Goal: Task Accomplishment & Management: Use online tool/utility

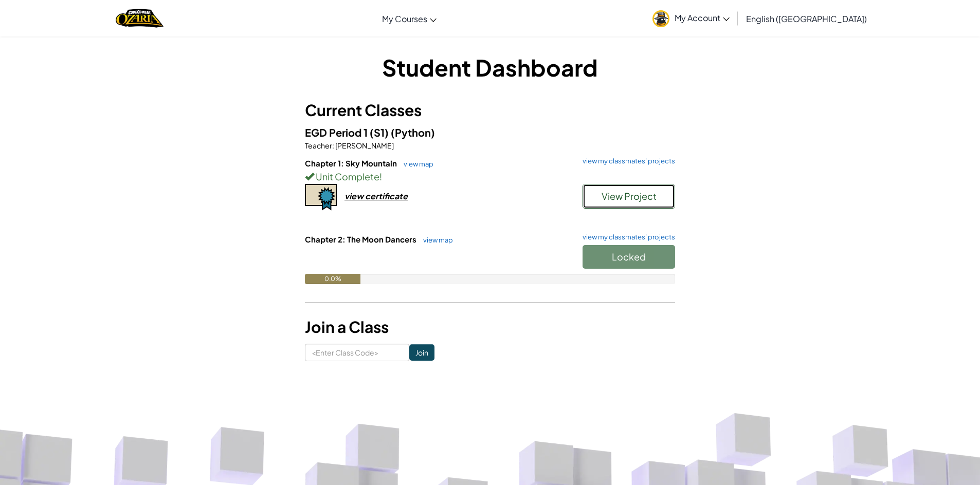
click at [651, 191] on span "View Project" at bounding box center [629, 196] width 55 height 12
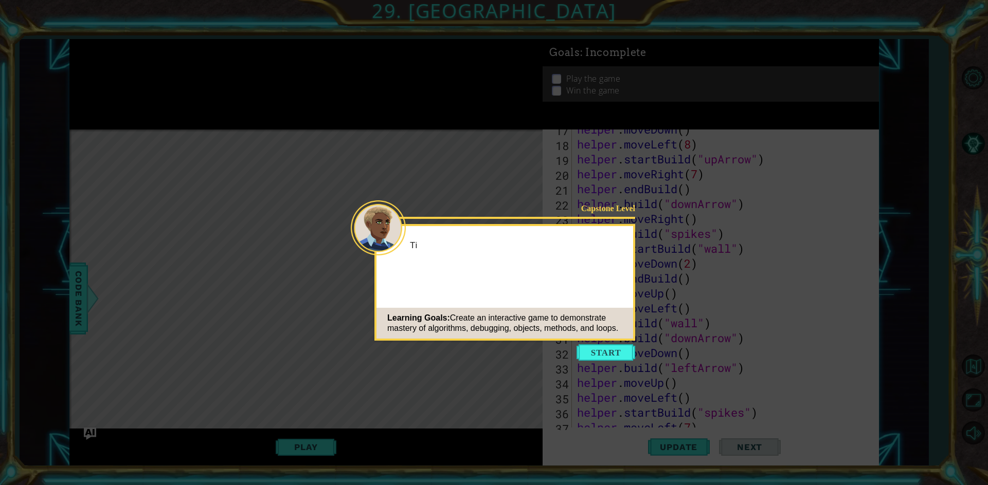
scroll to position [611, 0]
click at [621, 353] on button "Start" at bounding box center [605, 353] width 59 height 16
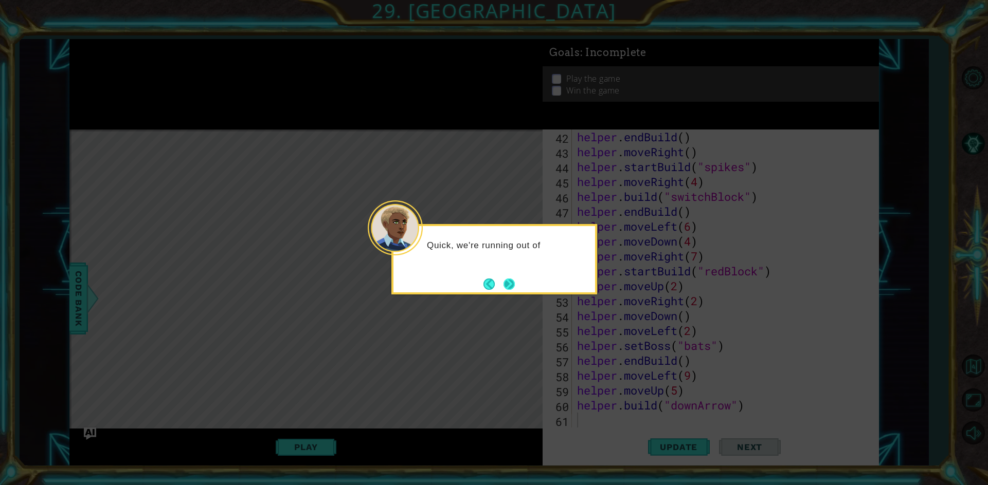
click at [516, 287] on button "Next" at bounding box center [508, 284] width 13 height 13
click at [515, 287] on button "Next" at bounding box center [509, 284] width 12 height 12
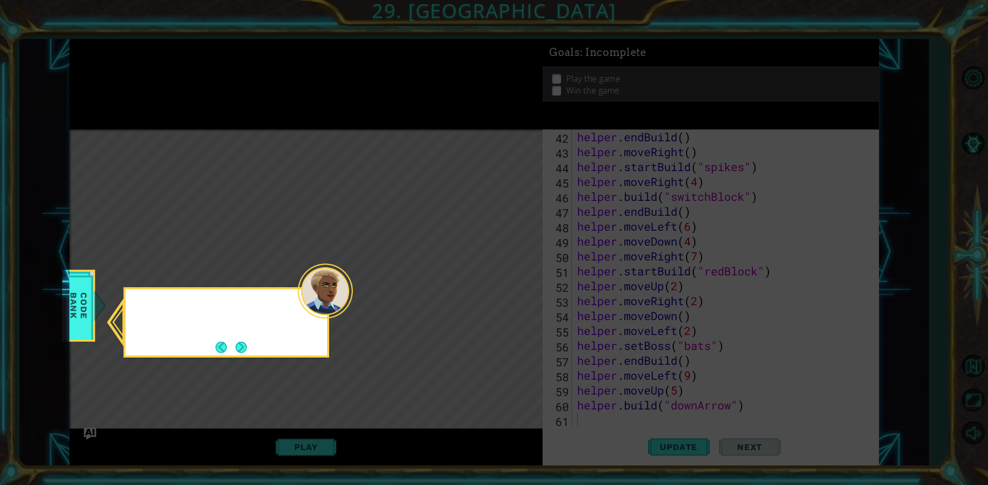
click at [517, 287] on icon at bounding box center [494, 242] width 988 height 485
click at [239, 348] on button "Next" at bounding box center [241, 347] width 13 height 13
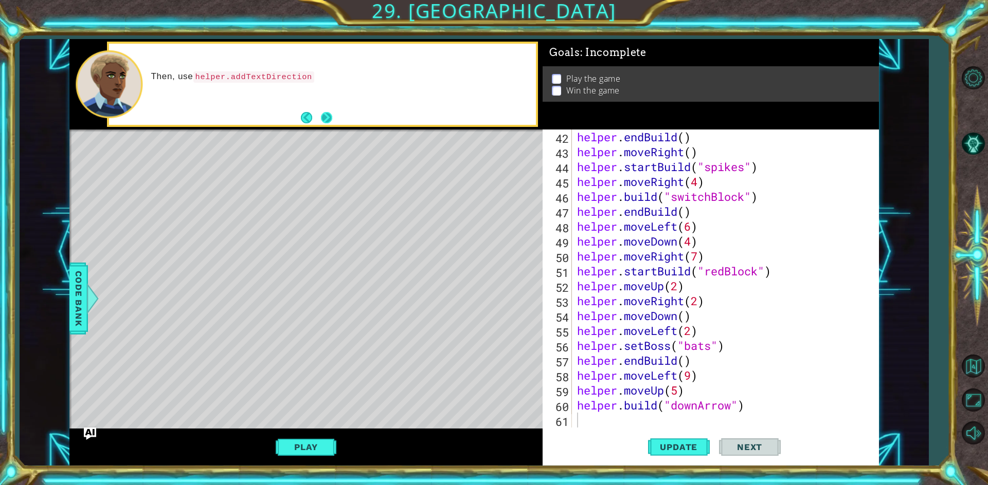
click at [324, 113] on button "Next" at bounding box center [326, 117] width 13 height 13
click at [332, 113] on button "Next" at bounding box center [326, 117] width 11 height 11
click at [332, 117] on div "Try using setMapSiz" at bounding box center [322, 84] width 426 height 81
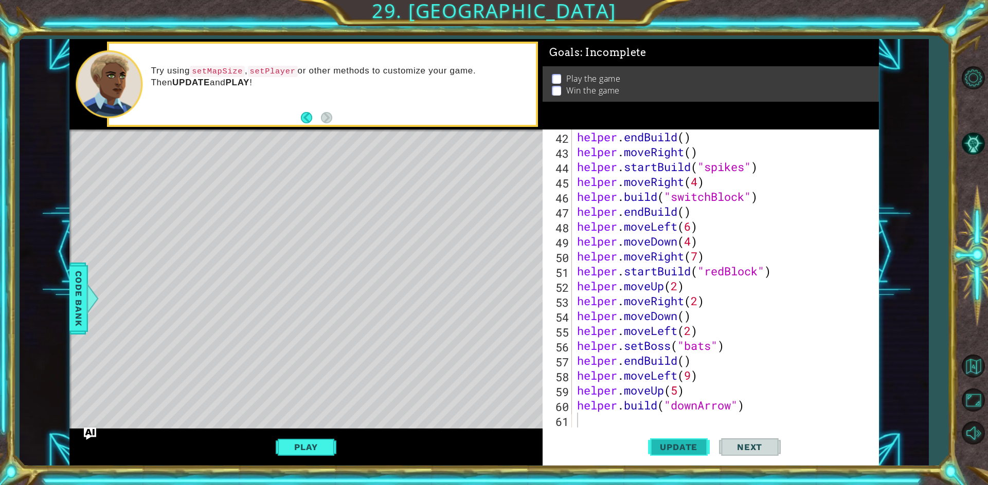
click at [697, 453] on button "Update" at bounding box center [679, 446] width 62 height 33
click at [350, 438] on div "Play" at bounding box center [305, 447] width 473 height 37
type textarea "helper.startBuild("redBlock")"
drag, startPoint x: 636, startPoint y: 274, endPoint x: 705, endPoint y: 252, distance: 73.0
click at [653, 266] on div "helper . endBuild ( ) helper . moveRight ( ) helper . startBuild ( "spikes" ) h…" at bounding box center [724, 294] width 298 height 328
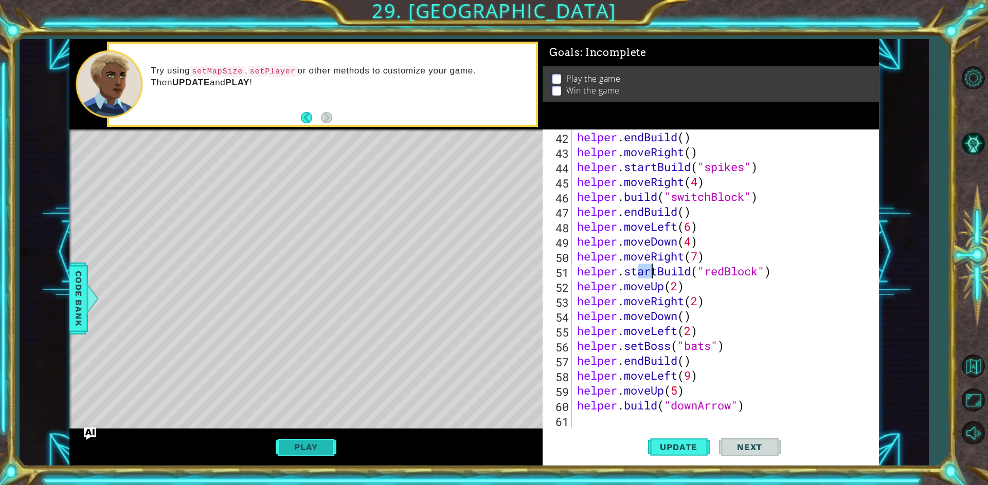
click at [320, 452] on button "Play" at bounding box center [306, 448] width 60 height 20
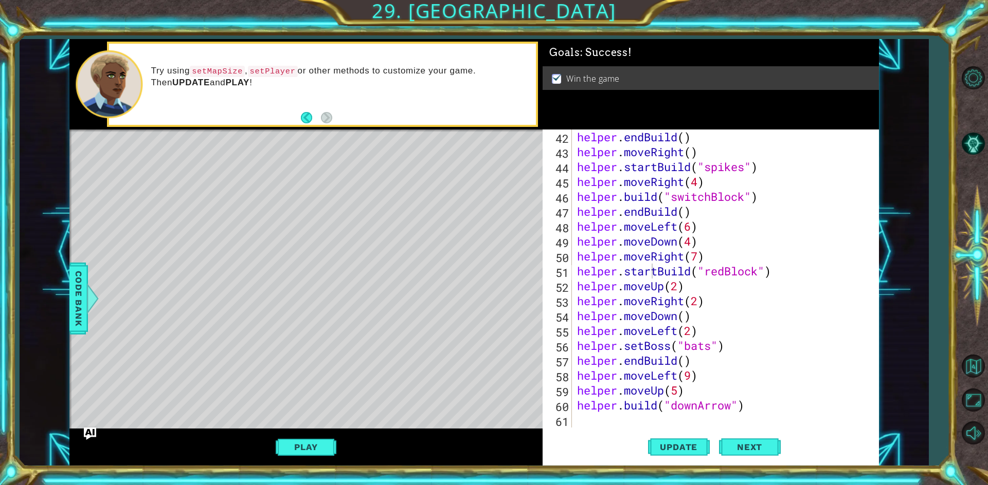
click at [596, 427] on div "helper . endBuild ( ) helper . moveRight ( ) helper . startBuild ( "spikes" ) h…" at bounding box center [724, 294] width 298 height 328
click at [684, 455] on button "Update" at bounding box center [679, 446] width 62 height 33
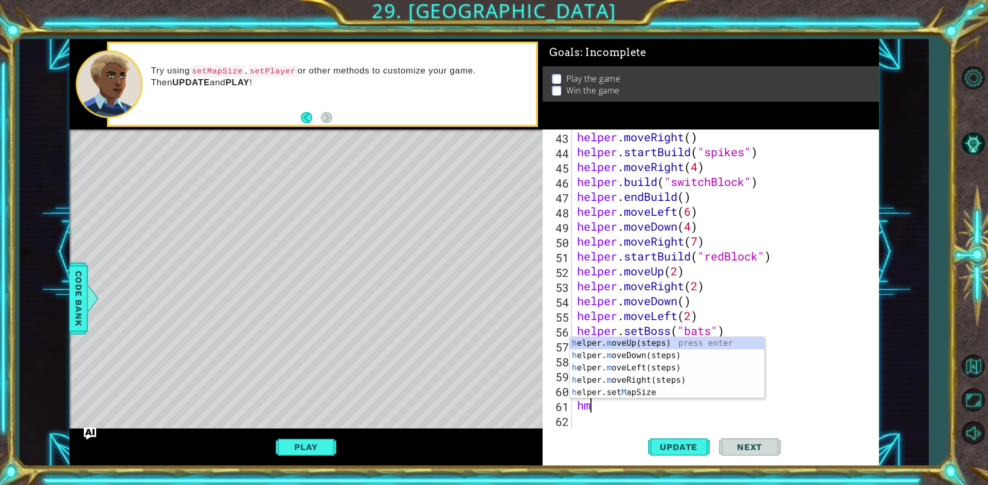
type textarea "hmd"
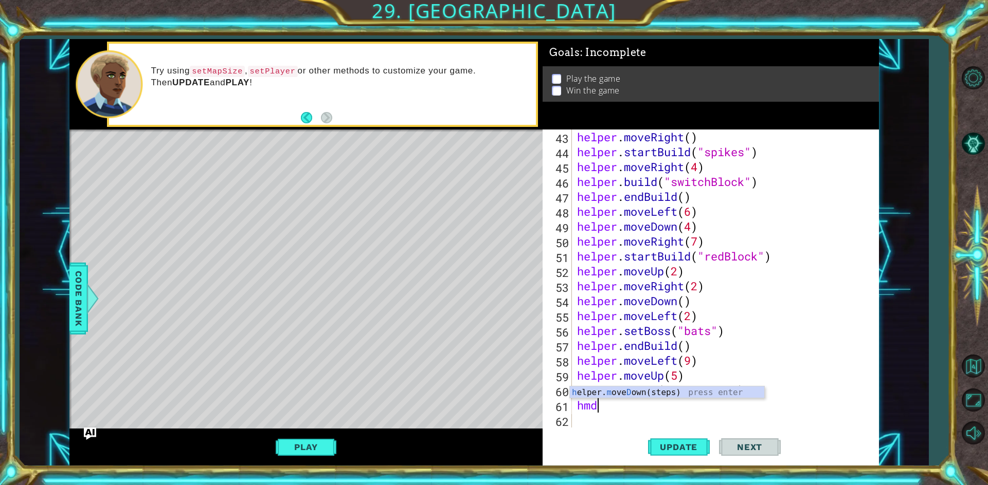
scroll to position [0, 1]
click at [606, 394] on div "h elper. m ove D own(steps) press enter" at bounding box center [667, 405] width 194 height 37
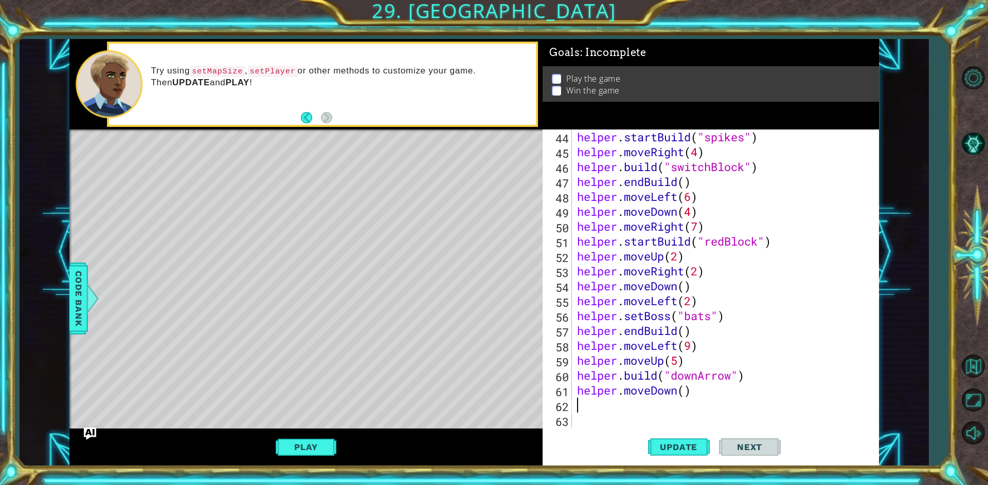
click at [687, 389] on div "helper . startBuild ( "spikes" ) helper . moveRight ( 4 ) helper . build ( "swi…" at bounding box center [724, 294] width 298 height 328
type textarea "helper.moveDown(5)"
click at [673, 444] on span "Update" at bounding box center [678, 447] width 58 height 10
click at [620, 398] on div "helper . startBuild ( "spikes" ) helper . moveRight ( 4 ) helper . build ( "swi…" at bounding box center [724, 294] width 298 height 328
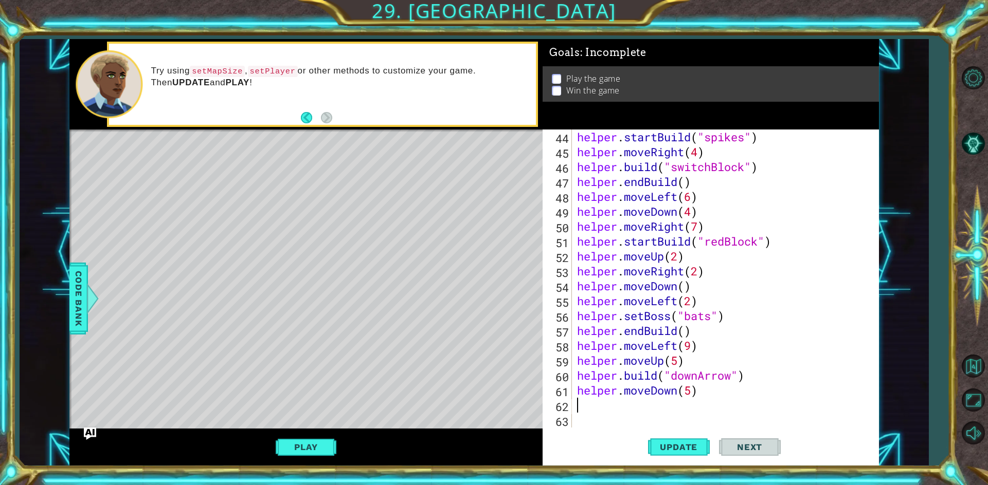
click at [617, 407] on div "helper . startBuild ( "spikes" ) helper . moveRight ( 4 ) helper . build ( "swi…" at bounding box center [724, 294] width 298 height 328
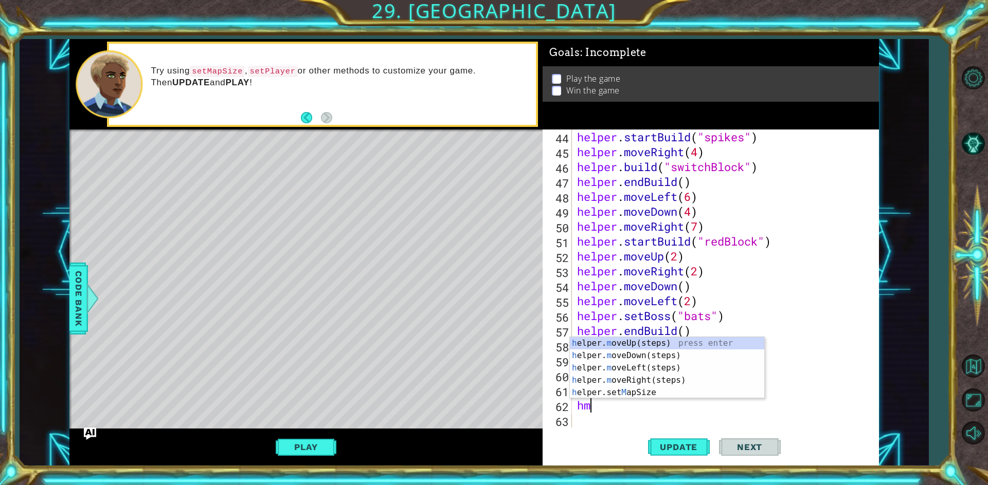
type textarea "hmr"
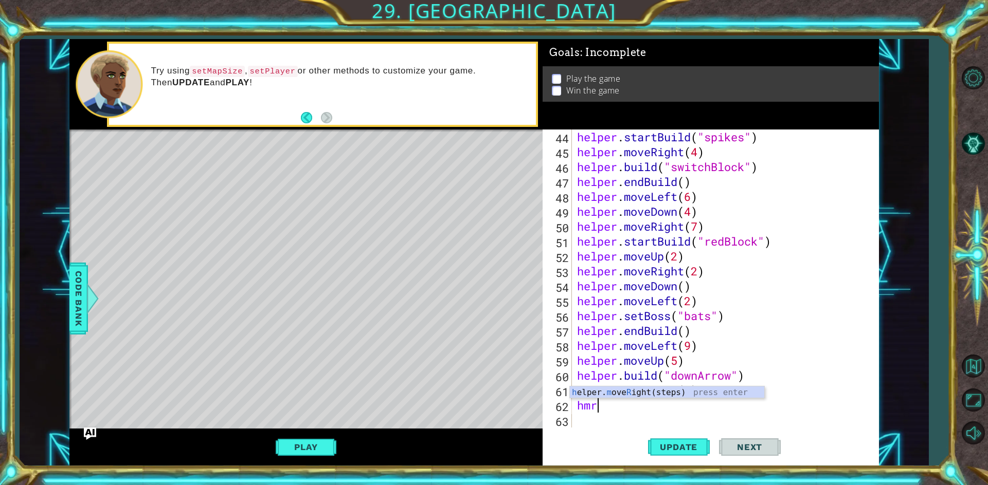
scroll to position [0, 1]
click at [620, 392] on div "h elper. m ove R ight(steps) press enter" at bounding box center [667, 405] width 194 height 37
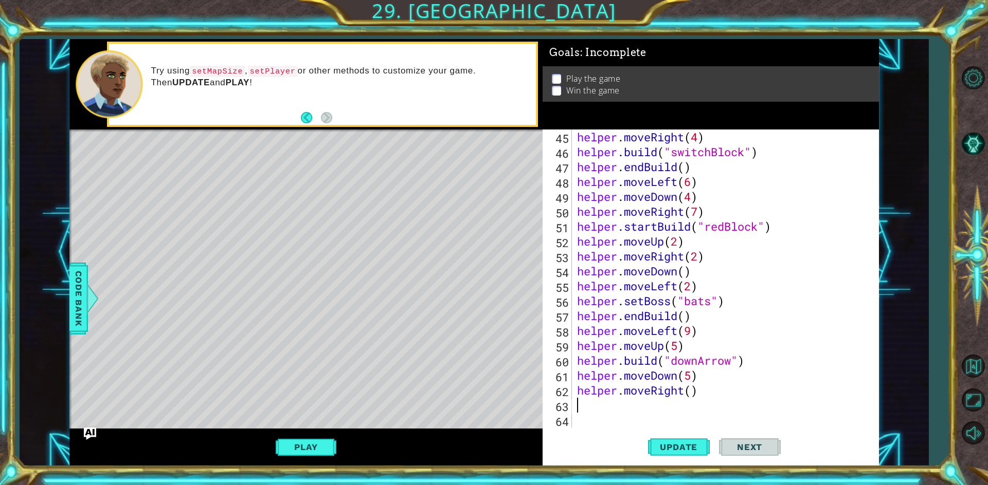
scroll to position [656, 0]
click at [691, 394] on div "helper . moveRight ( 4 ) helper . build ( "switchBlock" ) helper . endBuild ( )…" at bounding box center [724, 294] width 298 height 328
type textarea "helper.moveRight(4)"
click at [704, 454] on button "Update" at bounding box center [679, 446] width 62 height 33
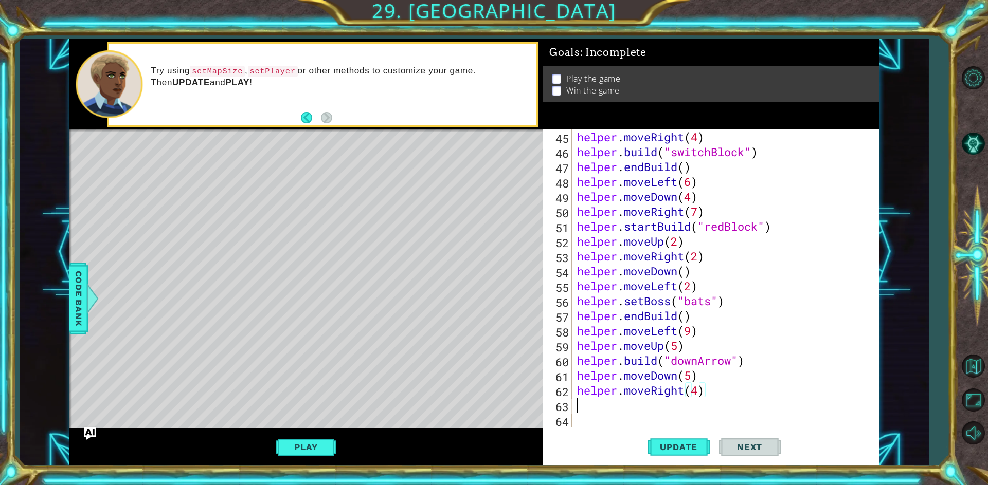
click at [619, 404] on div "helper . moveRight ( 4 ) helper . build ( "switchBlock" ) helper . endBuild ( )…" at bounding box center [724, 294] width 298 height 328
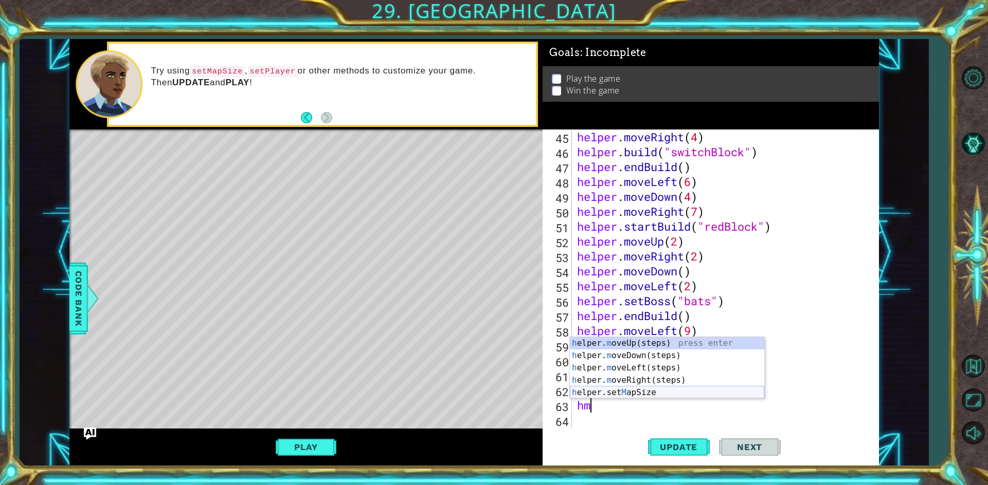
type textarea "hmu"
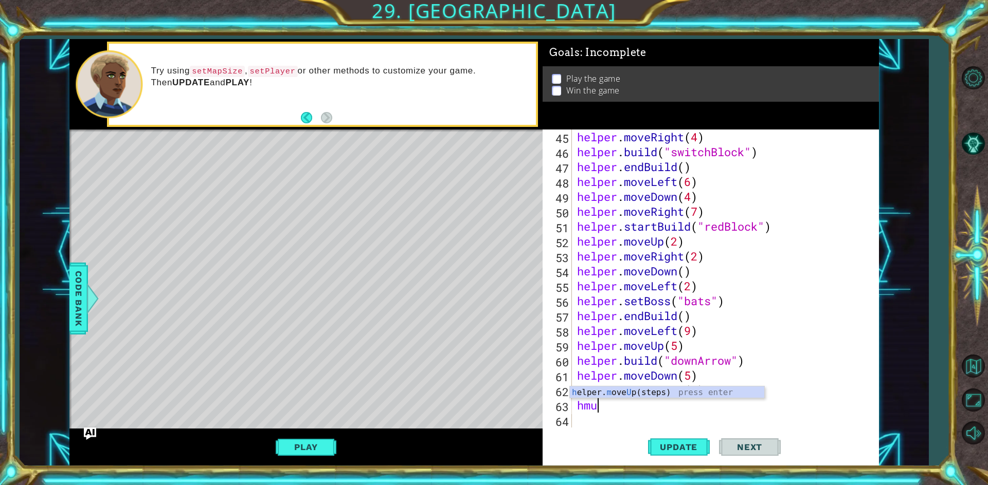
click at [629, 392] on div "h elper. m ove U p(steps) press enter" at bounding box center [667, 405] width 194 height 37
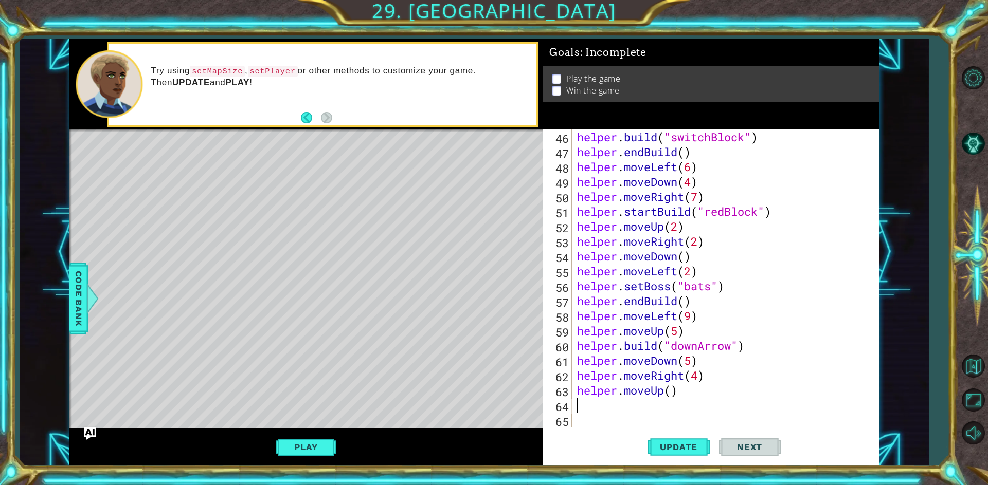
scroll to position [671, 0]
click at [668, 391] on div "helper . build ( "switchBlock" ) helper . endBuild ( ) helper . moveLeft ( 6 ) …" at bounding box center [724, 294] width 298 height 328
click at [670, 391] on div "helper . build ( "switchBlock" ) helper . endBuild ( ) helper . moveLeft ( 6 ) …" at bounding box center [724, 294] width 298 height 328
type textarea "helper.moveUp(4)"
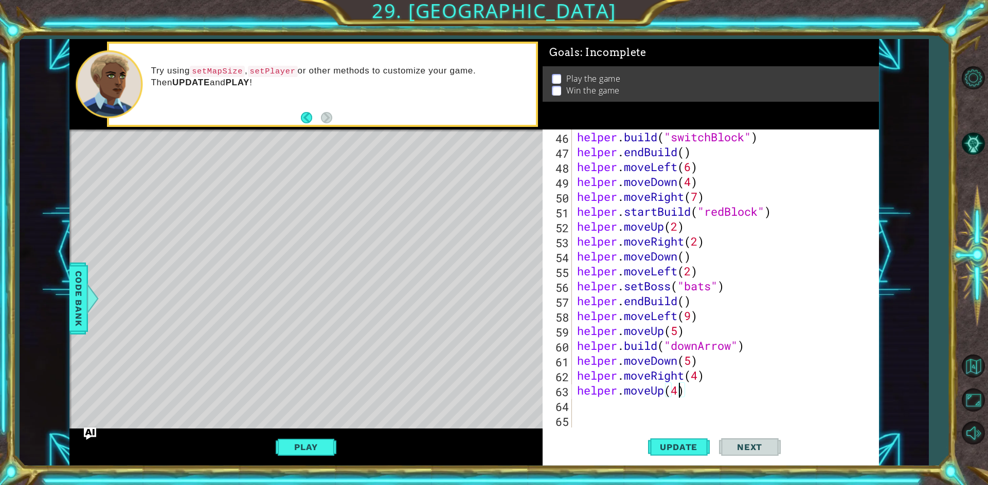
click at [648, 410] on div "helper . build ( "switchBlock" ) helper . endBuild ( ) helper . moveLeft ( 6 ) …" at bounding box center [724, 294] width 298 height 328
click at [676, 450] on span "Update" at bounding box center [678, 447] width 58 height 10
click at [675, 390] on div "helper . build ( "switchBlock" ) helper . endBuild ( ) helper . moveLeft ( 6 ) …" at bounding box center [724, 294] width 298 height 328
click at [675, 389] on div "helper . build ( "switchBlock" ) helper . endBuild ( ) helper . moveLeft ( 6 ) …" at bounding box center [724, 294] width 298 height 328
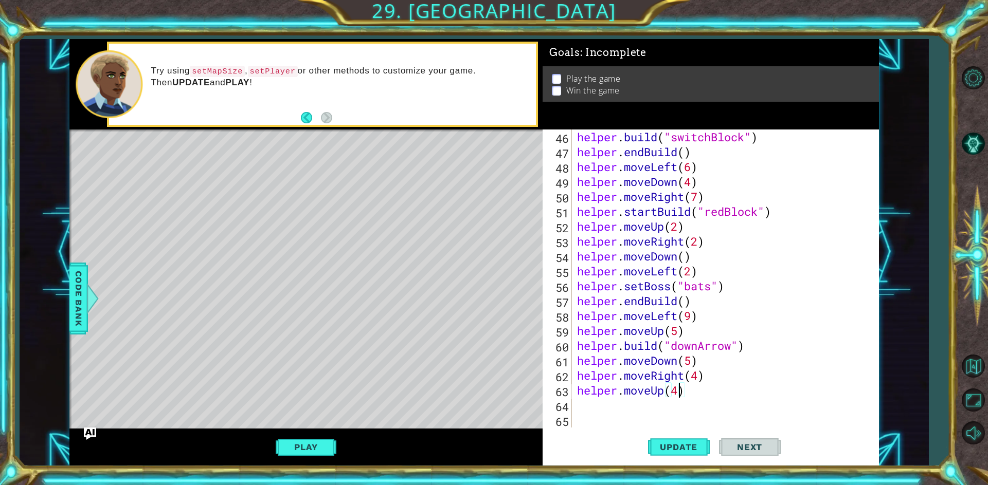
click at [680, 389] on div "helper . build ( "switchBlock" ) helper . endBuild ( ) helper . moveLeft ( 6 ) …" at bounding box center [724, 294] width 298 height 328
type textarea "helper.moveUp(3)"
click at [700, 443] on span "Update" at bounding box center [678, 447] width 58 height 10
click at [576, 409] on div "helper . build ( "switchBlock" ) helper . endBuild ( ) helper . moveLeft ( 6 ) …" at bounding box center [724, 294] width 298 height 328
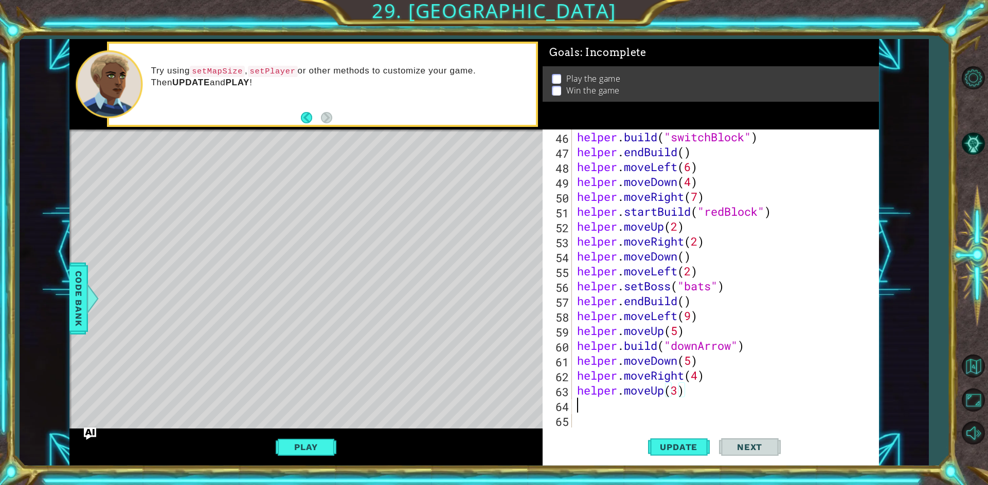
scroll to position [0, 0]
click at [675, 395] on div "helper . build ( "switchBlock" ) helper . endBuild ( ) helper . moveLeft ( 6 ) …" at bounding box center [724, 294] width 298 height 328
click at [678, 392] on div "helper . build ( "switchBlock" ) helper . endBuild ( ) helper . moveLeft ( 6 ) …" at bounding box center [724, 294] width 298 height 328
type textarea "helper.moveUp(2)"
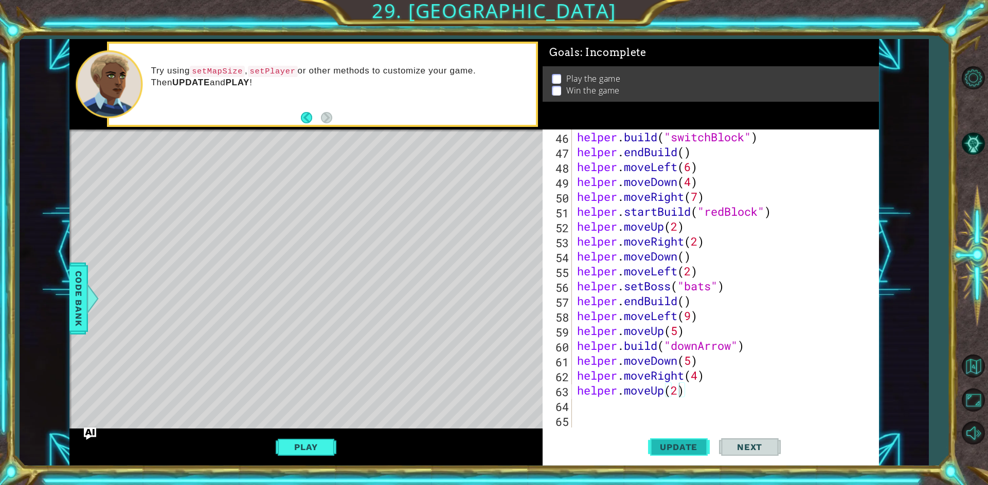
click at [674, 457] on button "Update" at bounding box center [679, 446] width 62 height 33
click at [660, 414] on div "helper . build ( "switchBlock" ) helper . endBuild ( ) helper . moveLeft ( 6 ) …" at bounding box center [724, 294] width 298 height 328
click at [615, 408] on div "helper . build ( "switchBlock" ) helper . endBuild ( ) helper . moveLeft ( 6 ) …" at bounding box center [724, 294] width 298 height 328
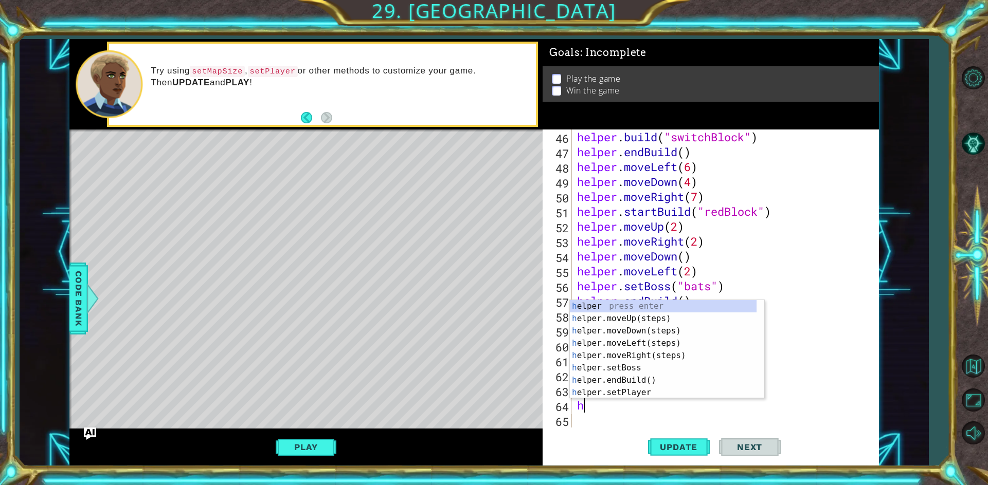
type textarea "hmr"
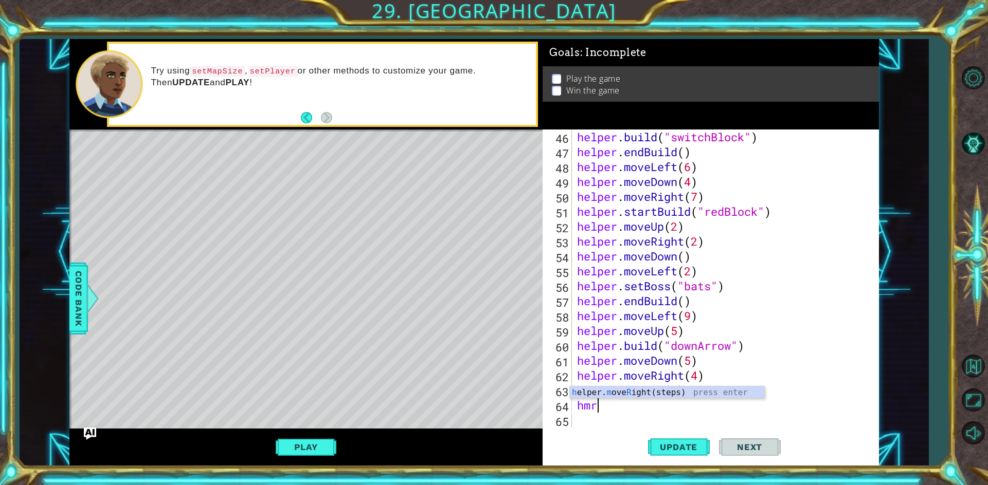
scroll to position [0, 1]
drag, startPoint x: 626, startPoint y: 389, endPoint x: 618, endPoint y: 388, distance: 8.4
click at [618, 388] on div "h elper. m ove R ight(steps) press enter" at bounding box center [667, 405] width 194 height 37
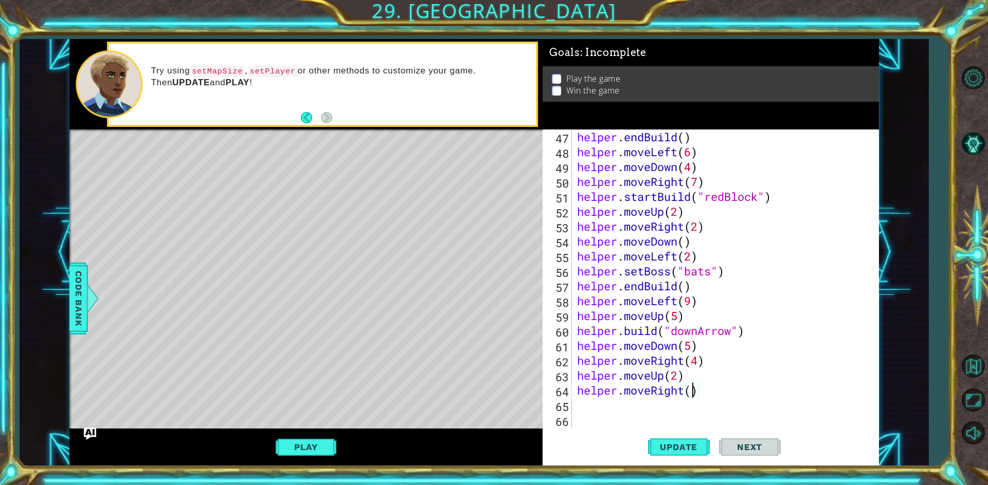
click at [690, 387] on div "helper . endBuild ( ) helper . moveLeft ( 6 ) helper . moveDown ( 4 ) helper . …" at bounding box center [724, 294] width 298 height 328
type textarea "helper.moveRight(3)"
click at [632, 413] on div "helper . endBuild ( ) helper . moveLeft ( 6 ) helper . moveDown ( 4 ) helper . …" at bounding box center [724, 294] width 298 height 328
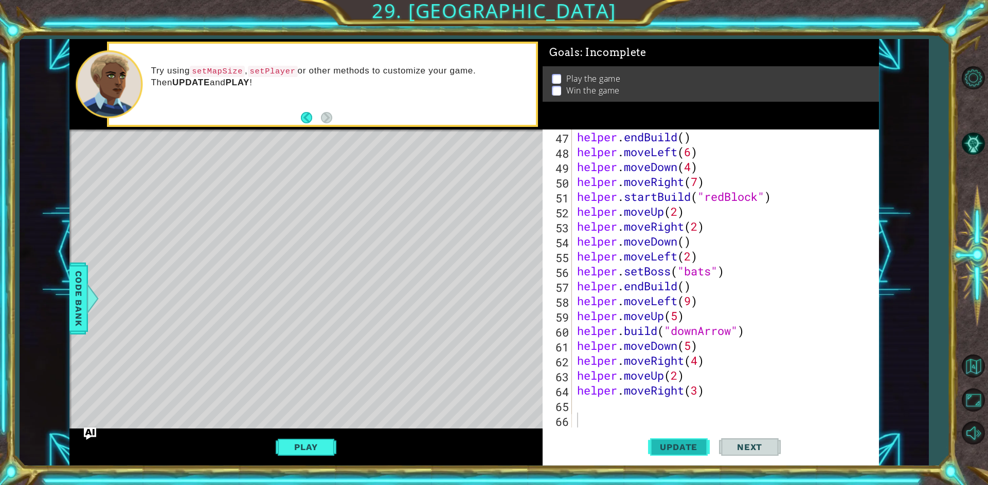
click at [658, 449] on span "Update" at bounding box center [678, 447] width 58 height 10
click at [617, 410] on div "helper . endBuild ( ) helper . moveLeft ( 6 ) helper . moveDown ( 4 ) helper . …" at bounding box center [724, 294] width 298 height 328
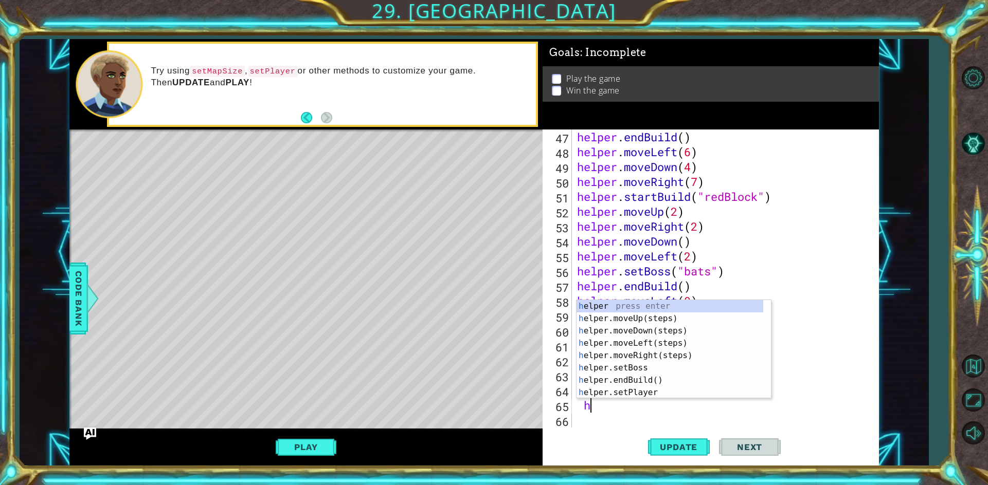
scroll to position [0, 1]
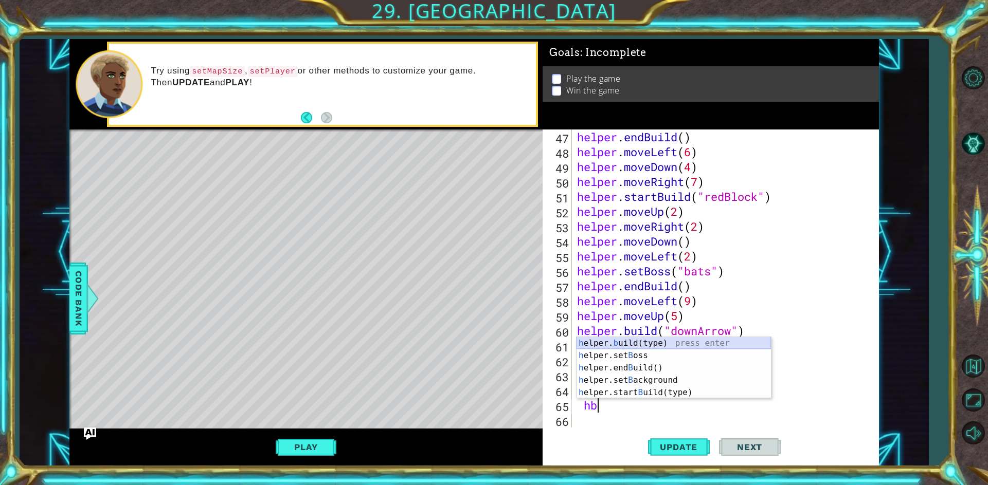
click at [611, 346] on div "h elper. b uild(type) press enter h elper.set B oss press enter h elper.end B u…" at bounding box center [673, 380] width 194 height 86
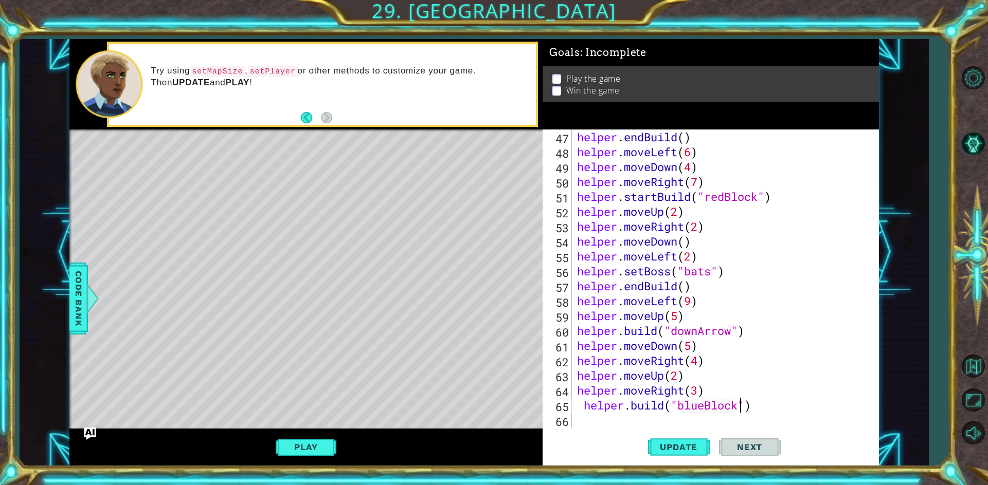
scroll to position [0, 8]
click at [660, 455] on button "Update" at bounding box center [679, 446] width 62 height 33
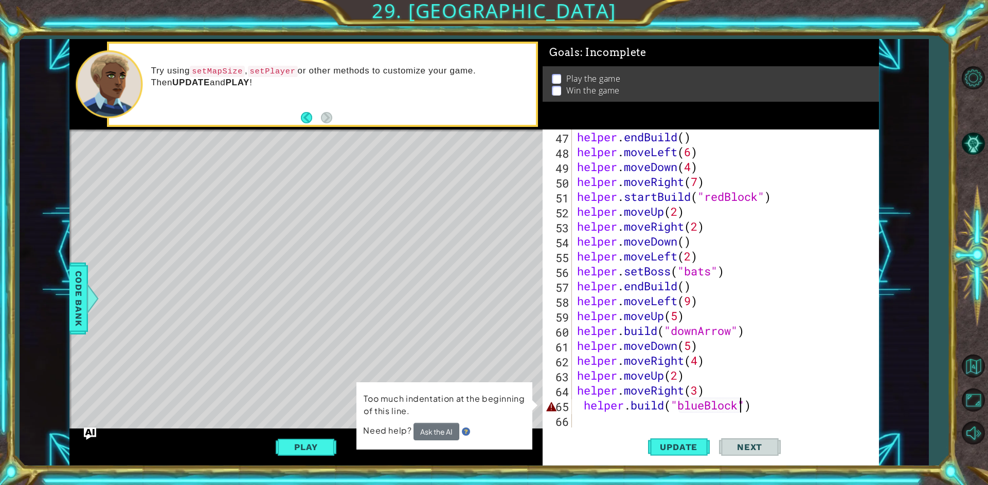
click at [582, 401] on div "helper . endBuild ( ) helper . moveLeft ( 6 ) helper . moveDown ( 4 ) helper . …" at bounding box center [724, 294] width 298 height 328
type textarea "[DOMAIN_NAME]("blueBlock")"
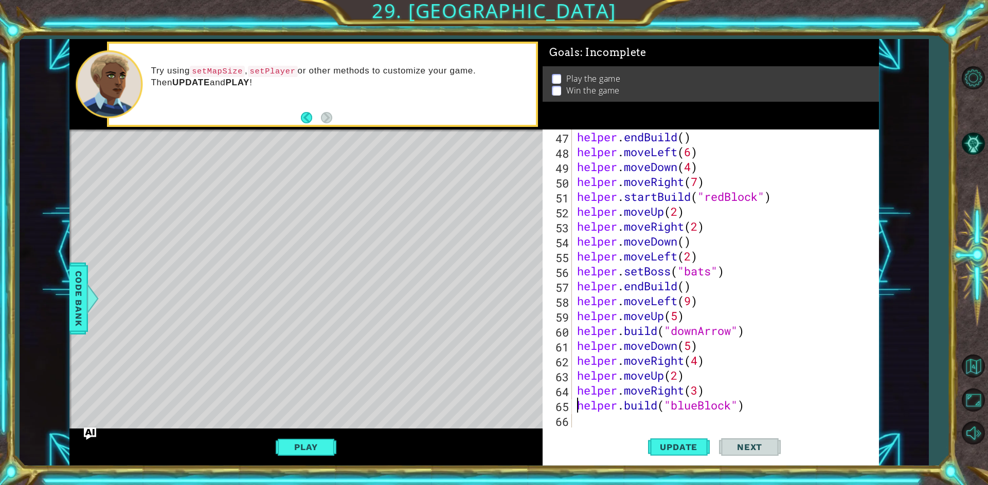
scroll to position [0, 7]
click at [676, 444] on span "Update" at bounding box center [678, 447] width 58 height 10
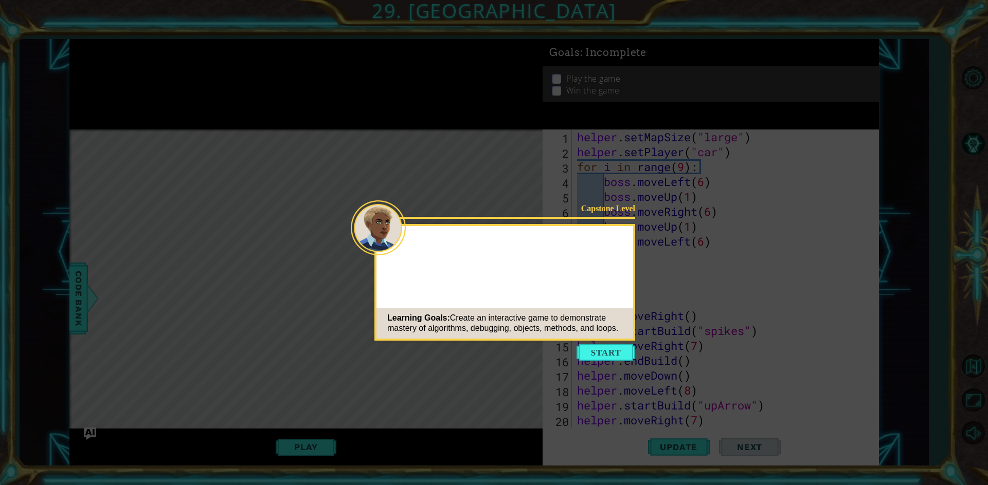
click at [612, 351] on button "Start" at bounding box center [605, 353] width 59 height 16
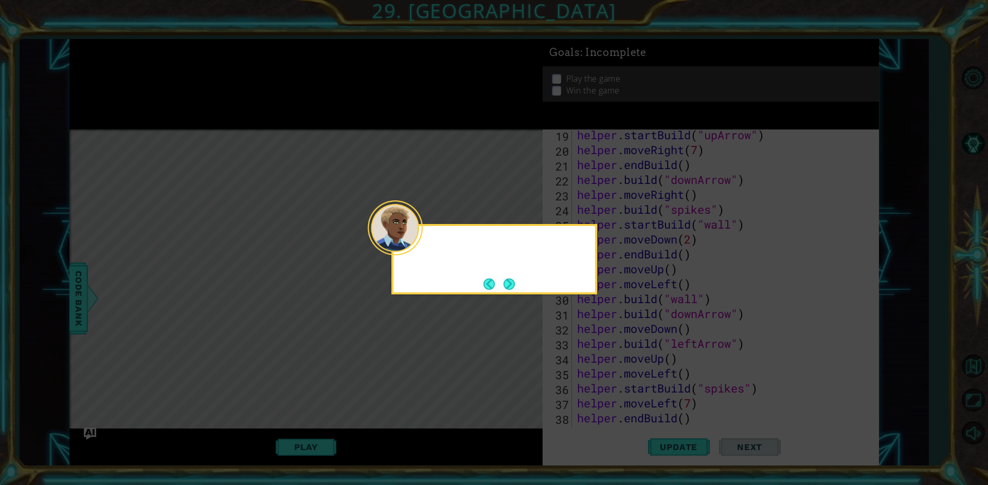
scroll to position [686, 0]
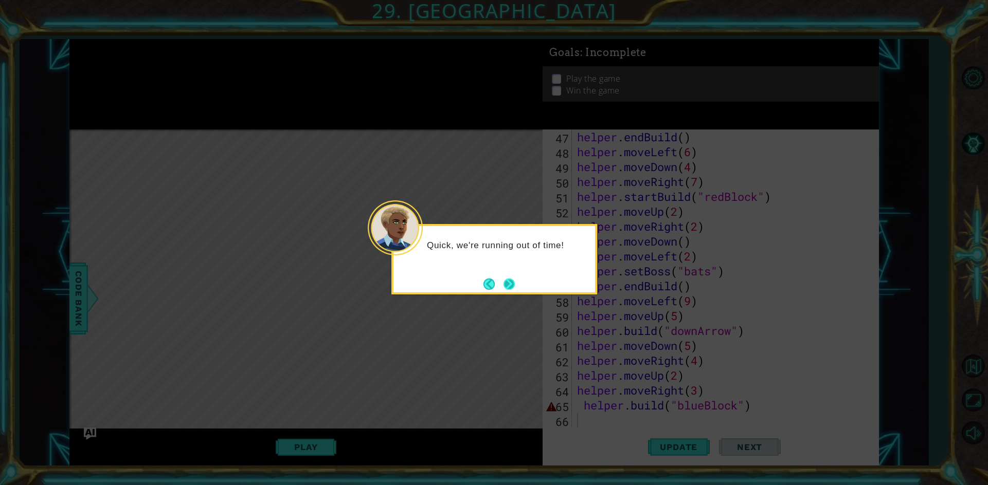
click at [509, 282] on button "Next" at bounding box center [509, 284] width 14 height 14
click at [509, 282] on button "Next" at bounding box center [509, 284] width 12 height 12
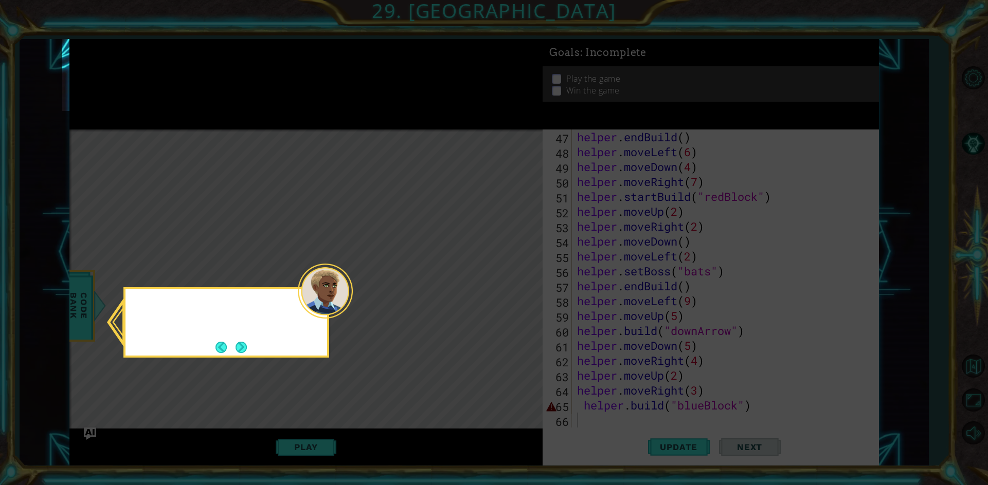
scroll to position [231, 0]
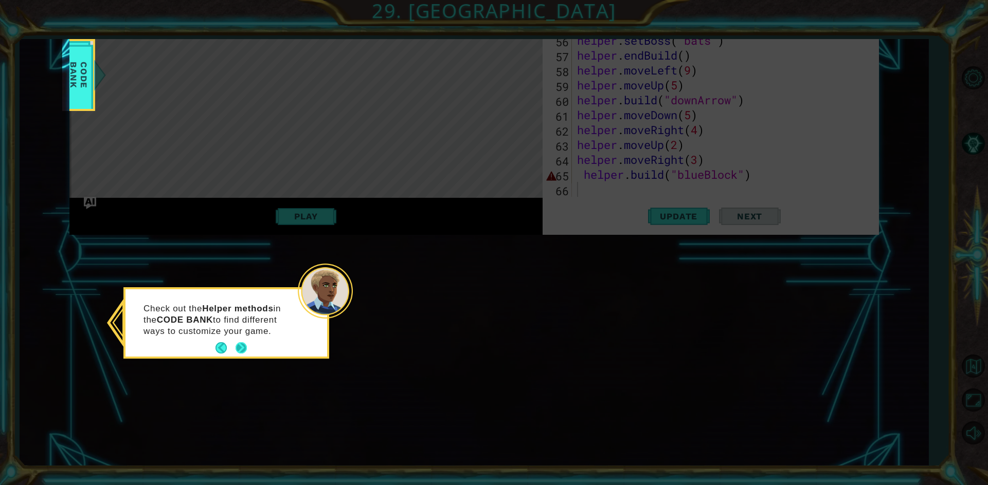
click at [245, 345] on button "Next" at bounding box center [240, 348] width 13 height 13
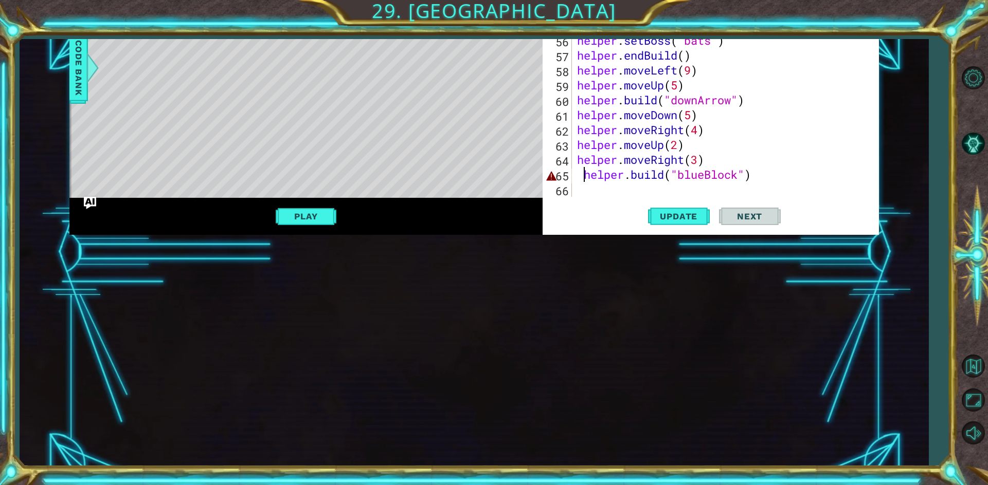
click at [582, 177] on div "helper . endBuild ( ) helper . moveLeft ( 6 ) helper . moveDown ( 4 ) helper . …" at bounding box center [724, 63] width 298 height 328
type textarea "[DOMAIN_NAME]("blueBlock")"
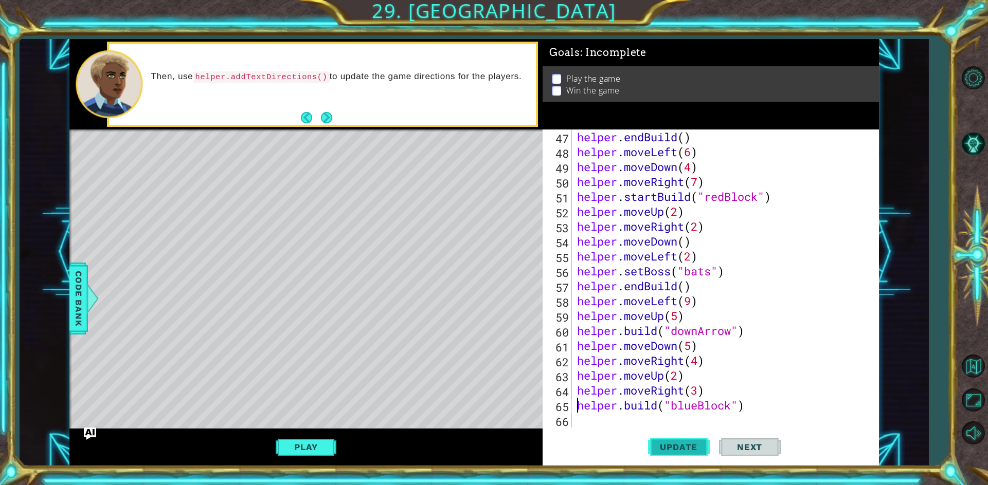
click at [696, 455] on button "Update" at bounding box center [679, 446] width 62 height 33
click at [667, 453] on button "Update" at bounding box center [679, 446] width 62 height 33
click at [591, 420] on div "helper . endBuild ( ) helper . moveLeft ( 6 ) helper . moveDown ( 4 ) helper . …" at bounding box center [724, 294] width 298 height 328
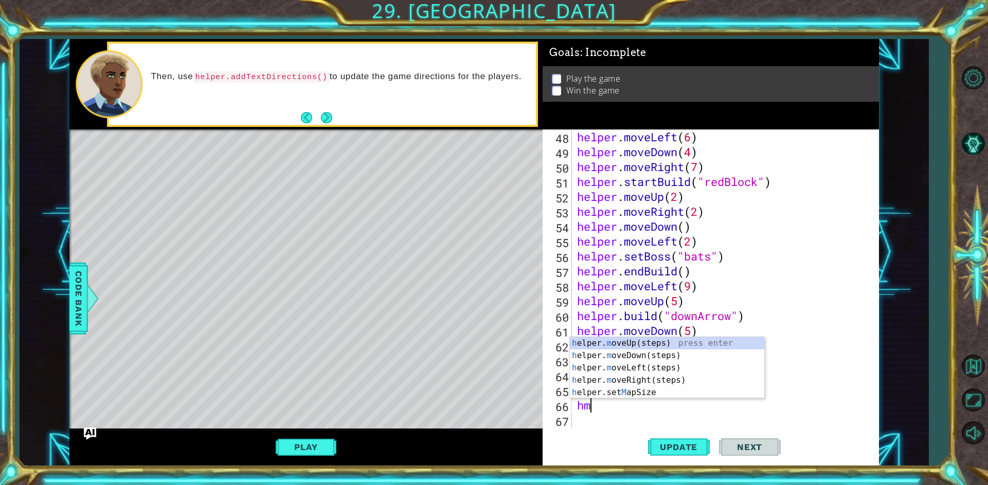
type textarea "hml"
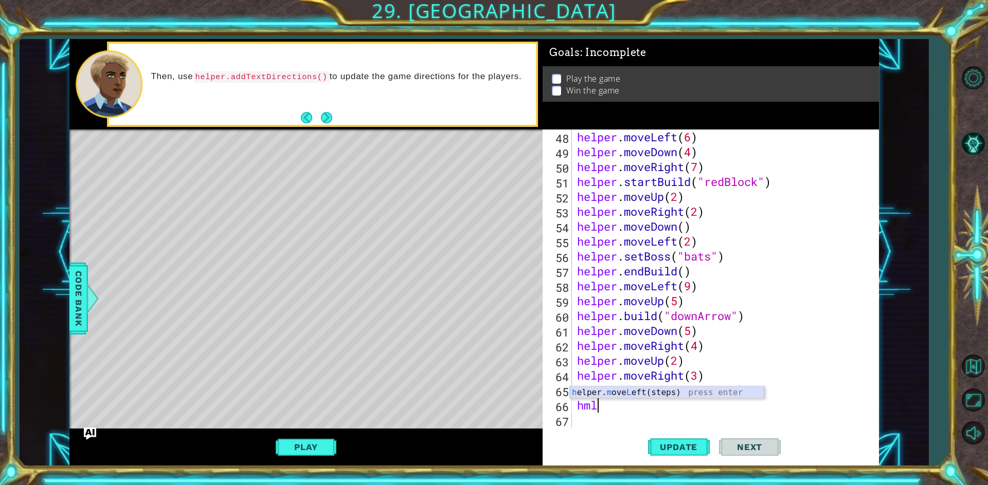
click at [719, 389] on div "h elper. m ove L eft(steps) press enter" at bounding box center [667, 405] width 194 height 37
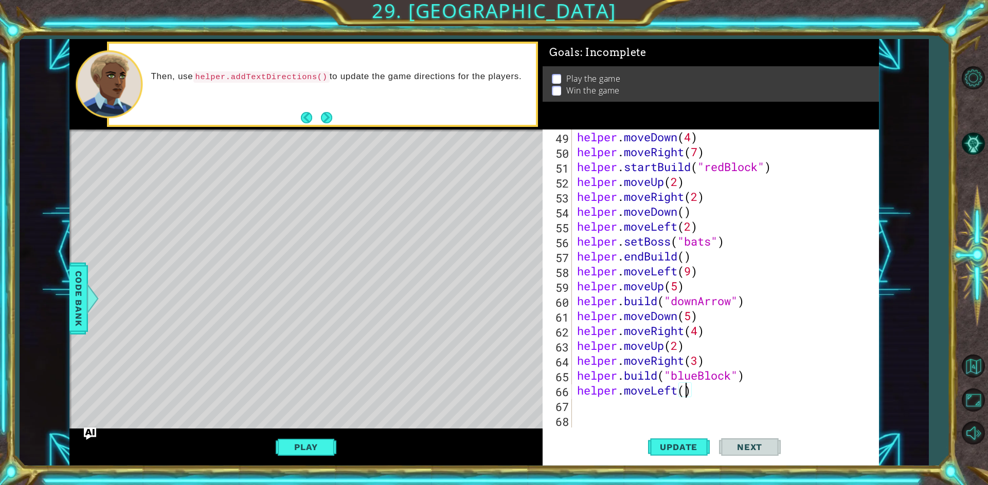
click at [686, 388] on div "helper . moveDown ( 4 ) helper . moveRight ( 7 ) helper . startBuild ( "redBloc…" at bounding box center [724, 294] width 298 height 328
type textarea "helper.moveLeft(4)"
click at [589, 409] on div "helper . moveDown ( 4 ) helper . moveRight ( 7 ) helper . startBuild ( "redBloc…" at bounding box center [724, 294] width 298 height 328
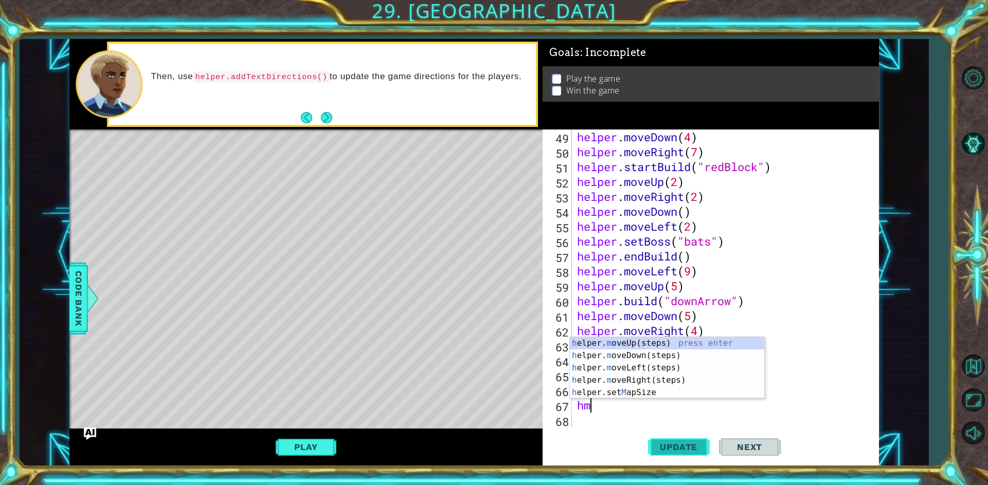
click at [668, 447] on span "Update" at bounding box center [678, 447] width 58 height 10
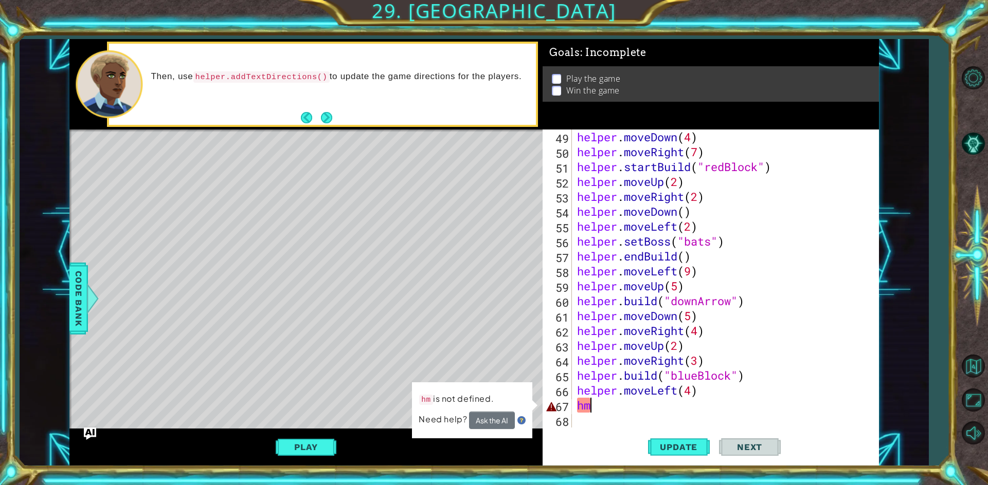
type textarea "h"
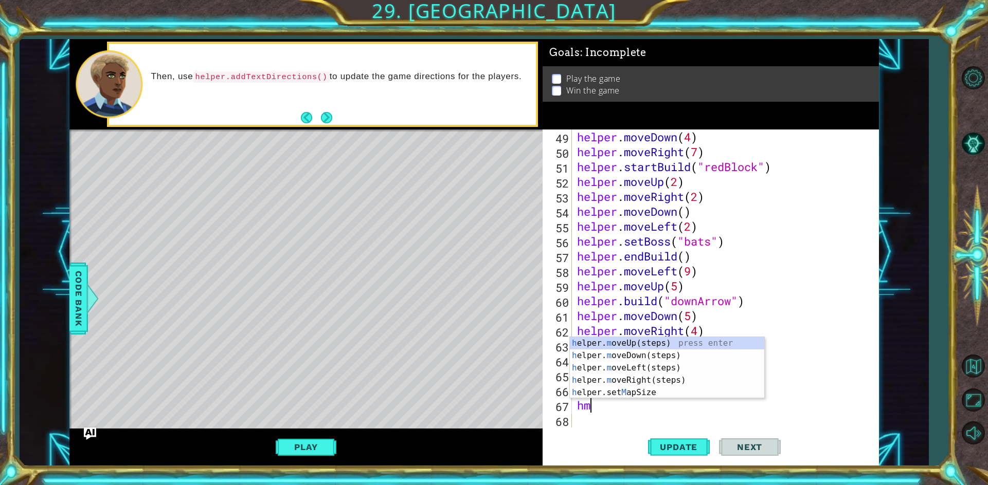
type textarea "hmd"
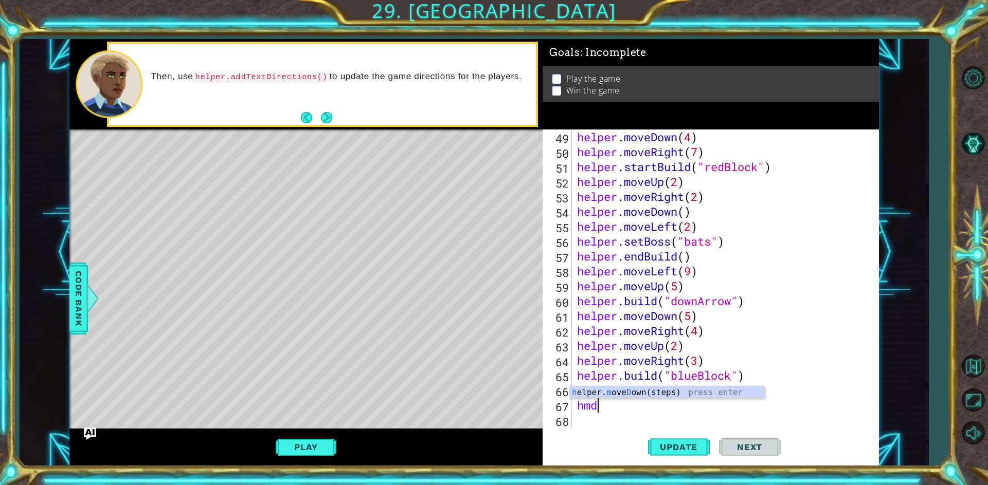
scroll to position [0, 1]
click at [678, 392] on div "h elper. m ove D own(steps) press enter" at bounding box center [667, 405] width 194 height 37
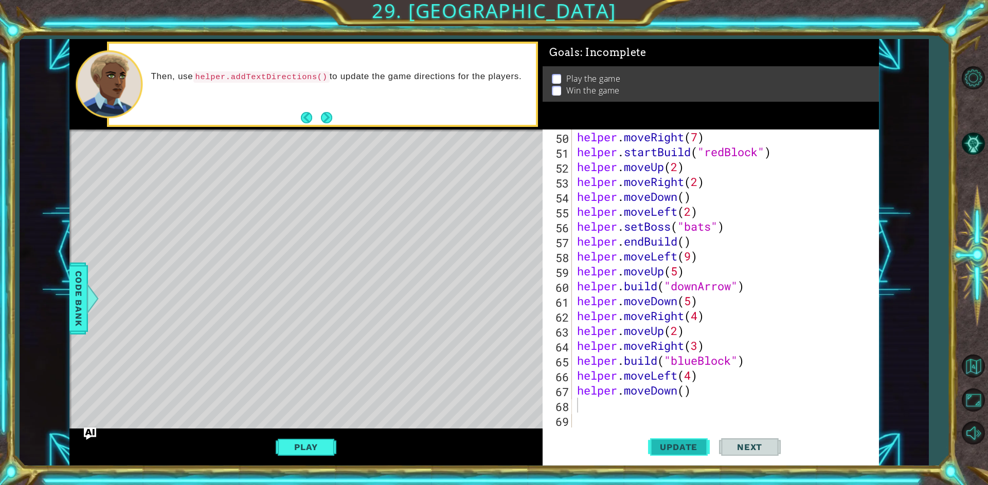
click at [686, 451] on span "Update" at bounding box center [678, 447] width 58 height 10
click at [75, 281] on span "Code Bank" at bounding box center [78, 298] width 16 height 63
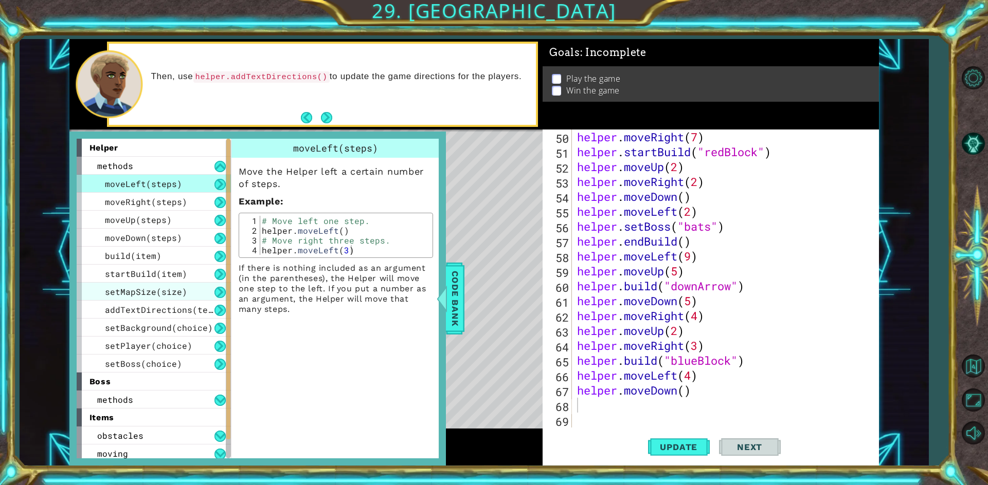
scroll to position [40, 0]
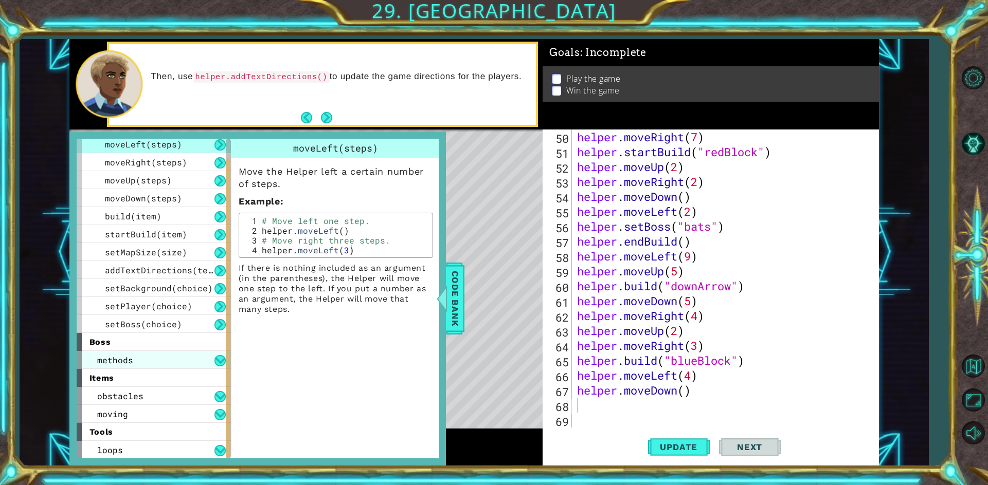
click at [115, 359] on span "methods" at bounding box center [115, 360] width 36 height 11
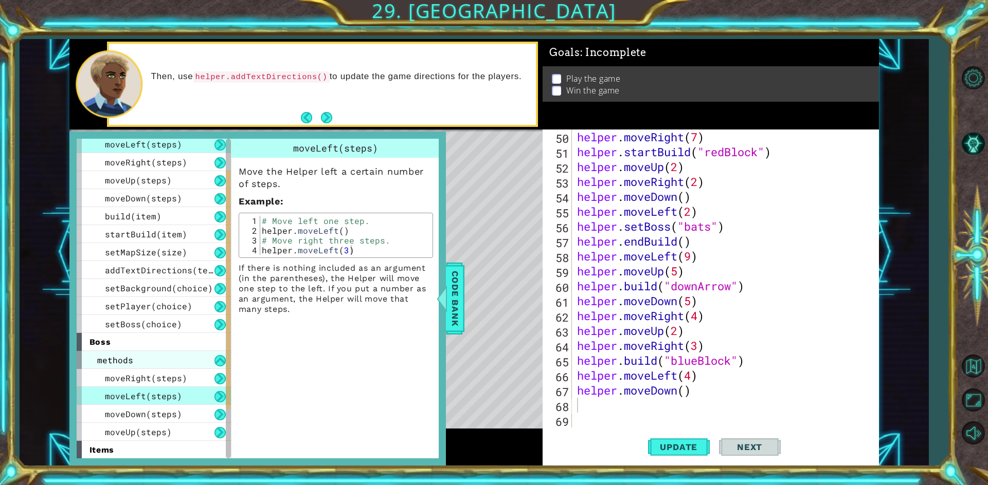
click at [115, 359] on span "methods" at bounding box center [115, 360] width 36 height 11
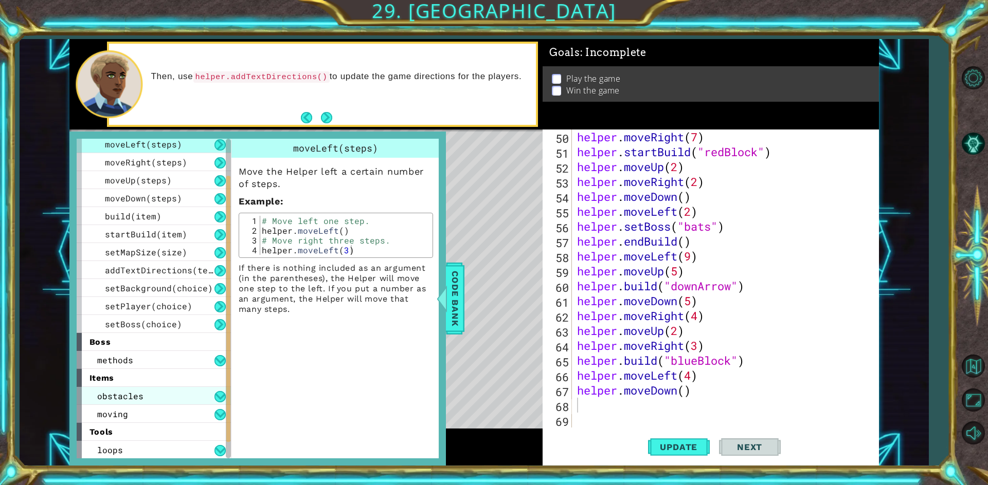
click at [115, 398] on span "obstacles" at bounding box center [120, 396] width 46 height 11
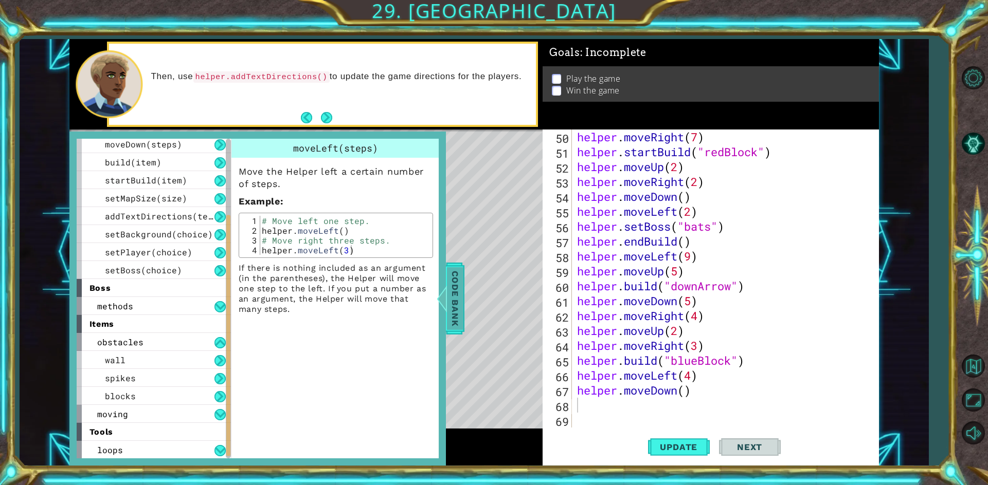
click at [460, 277] on span "Code Bank" at bounding box center [455, 298] width 16 height 63
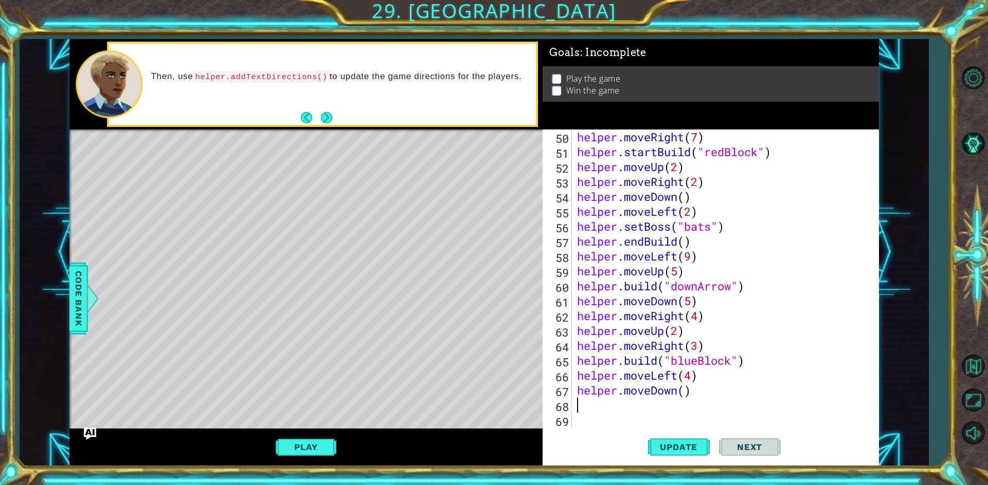
click at [597, 412] on div "helper . moveRight ( 7 ) helper . startBuild ( "redBlock" ) helper . moveUp ( 2…" at bounding box center [724, 294] width 298 height 328
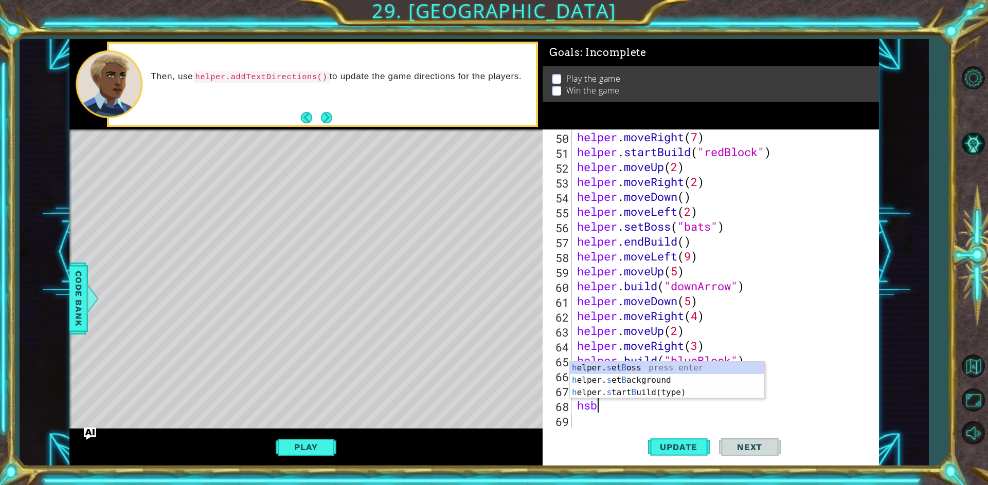
scroll to position [0, 1]
click at [670, 392] on div "h elper. s et B oss press enter h elper. s et B ackground press enter h elper. …" at bounding box center [667, 393] width 194 height 62
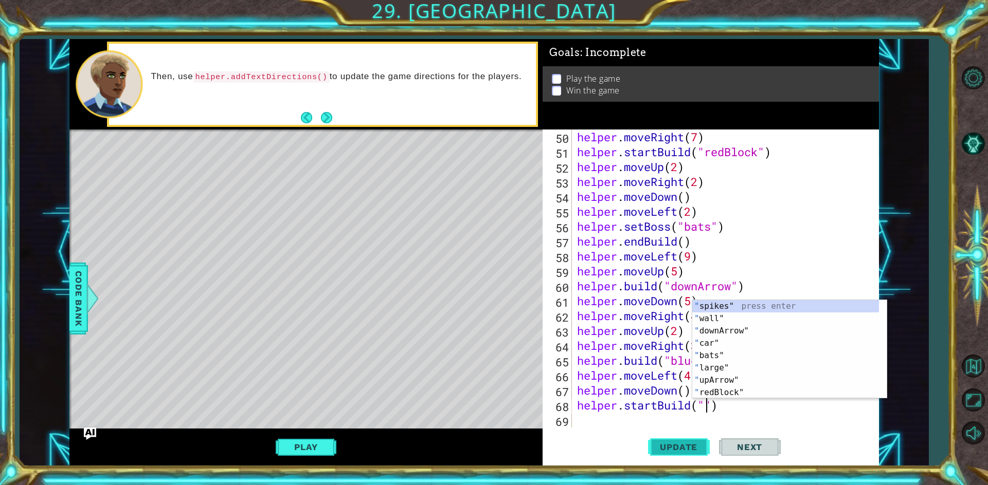
click at [687, 443] on span "Update" at bounding box center [678, 447] width 58 height 10
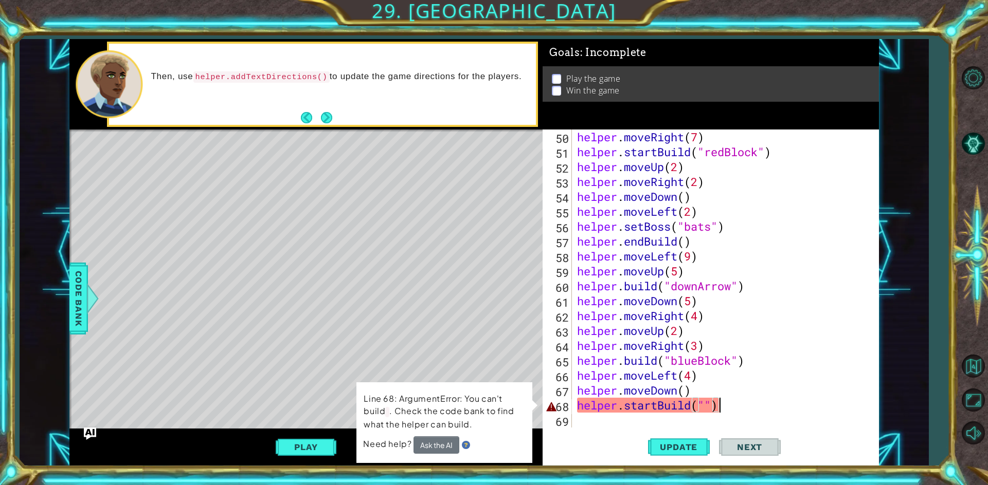
click at [726, 406] on div "helper . moveRight ( 7 ) helper . startBuild ( "redBlock" ) helper . moveUp ( 2…" at bounding box center [724, 294] width 298 height 328
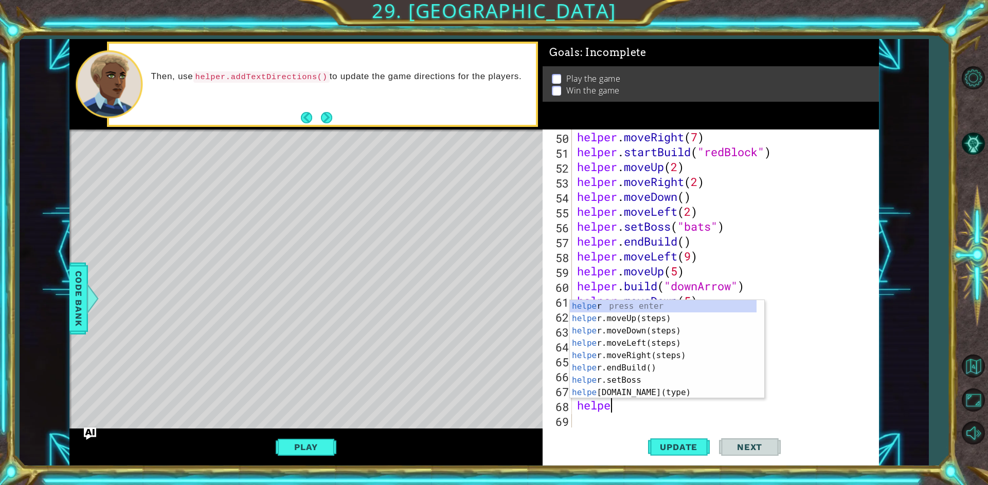
type textarea "h"
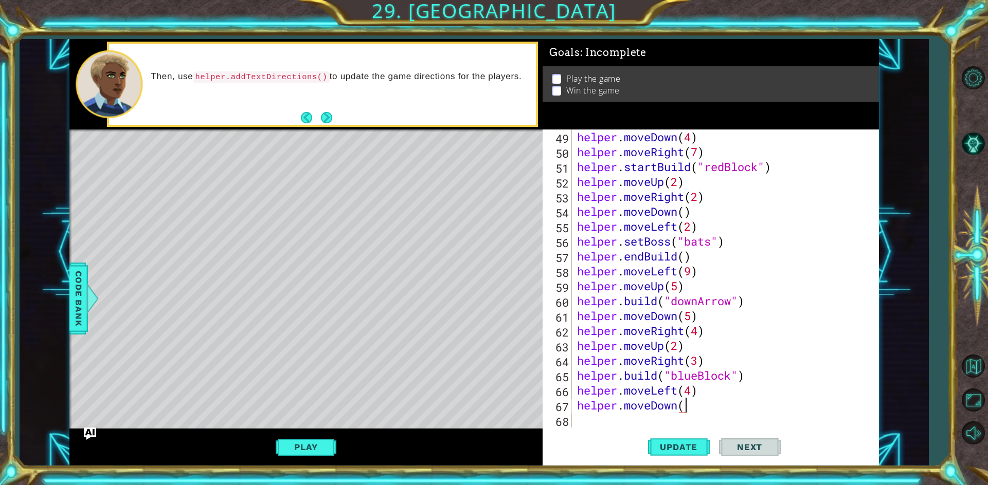
scroll to position [0, 5]
type textarea "helper.moveDown()"
click at [682, 456] on button "Update" at bounding box center [679, 446] width 62 height 33
click at [302, 444] on button "Play" at bounding box center [306, 448] width 60 height 20
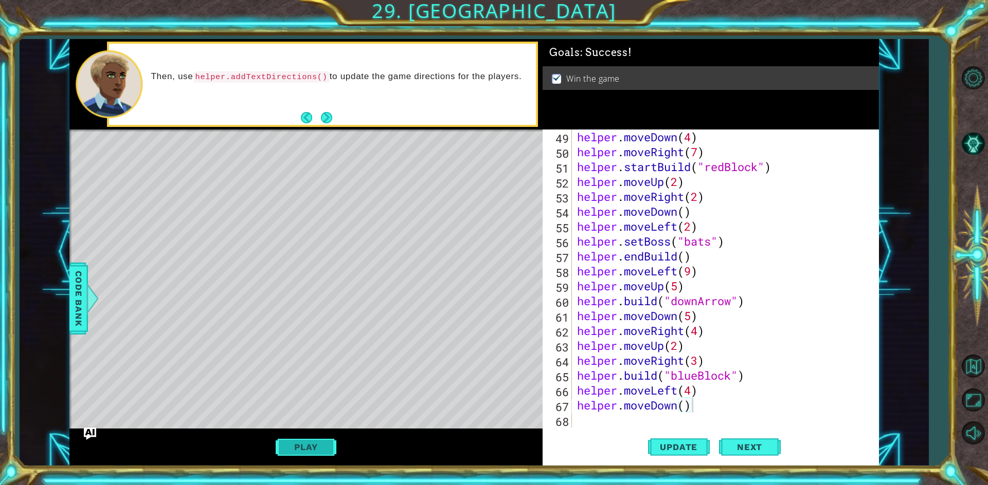
click at [317, 439] on button "Play" at bounding box center [306, 448] width 60 height 20
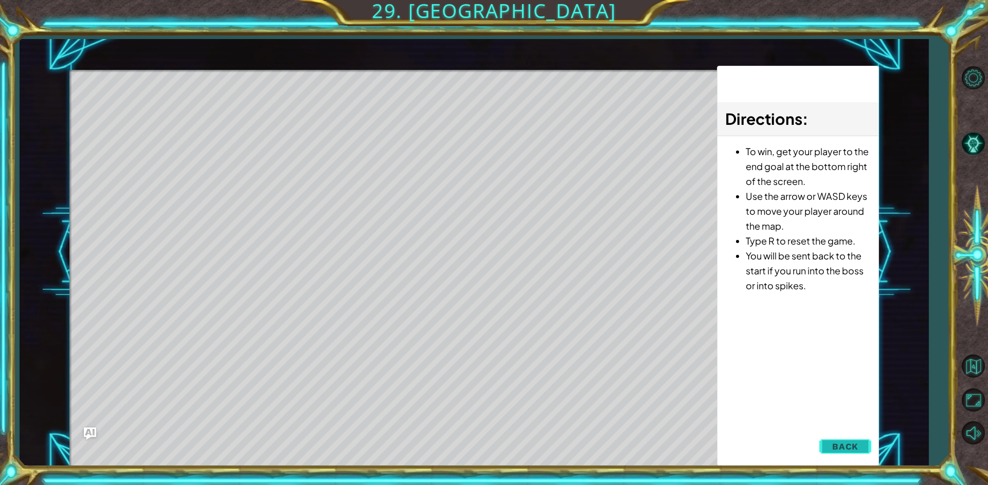
click at [845, 442] on span "Back" at bounding box center [845, 447] width 26 height 10
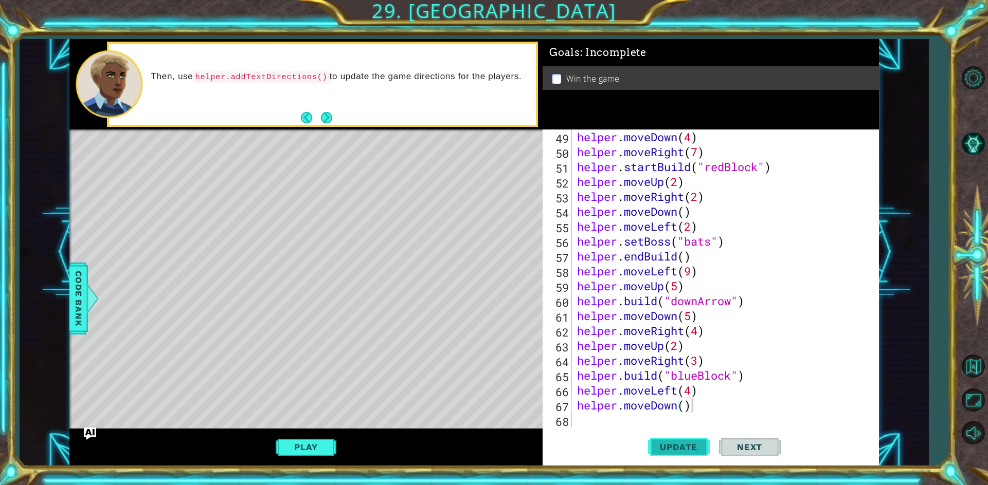
click at [685, 440] on button "Update" at bounding box center [679, 446] width 62 height 33
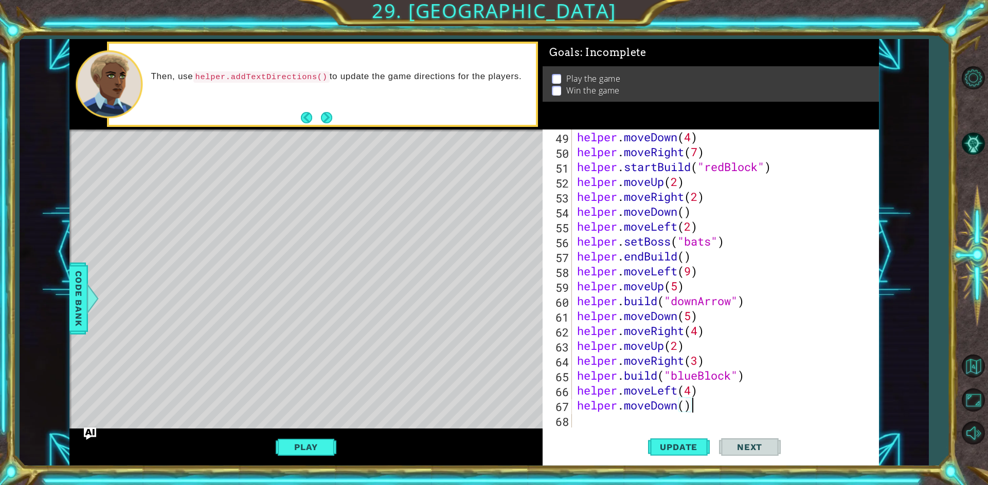
click at [644, 425] on div "helper . moveDown ( 4 ) helper . moveRight ( 7 ) helper . startBuild ( "redBloc…" at bounding box center [724, 294] width 298 height 328
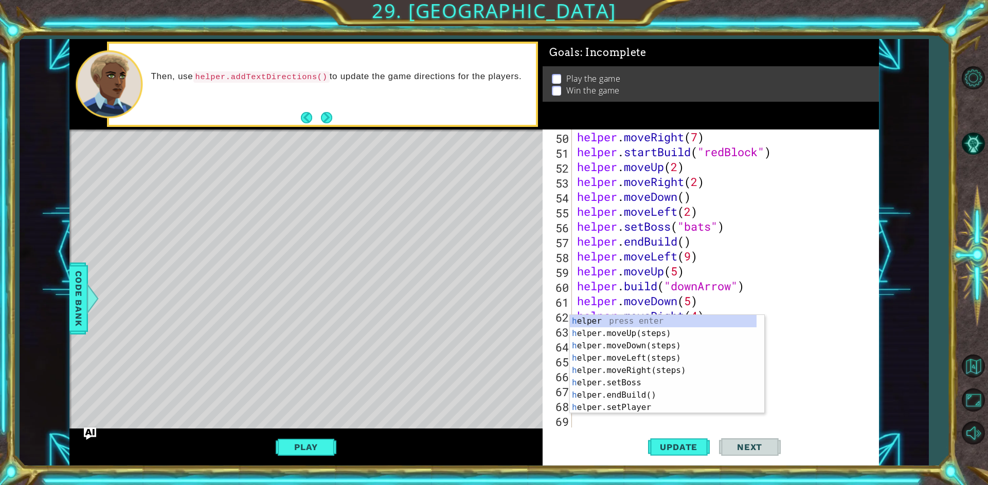
scroll to position [0, 1]
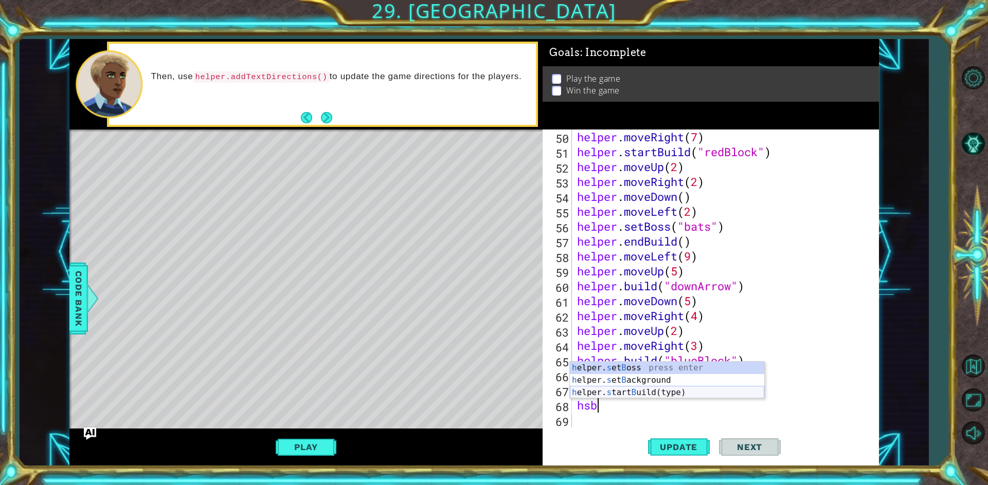
click at [608, 387] on div "h elper. s et B oss press enter h elper. s et B ackground press enter h elper. …" at bounding box center [667, 393] width 194 height 62
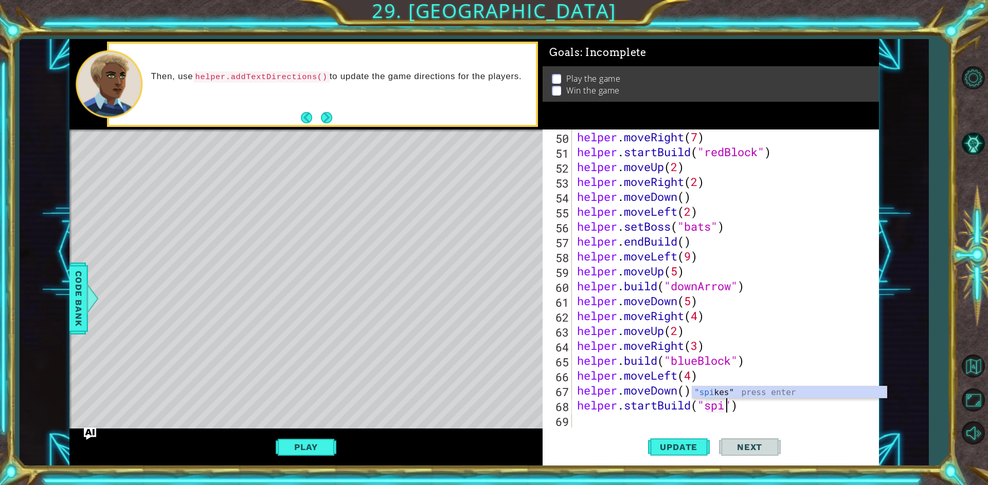
scroll to position [0, 8]
type textarea "helper.startBuild("spikes")"
click at [714, 389] on div ""spikes " press enter" at bounding box center [789, 405] width 194 height 37
click at [612, 427] on div "helper . moveRight ( 7 ) helper . startBuild ( "redBlock" ) helper . moveUp ( 2…" at bounding box center [724, 294] width 298 height 328
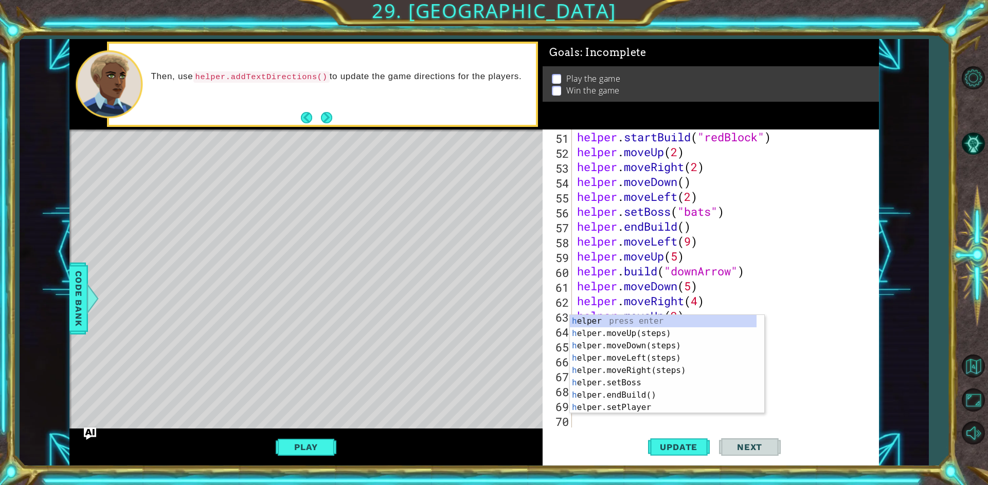
scroll to position [746, 0]
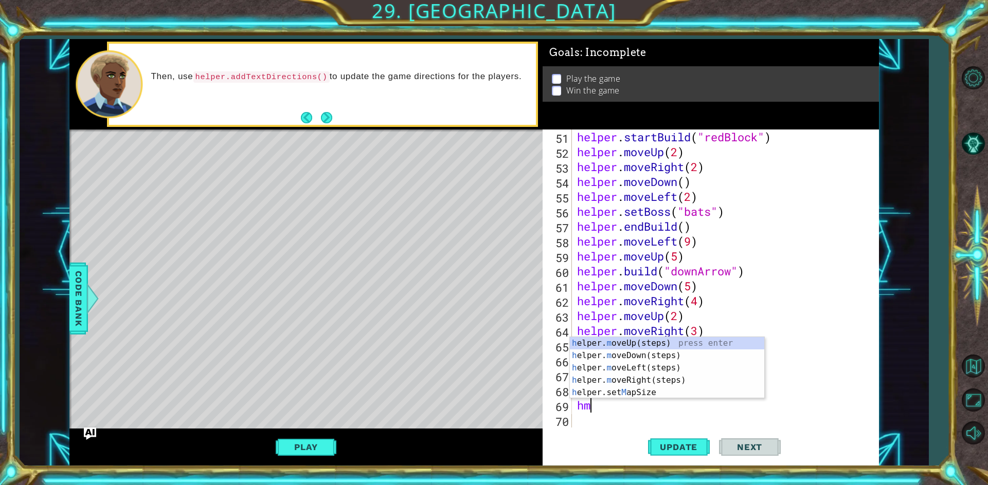
type textarea "hmu"
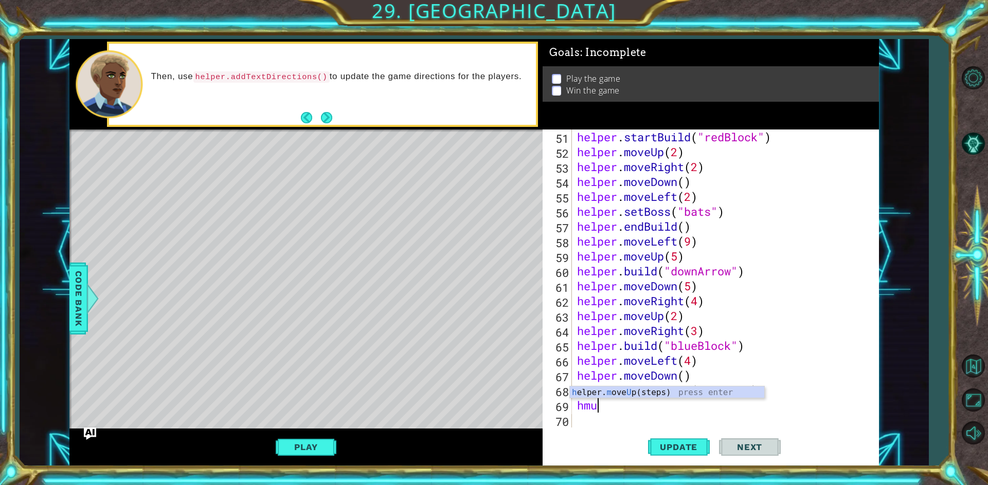
scroll to position [0, 1]
click at [600, 391] on div "h elper. m ove U p(steps) press enter" at bounding box center [667, 405] width 194 height 37
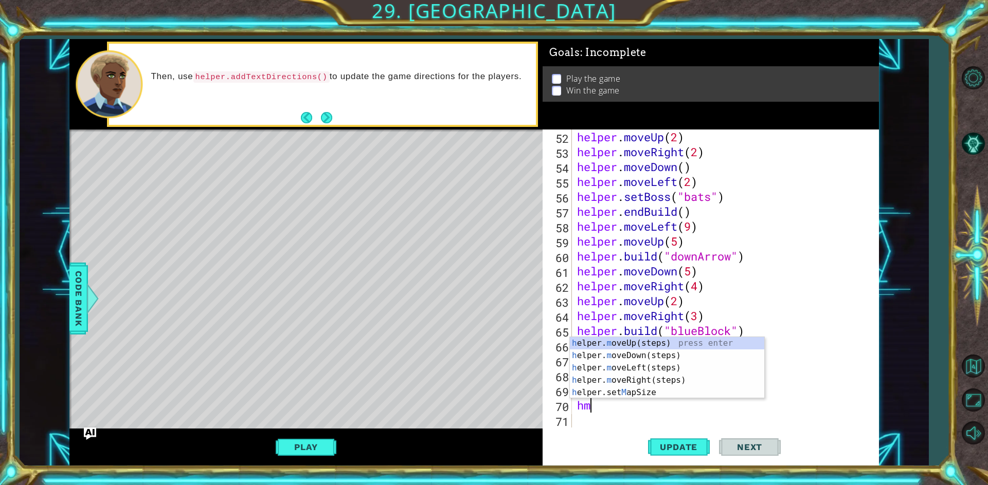
type textarea "hml"
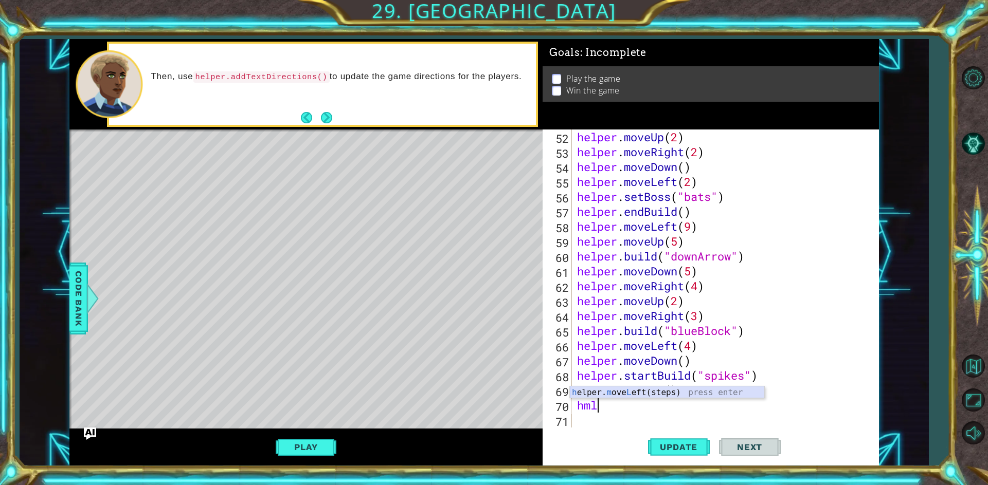
click at [597, 397] on div "h elper. m ove L eft(steps) press enter" at bounding box center [667, 405] width 194 height 37
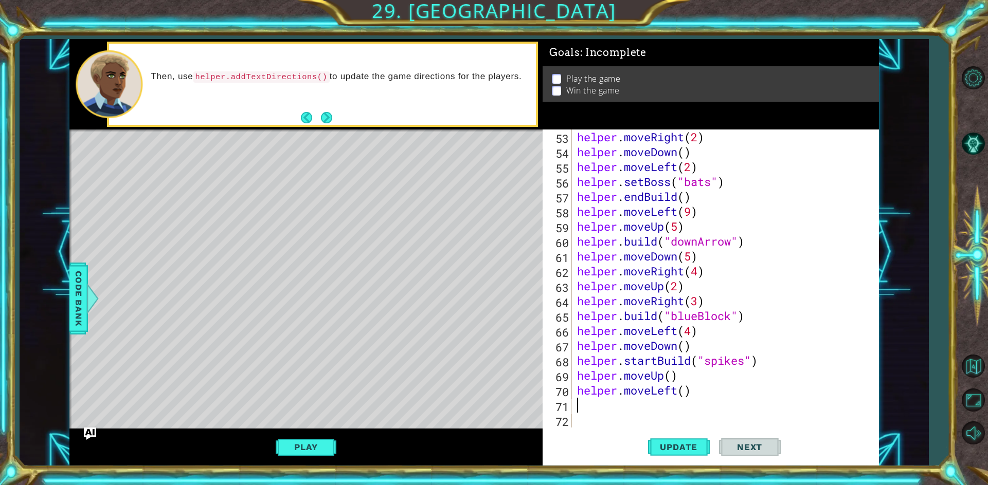
scroll to position [775, 0]
click at [682, 389] on div "helper . moveRight ( 2 ) helper . moveDown ( ) helper . moveLeft ( 2 ) helper .…" at bounding box center [724, 294] width 298 height 328
type textarea "helper.moveLeft(4)"
click at [596, 413] on div "helper . moveRight ( 2 ) helper . moveDown ( ) helper . moveLeft ( 2 ) helper .…" at bounding box center [724, 294] width 298 height 328
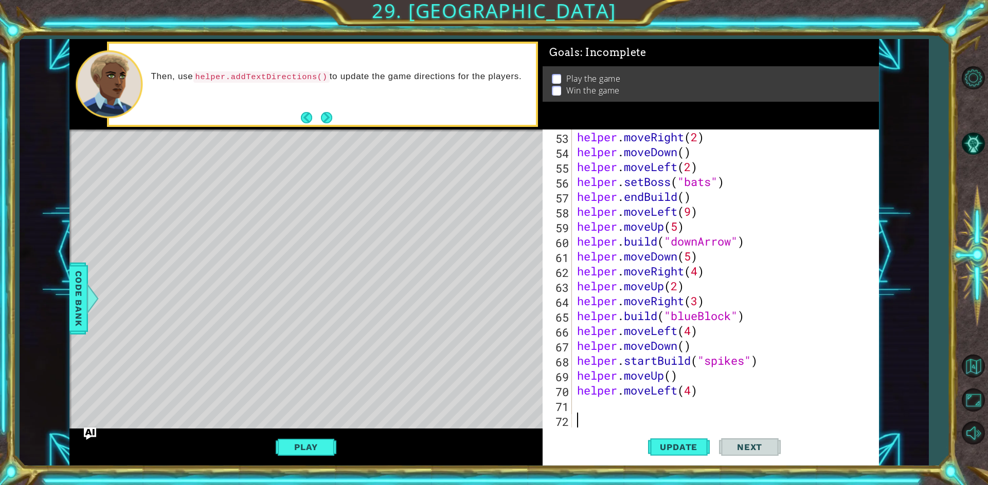
scroll to position [0, 0]
click at [594, 407] on div "helper . moveRight ( 2 ) helper . moveDown ( ) helper . moveLeft ( 2 ) helper .…" at bounding box center [724, 294] width 298 height 328
click at [604, 386] on div "helper . moveRight ( 2 ) helper . moveDown ( ) helper . moveLeft ( 2 ) helper .…" at bounding box center [724, 294] width 298 height 328
click at [604, 408] on div "helper . moveRight ( 2 ) helper . moveDown ( ) helper . moveLeft ( 2 ) helper .…" at bounding box center [724, 294] width 298 height 328
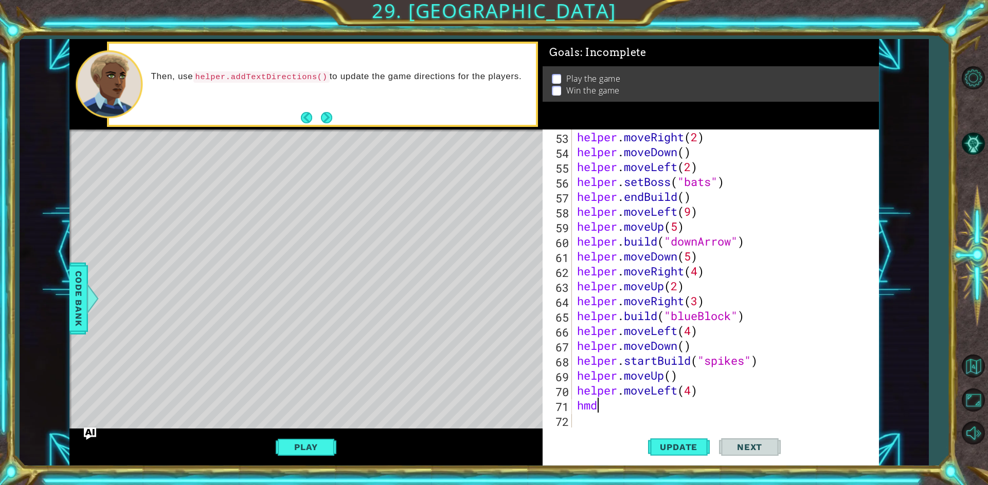
scroll to position [0, 0]
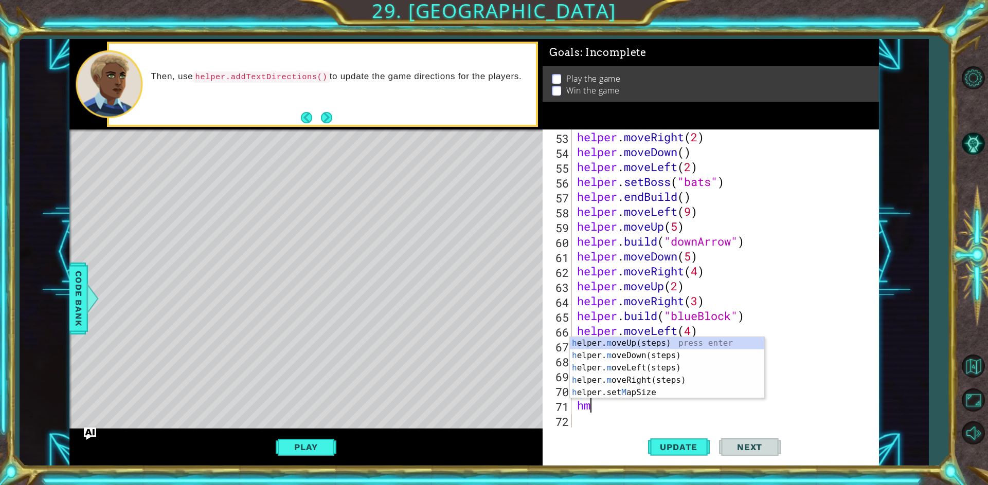
type textarea "hmd"
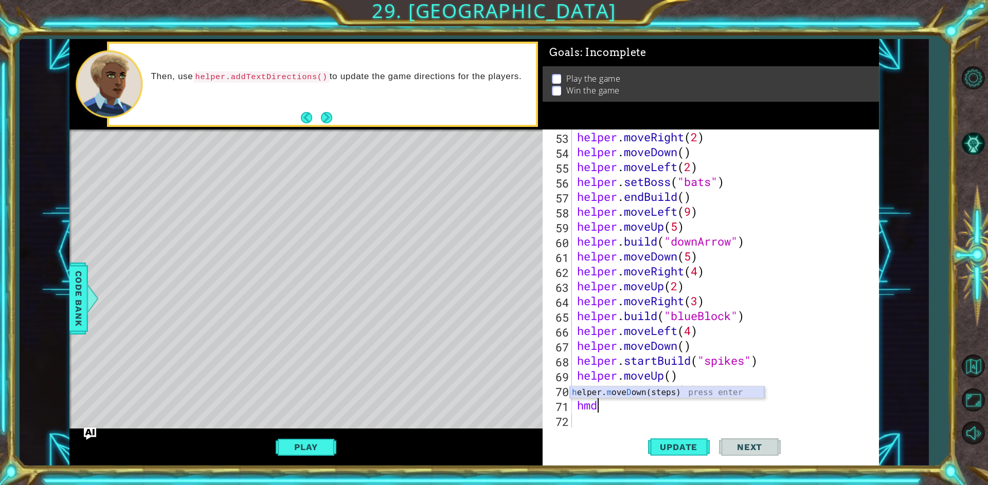
click at [620, 391] on div "h elper. m ove D own(steps) press enter" at bounding box center [667, 405] width 194 height 37
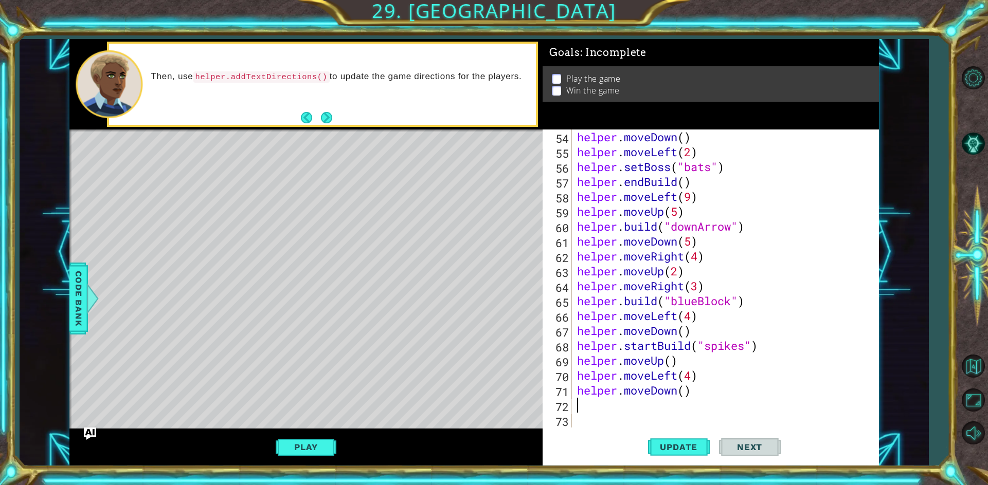
scroll to position [790, 0]
click at [685, 390] on div "helper . moveDown ( ) helper . moveLeft ( 2 ) helper . setBoss ( "bats" ) helpe…" at bounding box center [724, 294] width 298 height 328
type textarea "helper.moveDown(4)"
click at [641, 409] on div "helper . moveDown ( ) helper . moveLeft ( 2 ) helper . setBoss ( "bats" ) helpe…" at bounding box center [724, 294] width 298 height 328
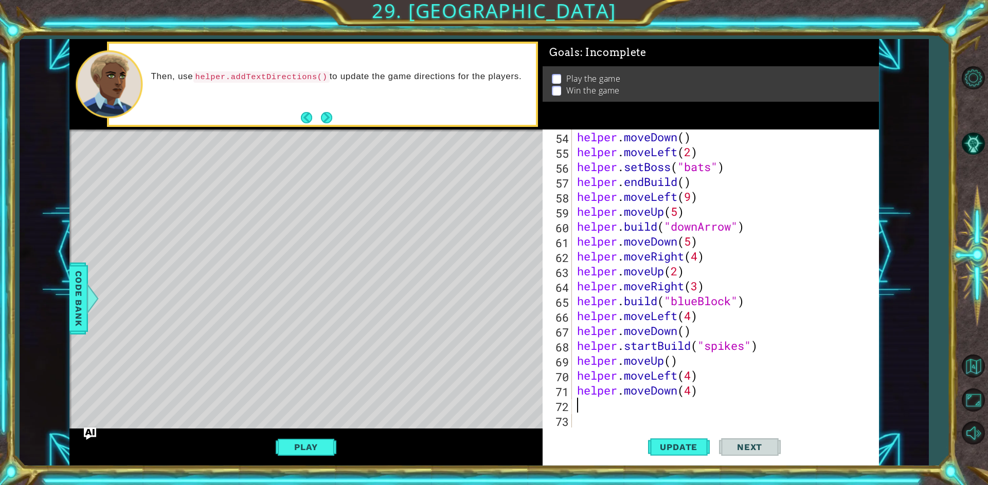
scroll to position [0, 0]
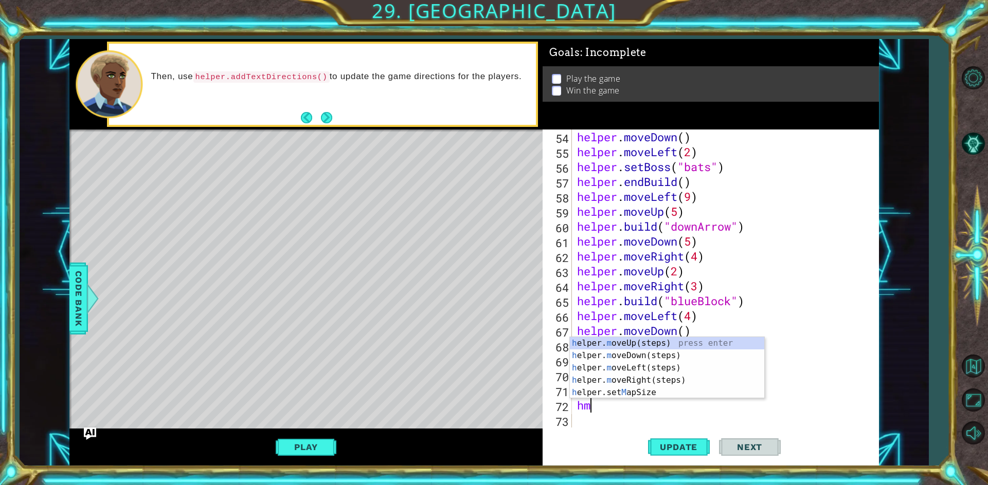
type textarea "hmr"
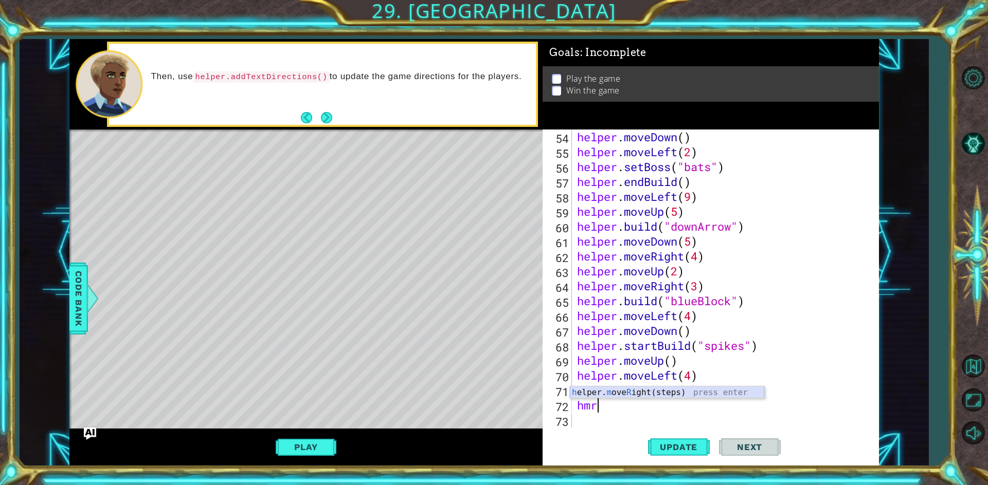
click at [627, 389] on div "h elper. m ove R ight(steps) press enter" at bounding box center [667, 405] width 194 height 37
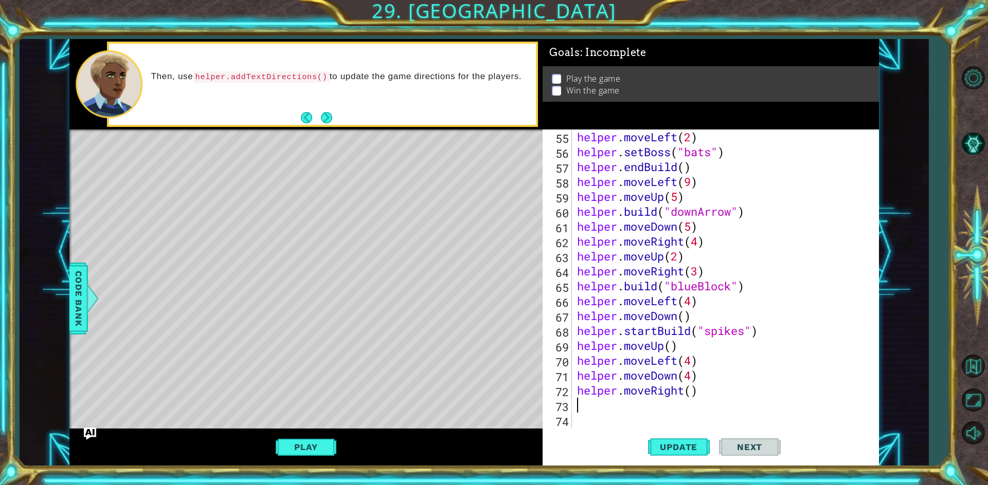
scroll to position [805, 0]
click at [682, 454] on button "Update" at bounding box center [679, 446] width 62 height 33
click at [694, 393] on div "helper . moveLeft ( 2 ) helper . setBoss ( "bats" ) helper . endBuild ( ) helpe…" at bounding box center [724, 294] width 298 height 328
click at [608, 404] on div "helper . moveLeft ( 2 ) helper . setBoss ( "bats" ) helper . endBuild ( ) helpe…" at bounding box center [724, 294] width 298 height 328
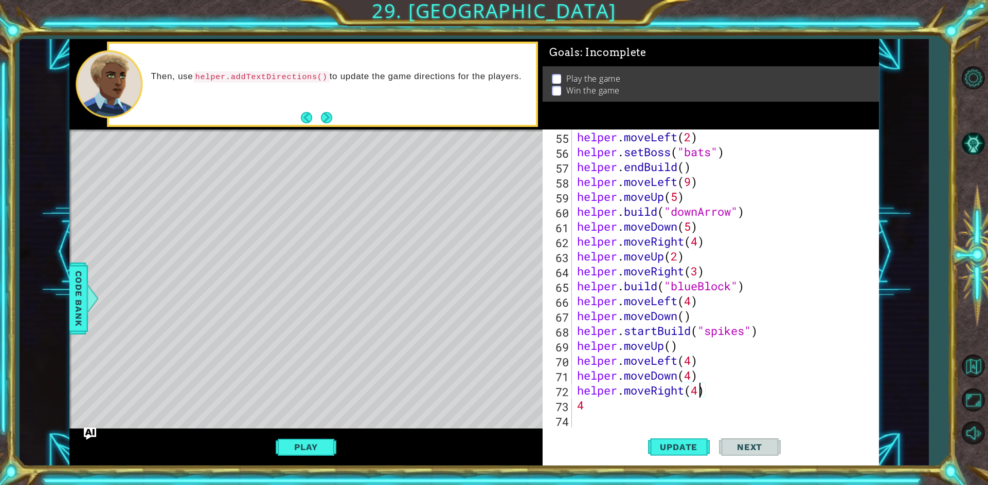
type textarea "4"
click at [675, 440] on button "Update" at bounding box center [679, 446] width 62 height 33
click at [306, 441] on button "Play" at bounding box center [306, 448] width 60 height 20
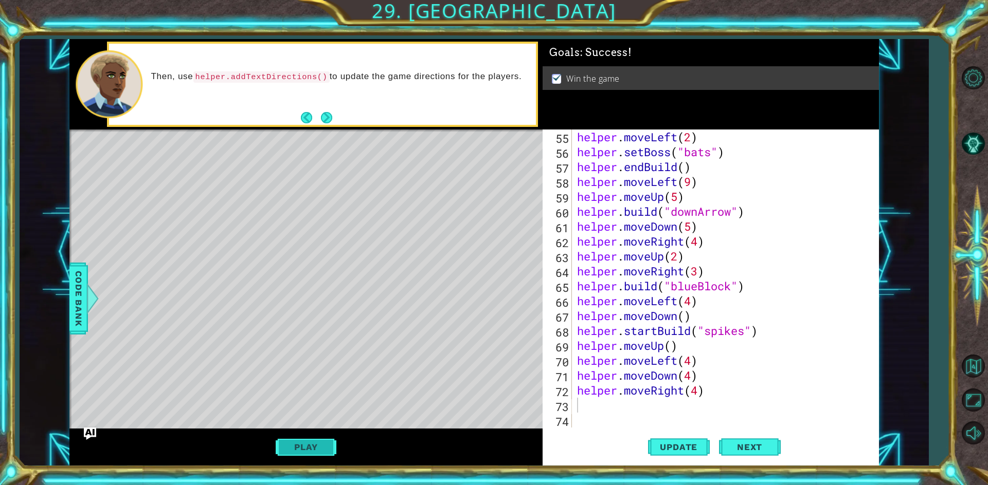
click at [315, 451] on button "Play" at bounding box center [306, 448] width 60 height 20
click at [661, 406] on div "helper . moveLeft ( 2 ) helper . setBoss ( "bats" ) helper . endBuild ( ) helpe…" at bounding box center [724, 294] width 298 height 328
click at [673, 446] on span "Update" at bounding box center [678, 447] width 58 height 10
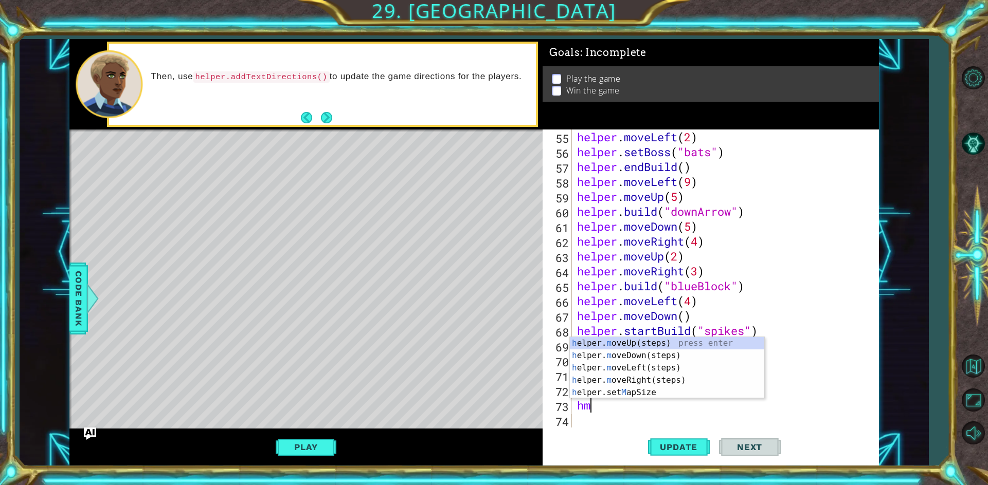
type textarea "hmu"
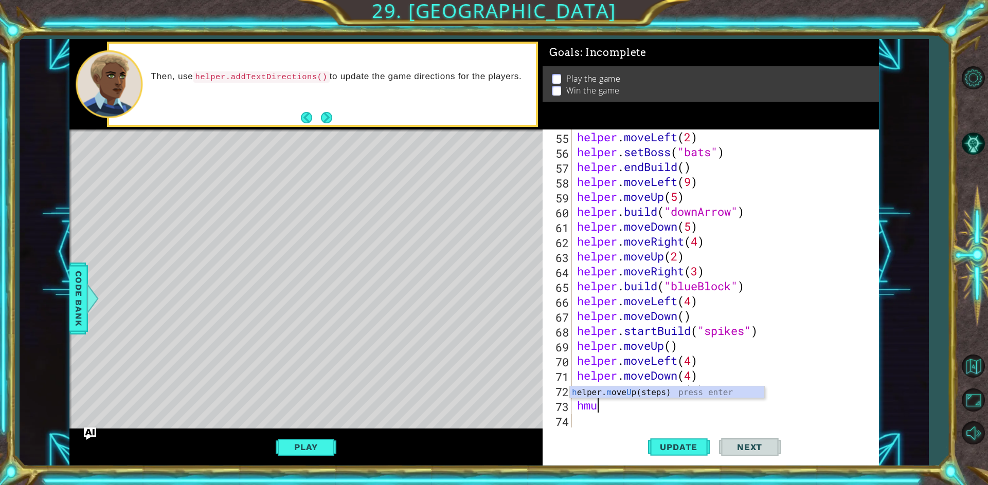
scroll to position [0, 1]
click at [611, 396] on div "h elper. m ove U p(steps) press enter" at bounding box center [667, 405] width 194 height 37
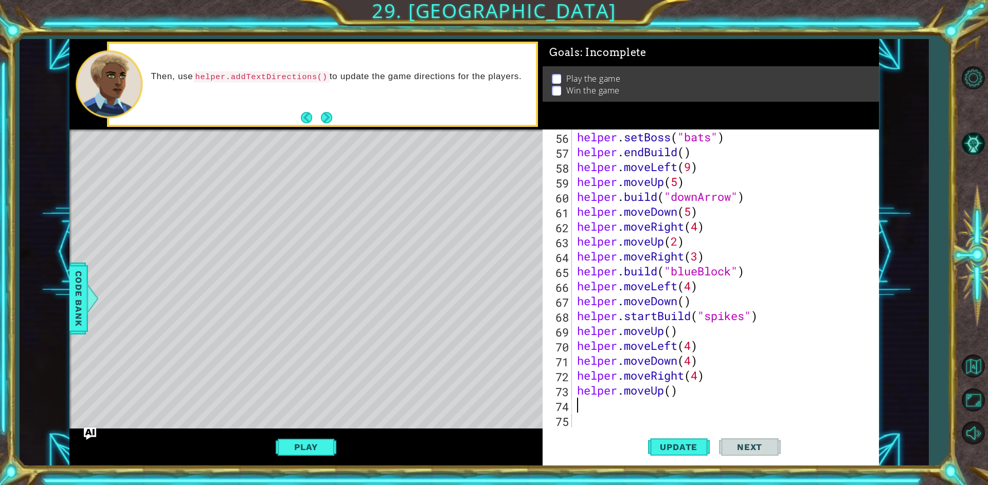
scroll to position [820, 0]
click at [662, 454] on button "Update" at bounding box center [679, 446] width 62 height 33
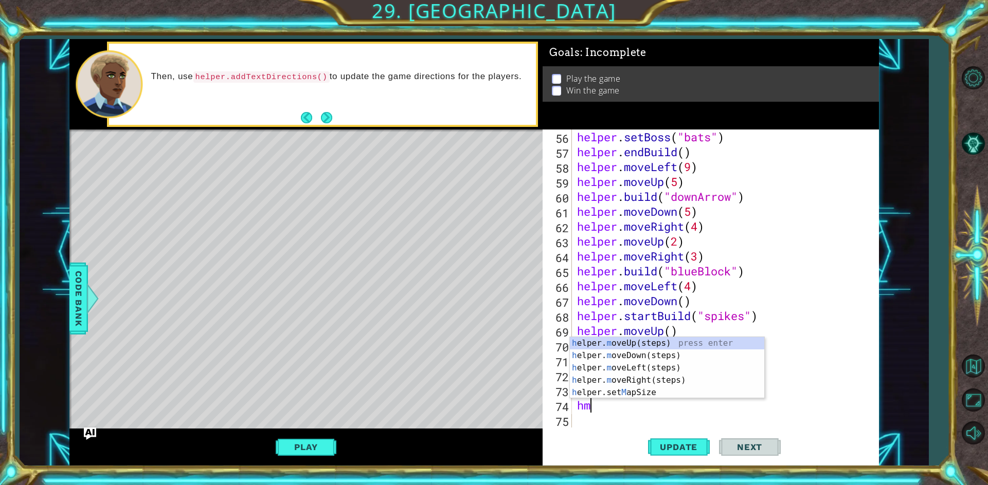
type textarea "hmr"
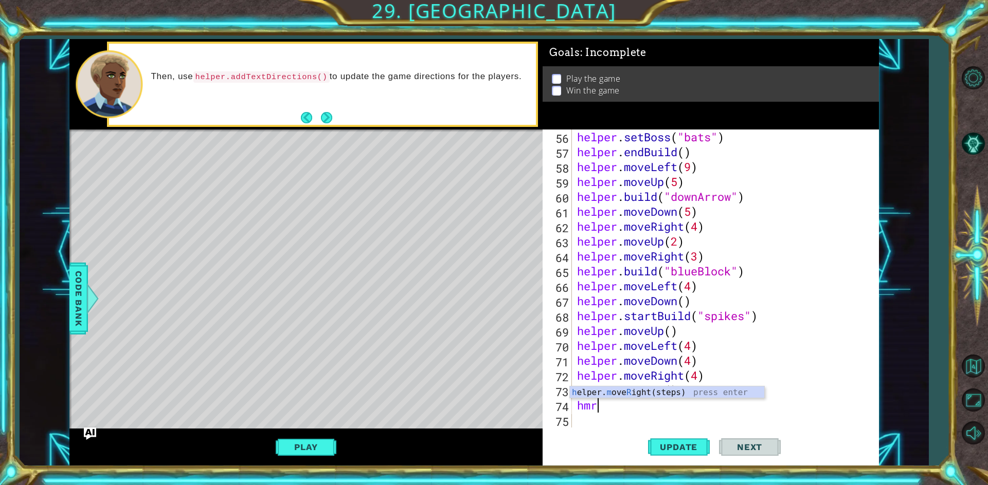
scroll to position [0, 1]
click at [664, 388] on div "h elper. m ove R ight(steps) press enter" at bounding box center [667, 405] width 194 height 37
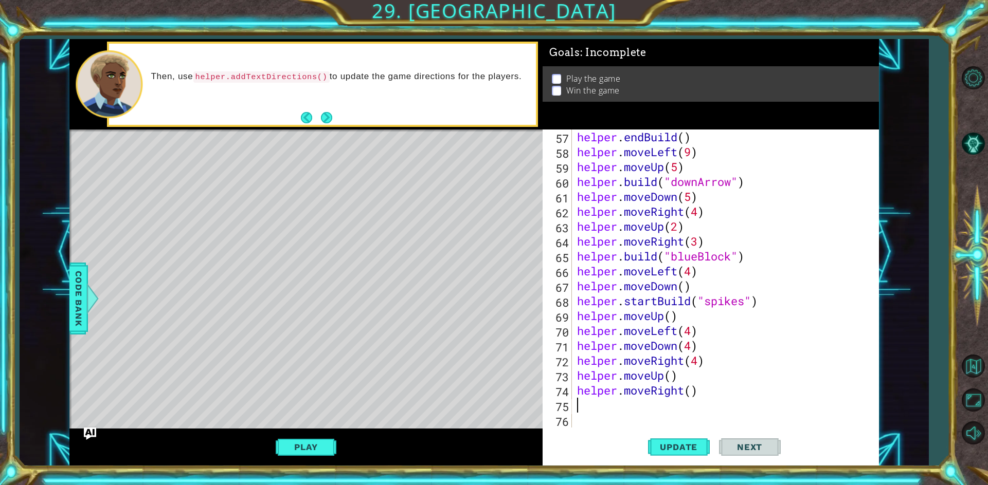
scroll to position [835, 0]
click at [709, 389] on div "helper . endBuild ( ) helper . moveLeft ( 9 ) helper . moveUp ( 5 ) helper . bu…" at bounding box center [724, 294] width 298 height 328
type textarea "helper.moveLeft"
click at [689, 380] on div "helper.moveLeft (steps) press enter" at bounding box center [667, 390] width 194 height 37
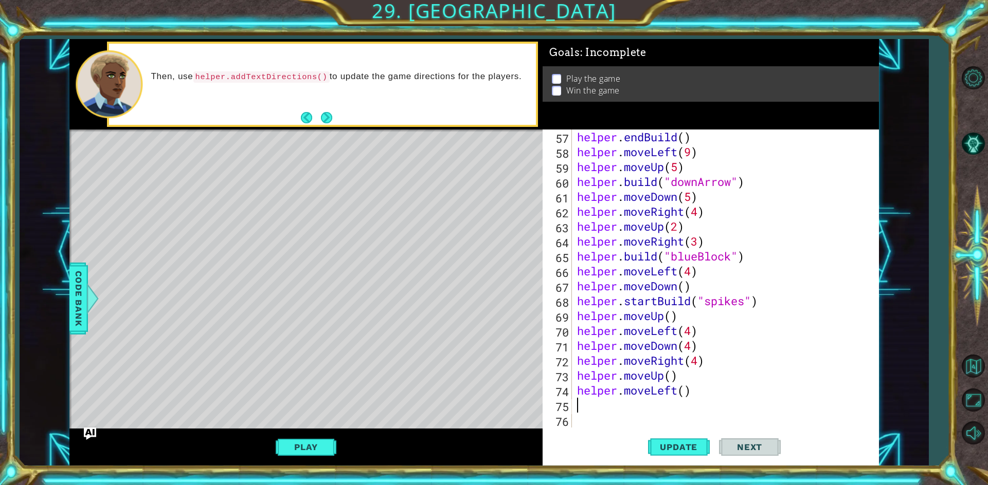
scroll to position [0, 0]
click at [685, 394] on div "helper . endBuild ( ) helper . moveLeft ( 9 ) helper . moveUp ( 5 ) helper . bu…" at bounding box center [724, 294] width 298 height 328
type textarea "helper.moveLeft(3)"
click at [700, 451] on span "Update" at bounding box center [678, 447] width 58 height 10
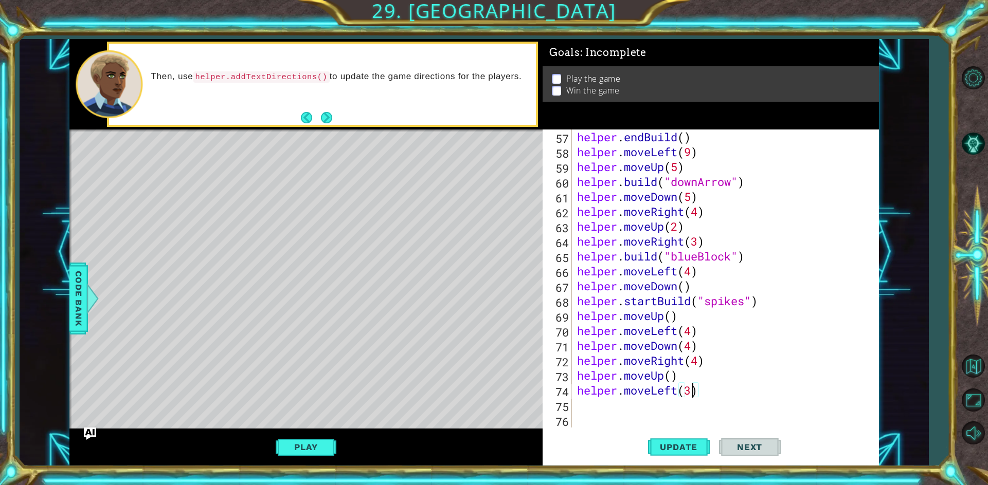
click at [647, 406] on div "helper . endBuild ( ) helper . moveLeft ( 9 ) helper . moveUp ( 5 ) helper . bu…" at bounding box center [724, 294] width 298 height 328
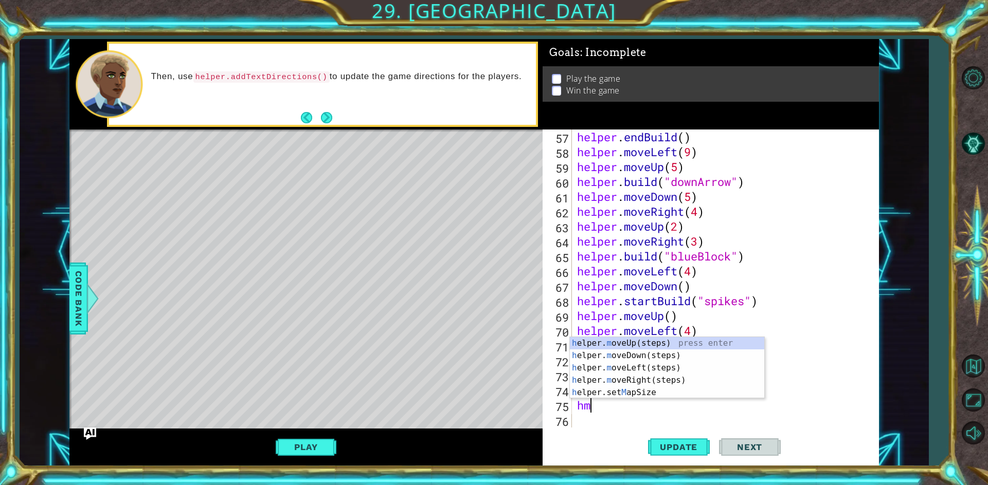
type textarea "hmu"
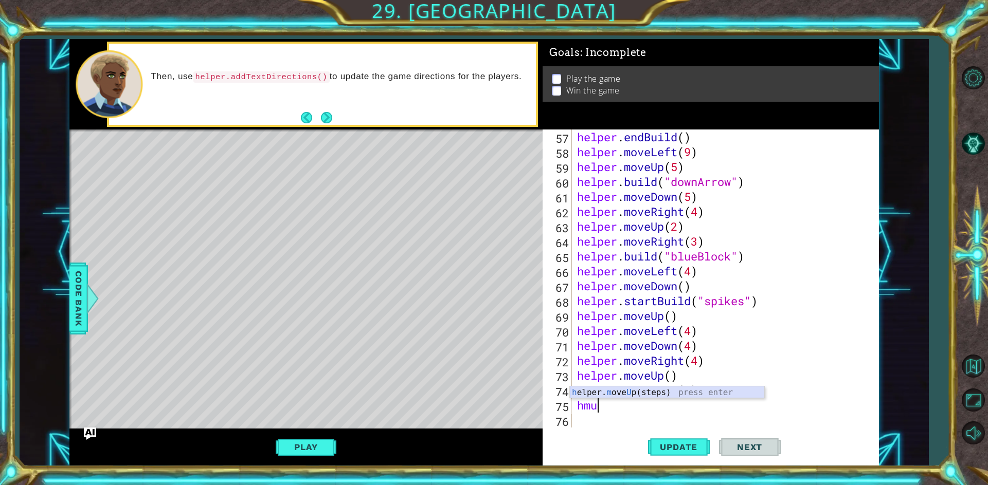
click at [645, 393] on div "h elper. m ove U p(steps) press enter" at bounding box center [667, 405] width 194 height 37
type textarea "m"
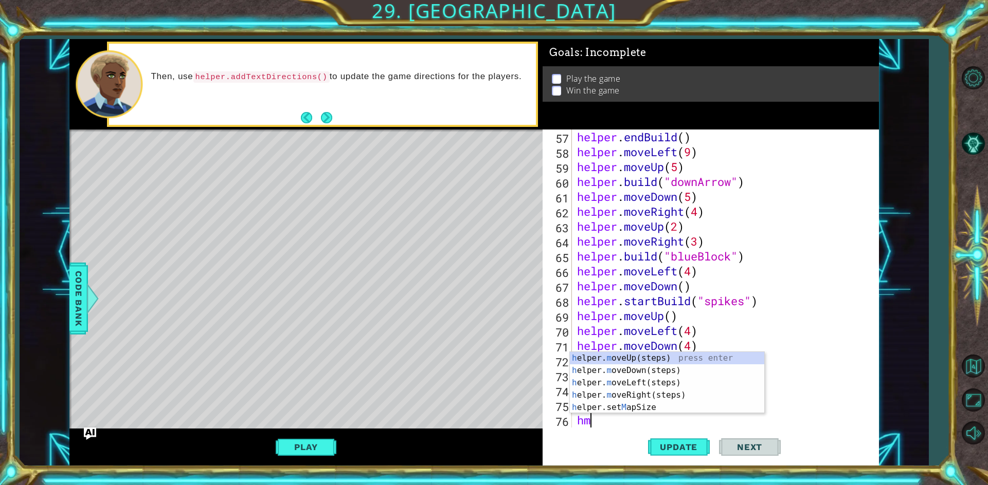
type textarea "hmr"
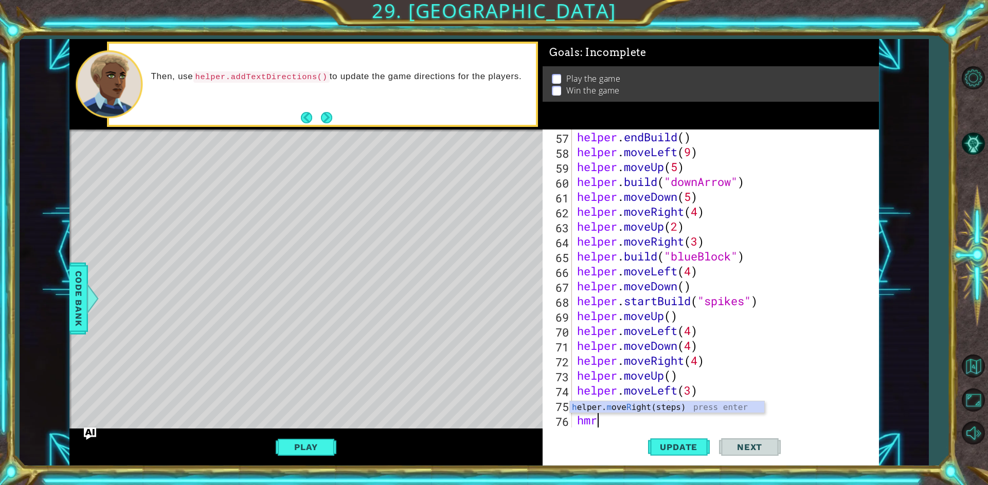
scroll to position [0, 1]
click at [721, 408] on div "h elper. m ove R ight(steps) press enter" at bounding box center [667, 420] width 194 height 37
click at [692, 445] on span "Update" at bounding box center [678, 447] width 58 height 10
click at [694, 456] on button "Update" at bounding box center [679, 446] width 62 height 33
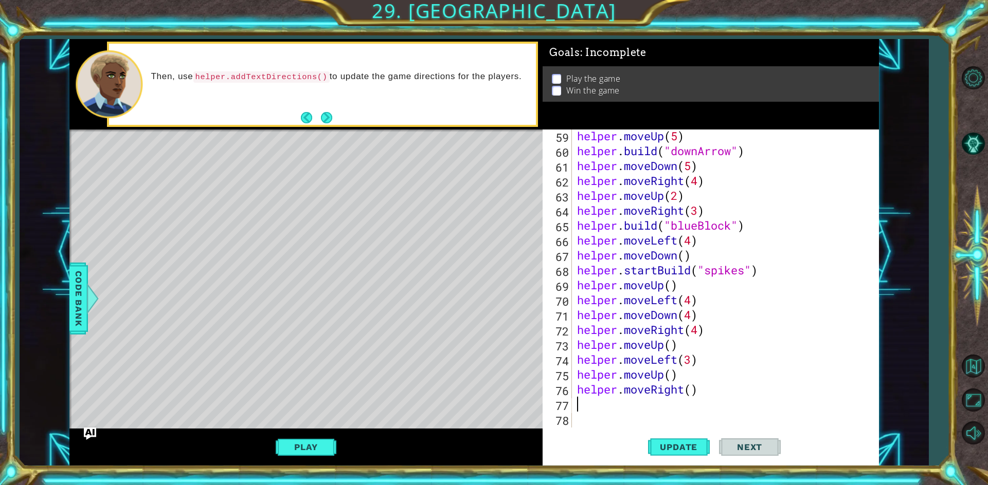
scroll to position [880, 0]
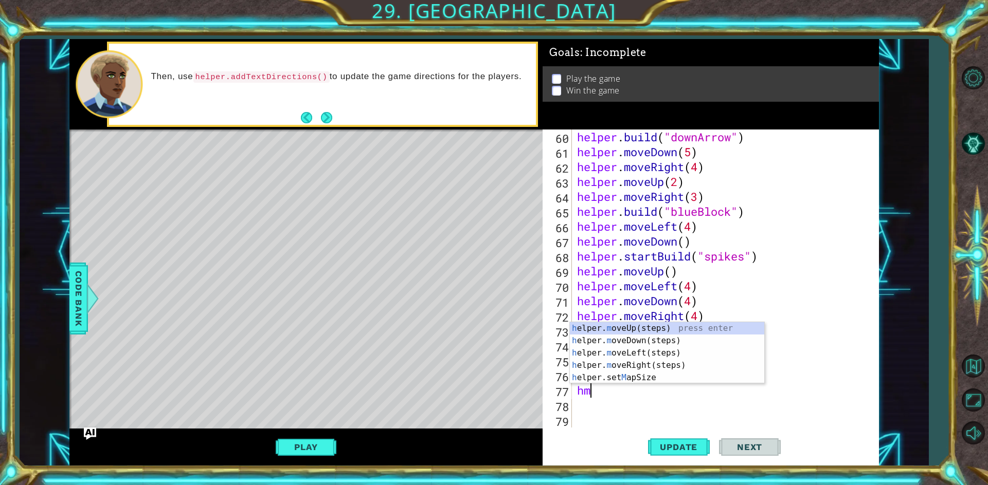
type textarea "hmr"
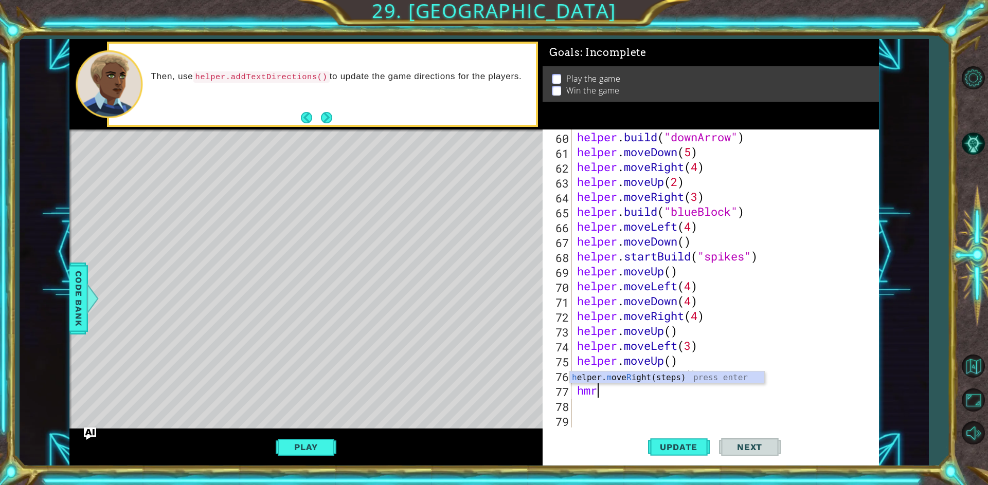
scroll to position [0, 1]
click at [626, 382] on div "h elper. m ove R ight(steps) press enter" at bounding box center [667, 390] width 194 height 37
click at [691, 392] on div "helper . build ( "downArrow" ) helper . moveDown ( 5 ) helper . moveRight ( 4 )…" at bounding box center [724, 294] width 298 height 328
type textarea "helper.moveRight(2)"
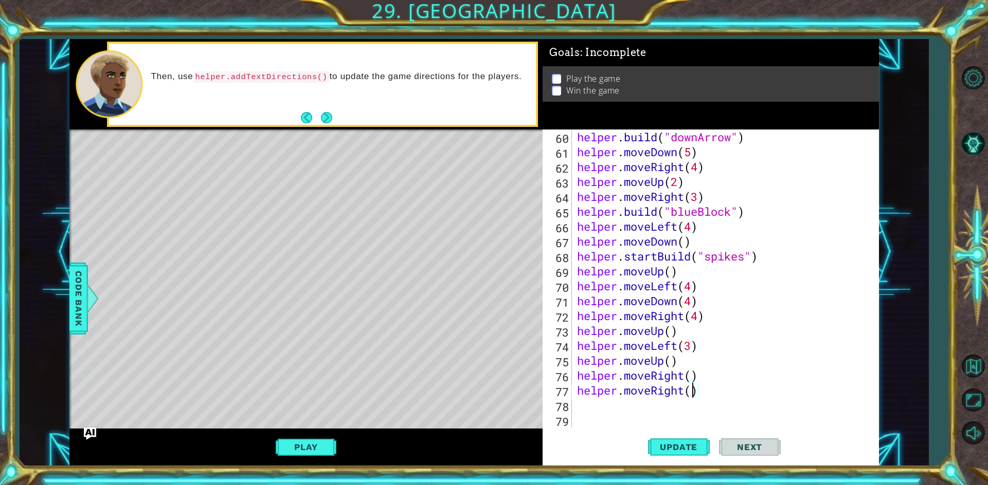
scroll to position [0, 5]
click at [643, 410] on div "helper . build ( "downArrow" ) helper . moveDown ( 5 ) helper . moveRight ( 4 )…" at bounding box center [724, 294] width 298 height 328
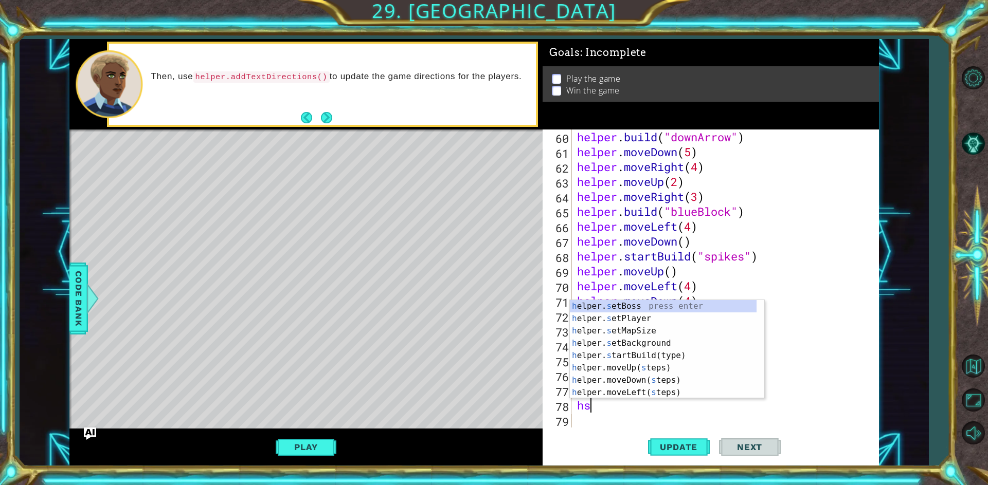
scroll to position [0, 1]
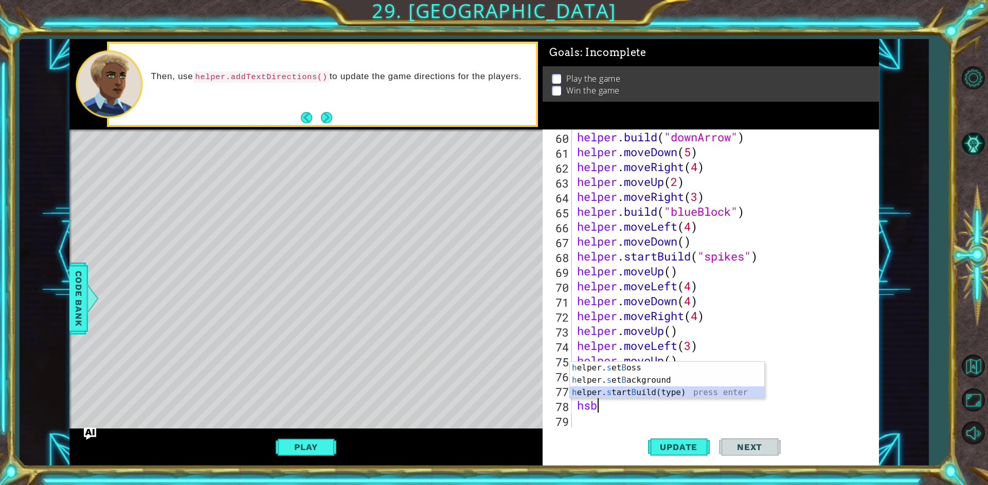
click at [660, 395] on div "h elper. s et B oss press enter h elper. s et B ackground press enter h elper. …" at bounding box center [667, 393] width 194 height 62
type textarea "helper.startBuild("wall")"
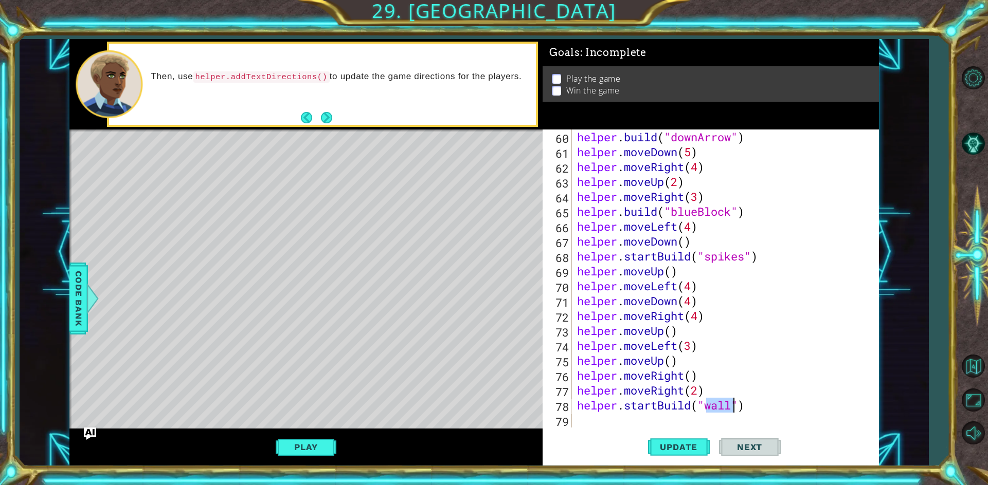
click at [579, 424] on div "helper . build ( "downArrow" ) helper . moveDown ( 5 ) helper . moveRight ( 4 )…" at bounding box center [724, 294] width 298 height 328
click at [683, 453] on button "Update" at bounding box center [679, 446] width 62 height 33
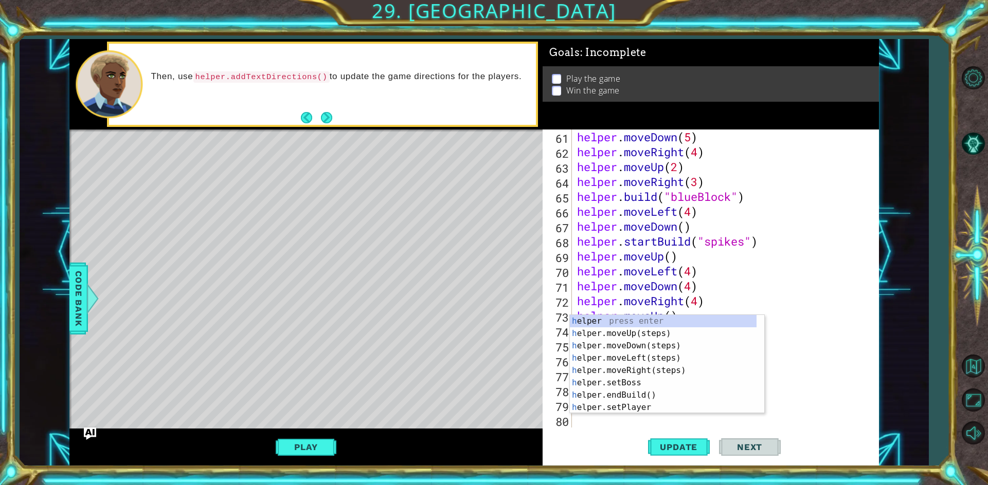
scroll to position [895, 0]
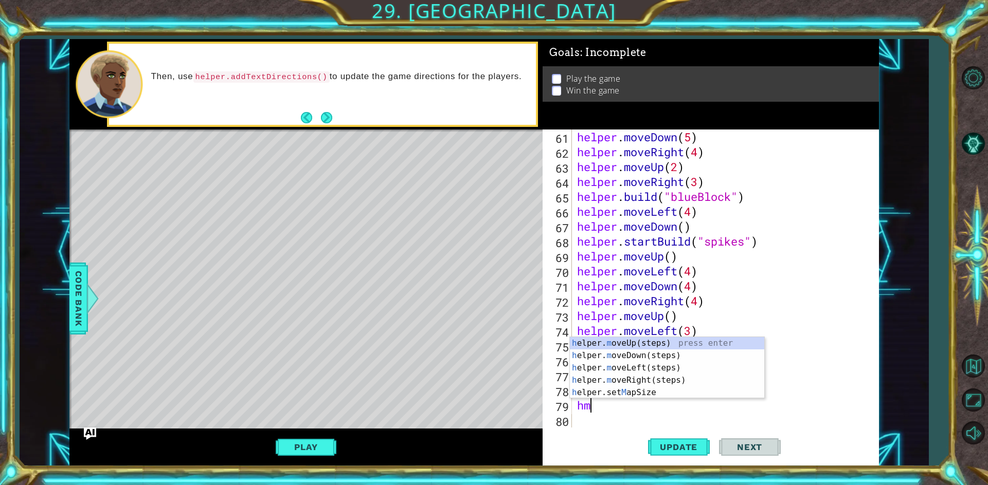
type textarea "hmu"
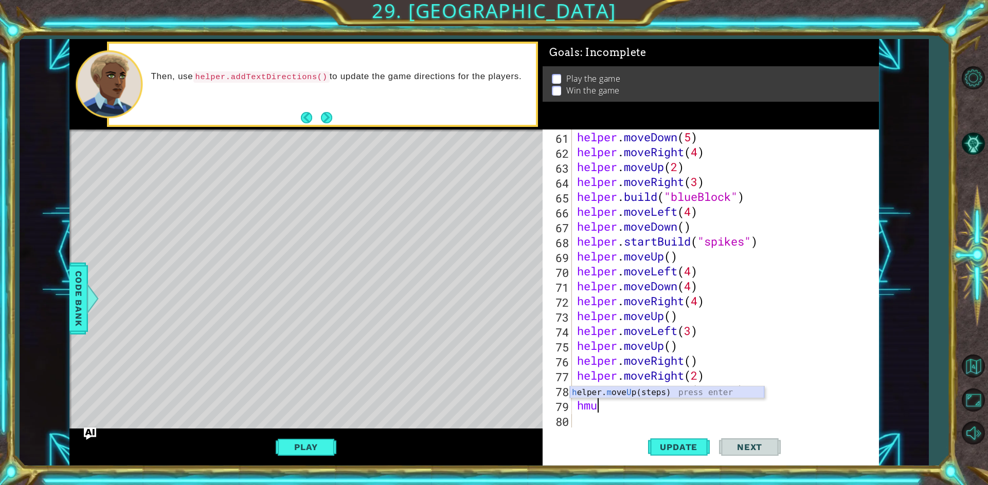
click at [645, 394] on div "h elper. m ove U p(steps) press enter" at bounding box center [667, 405] width 194 height 37
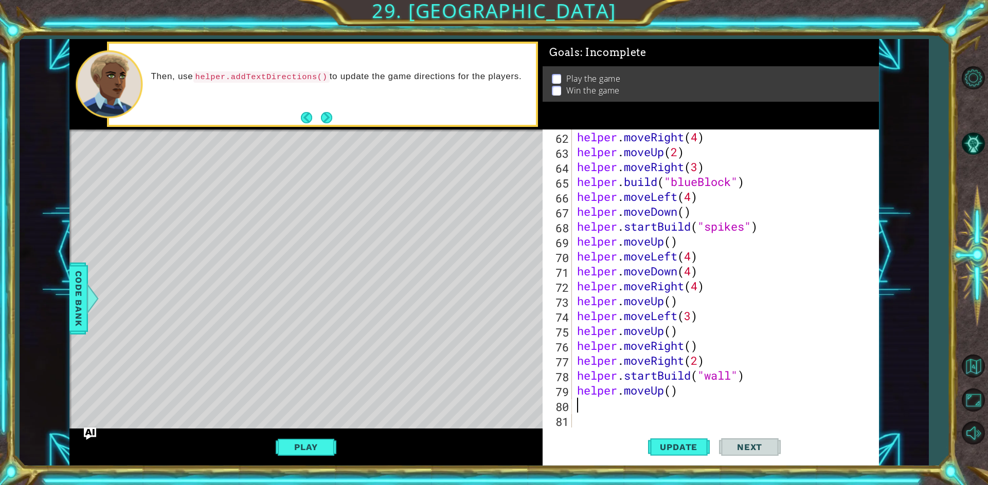
scroll to position [910, 0]
click at [657, 446] on span "Update" at bounding box center [678, 447] width 58 height 10
click at [583, 384] on div "helper . moveRight ( 4 ) helper . moveUp ( 2 ) helper . moveRight ( 3 ) helper …" at bounding box center [724, 294] width 298 height 328
click at [603, 410] on div "helper . moveRight ( 4 ) helper . moveUp ( 2 ) helper . moveRight ( 3 ) helper …" at bounding box center [724, 294] width 298 height 328
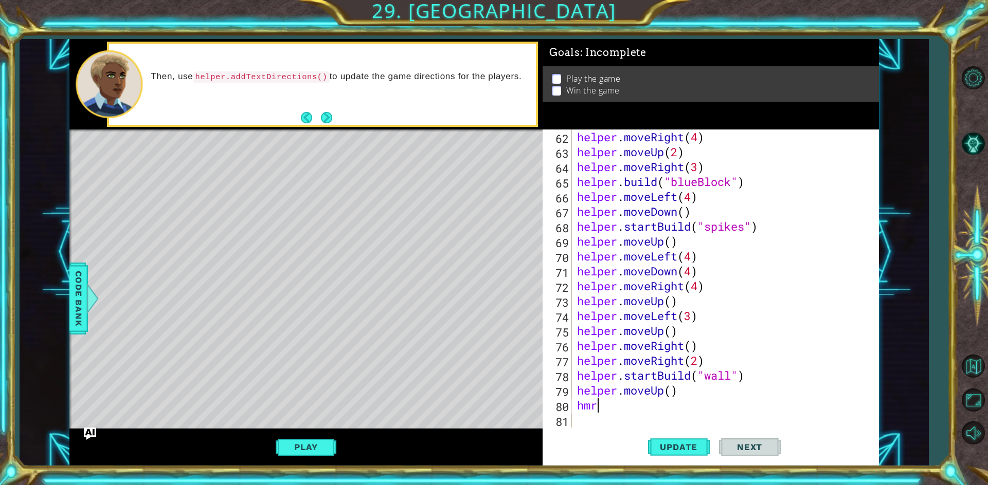
type textarea "hmr"
click at [609, 388] on div "h elper. m ove R ight(steps) press enter" at bounding box center [667, 405] width 194 height 37
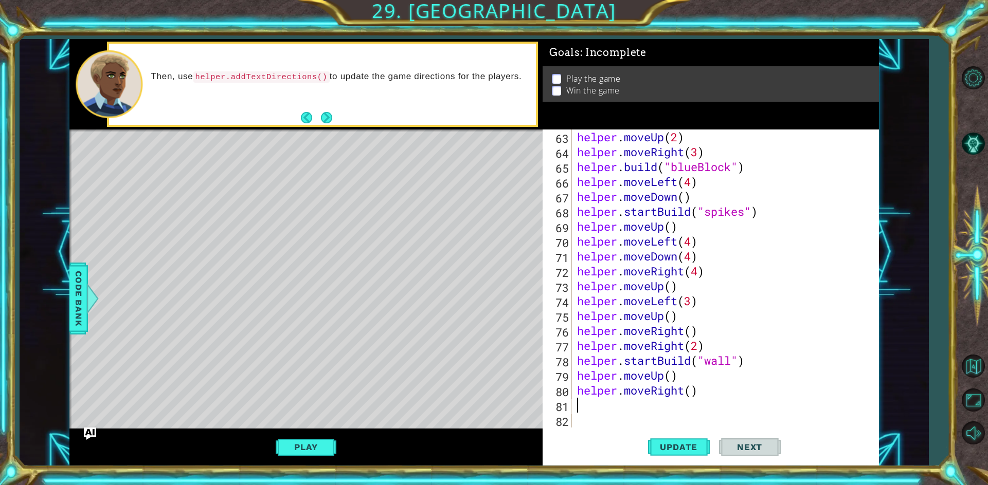
scroll to position [924, 0]
click at [709, 450] on button "Update" at bounding box center [679, 446] width 62 height 33
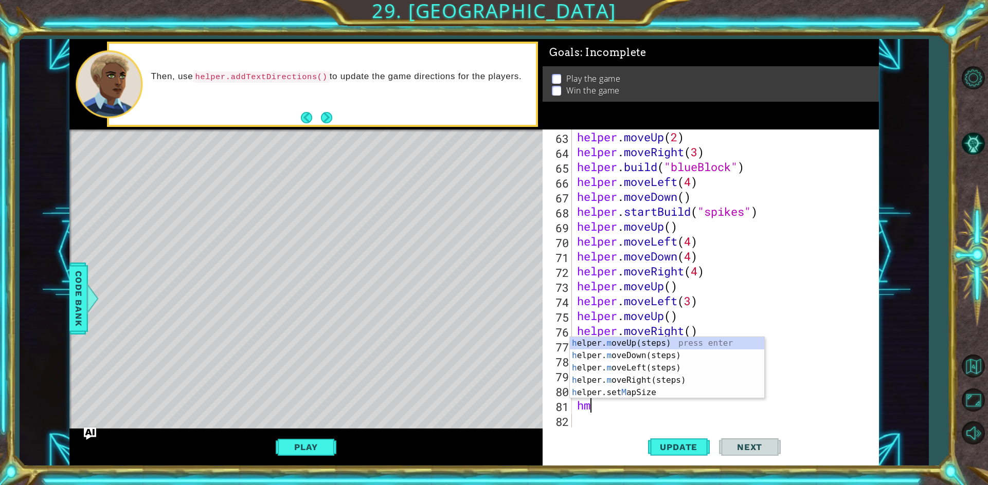
type textarea "hmd"
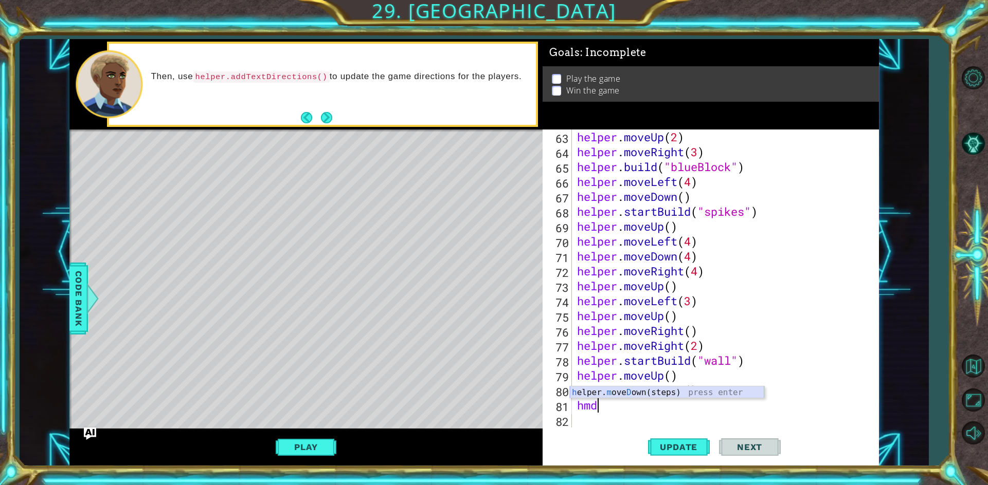
click at [706, 394] on div "h elper. m ove D own(steps) press enter" at bounding box center [667, 405] width 194 height 37
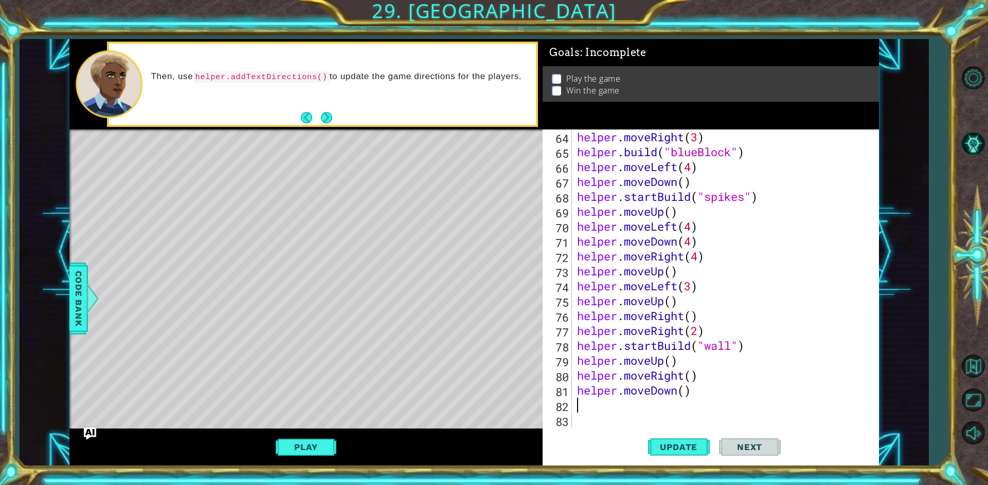
scroll to position [939, 0]
click at [684, 394] on div "helper . moveRight ( 3 ) helper . build ( "blueBlock" ) helper . moveLeft ( 4 )…" at bounding box center [724, 294] width 298 height 328
type textarea "helper.moveDown(4)"
click at [691, 444] on span "Update" at bounding box center [678, 447] width 58 height 10
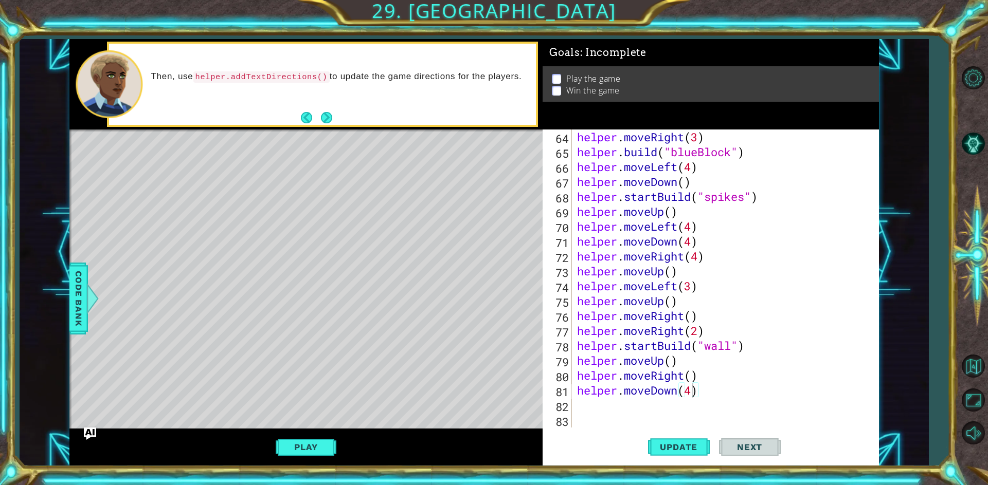
click at [775, 415] on div "helper . moveRight ( 3 ) helper . build ( "blueBlock" ) helper . moveLeft ( 4 )…" at bounding box center [724, 294] width 298 height 328
click at [295, 440] on button "Play" at bounding box center [306, 448] width 60 height 20
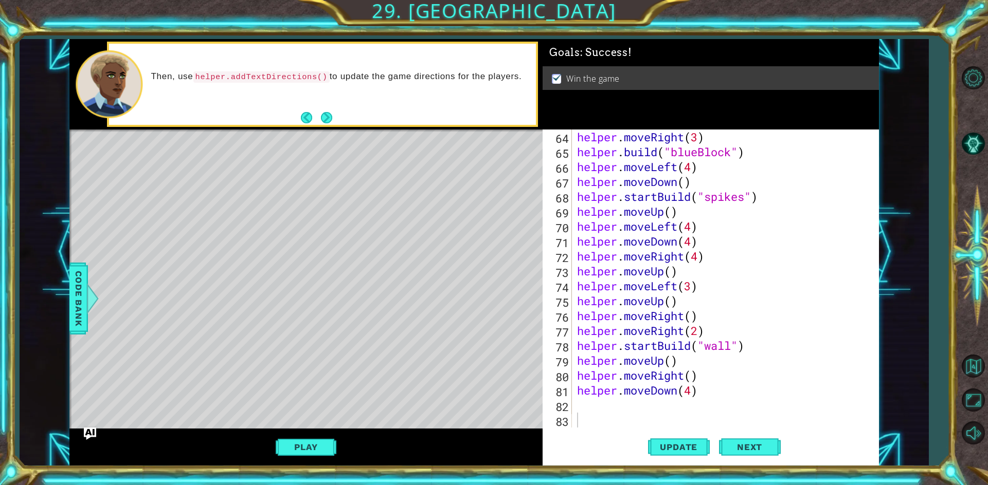
click at [596, 407] on div "helper . moveRight ( 3 ) helper . build ( "blueBlock" ) helper . moveLeft ( 4 )…" at bounding box center [724, 294] width 298 height 328
click at [666, 441] on button "Update" at bounding box center [679, 446] width 62 height 33
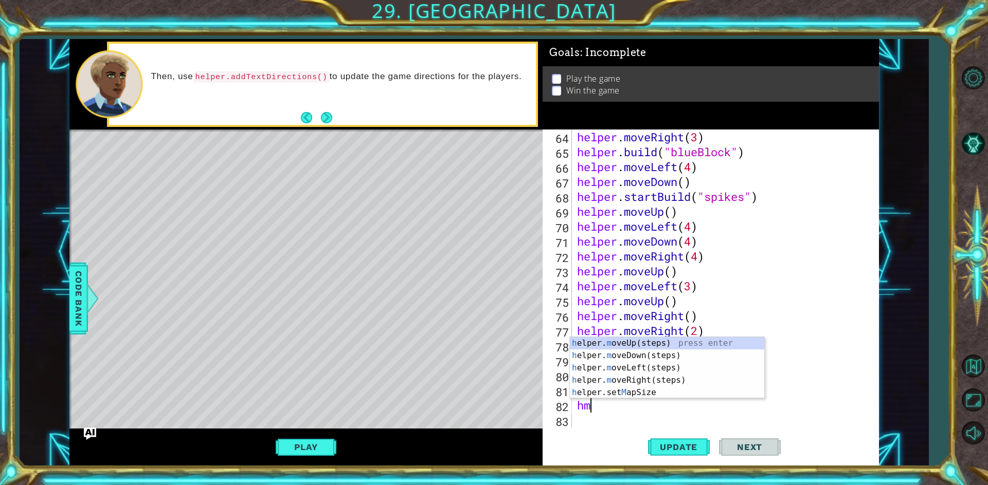
type textarea "hmr"
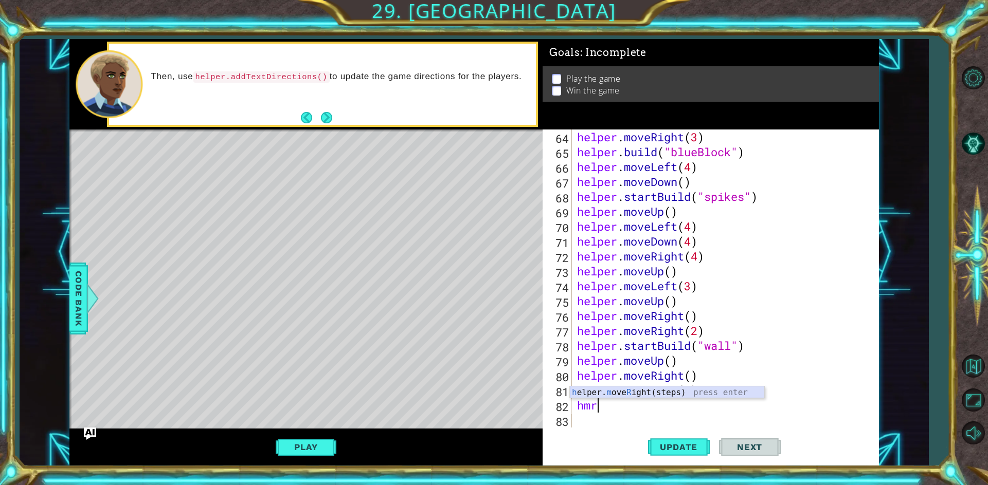
click at [624, 396] on div "h elper. m ove R ight(steps) press enter" at bounding box center [667, 405] width 194 height 37
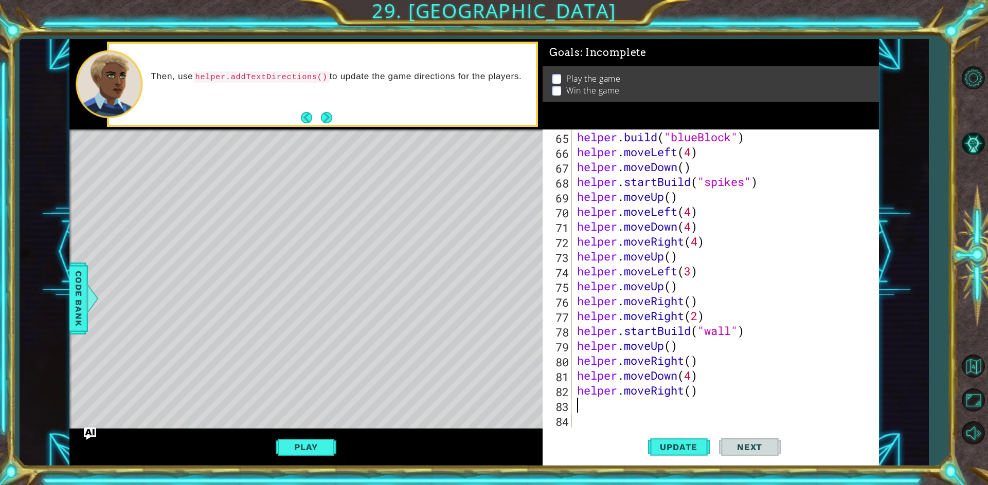
scroll to position [954, 0]
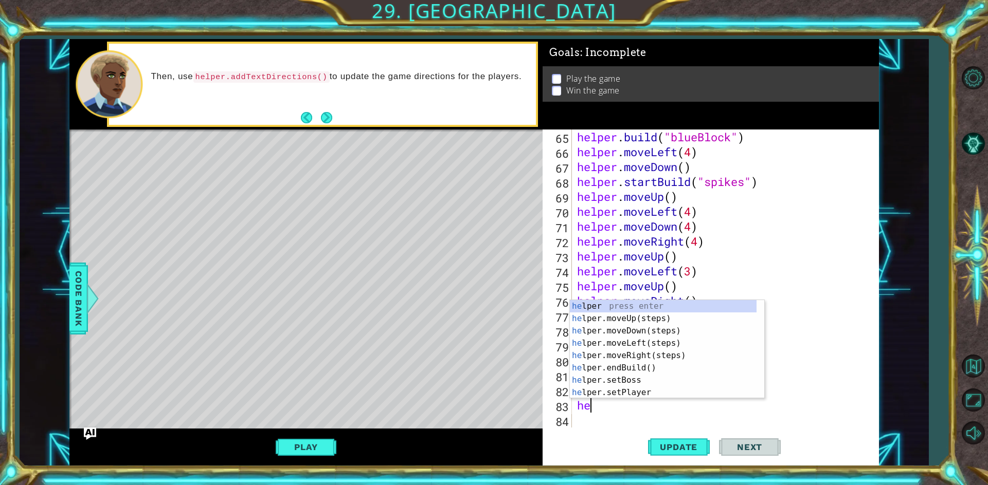
type textarea "heb"
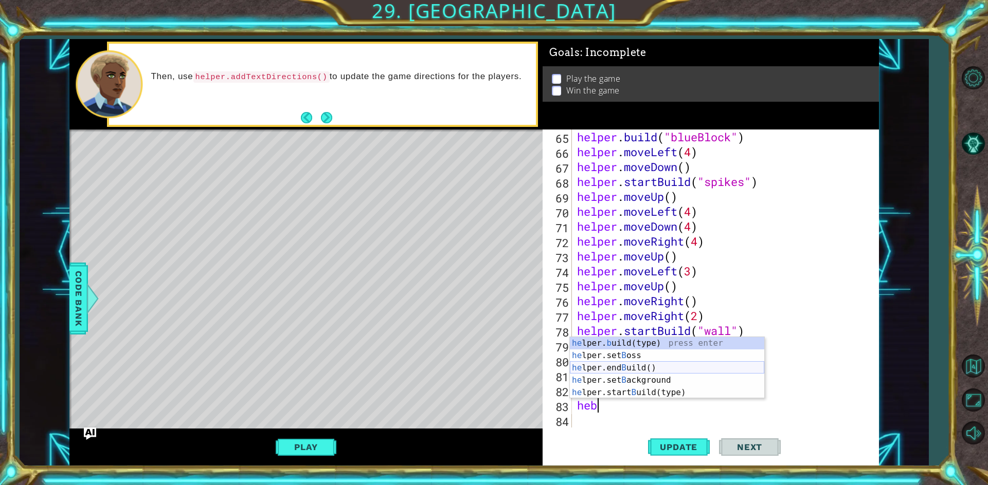
click at [607, 366] on div "he lper. b uild(type) press enter he lper.set B oss press enter he lper.end B u…" at bounding box center [667, 380] width 194 height 86
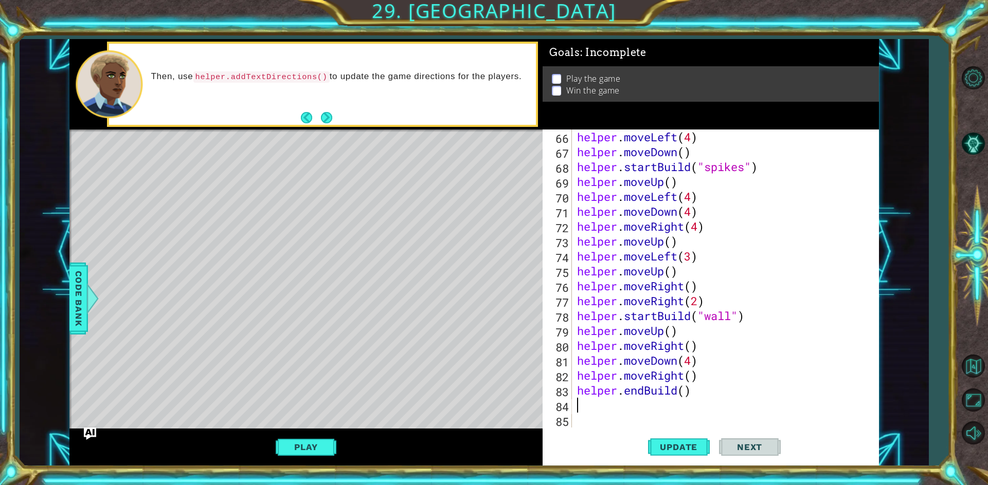
scroll to position [969, 0]
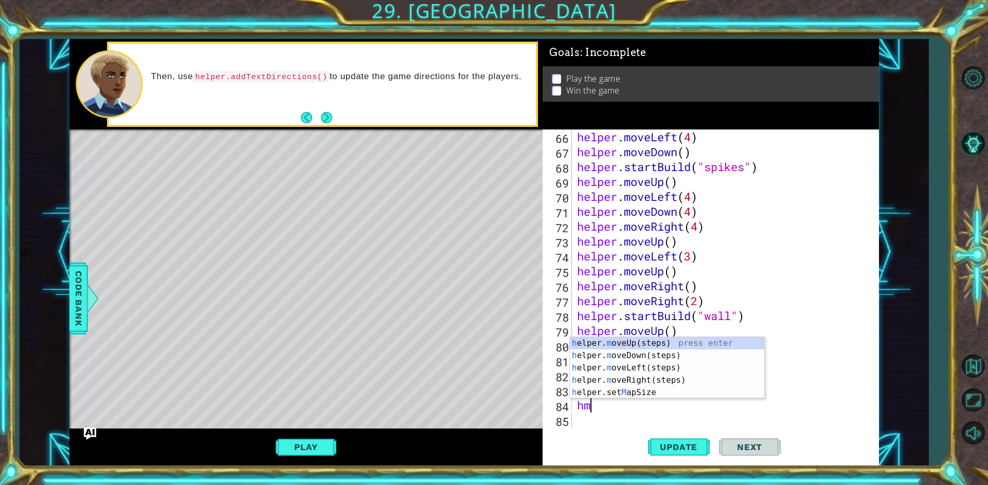
type textarea "hmu"
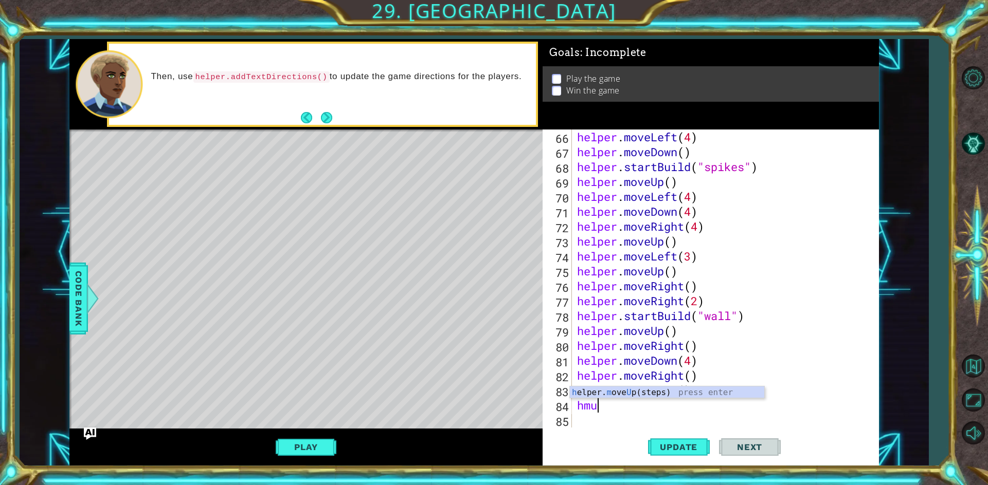
scroll to position [0, 1]
click at [615, 392] on div "h elper. m ove U p(steps) press enter" at bounding box center [667, 405] width 194 height 37
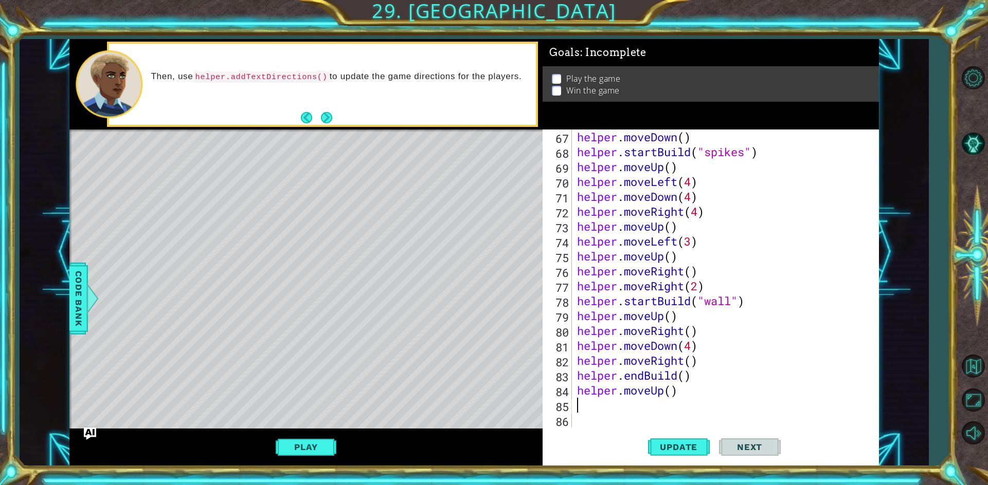
scroll to position [984, 0]
click at [668, 392] on div "helper . moveDown ( ) helper . startBuild ( "spikes" ) helper . moveUp ( ) help…" at bounding box center [724, 294] width 298 height 328
click at [672, 446] on span "Update" at bounding box center [678, 447] width 58 height 10
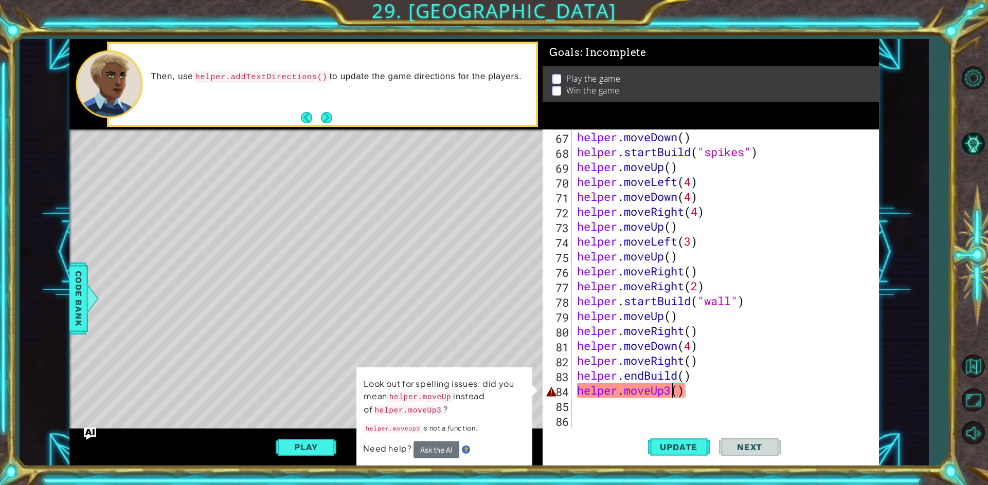
scroll to position [0, 4]
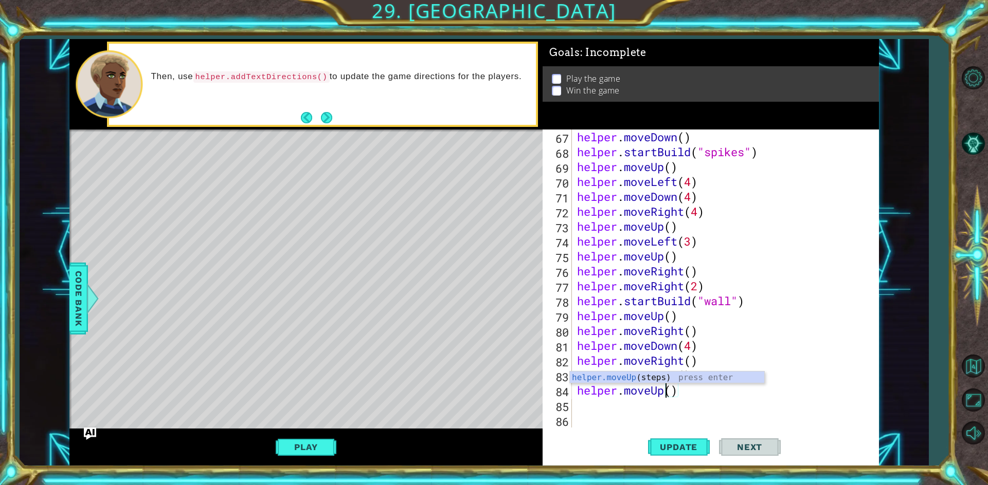
click at [671, 393] on div "helper . moveDown ( ) helper . startBuild ( "spikes" ) helper . moveUp ( ) help…" at bounding box center [724, 294] width 298 height 328
type textarea "helper.moveUp(3)"
click at [670, 446] on span "Update" at bounding box center [678, 447] width 58 height 10
click at [630, 411] on div "helper . moveDown ( ) helper . startBuild ( "spikes" ) helper . moveUp ( ) help…" at bounding box center [724, 294] width 298 height 328
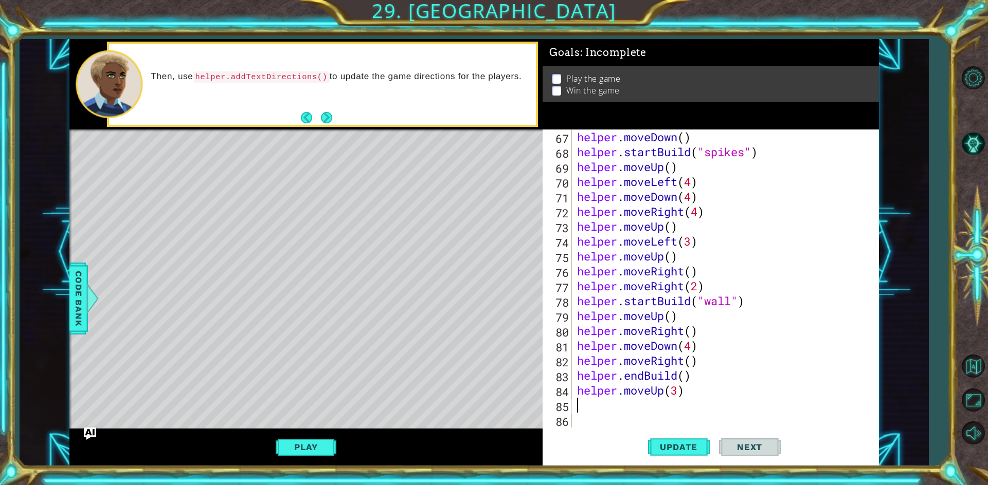
scroll to position [0, 0]
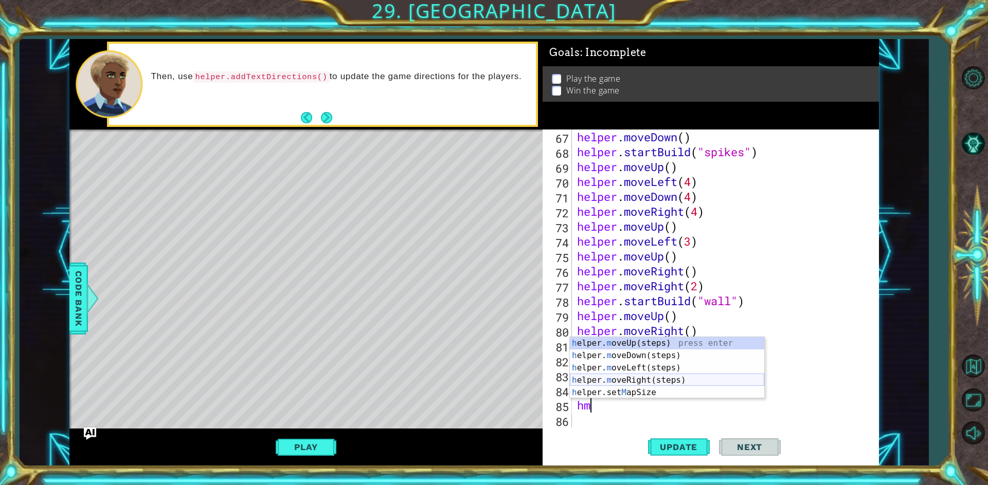
type textarea "hmr"
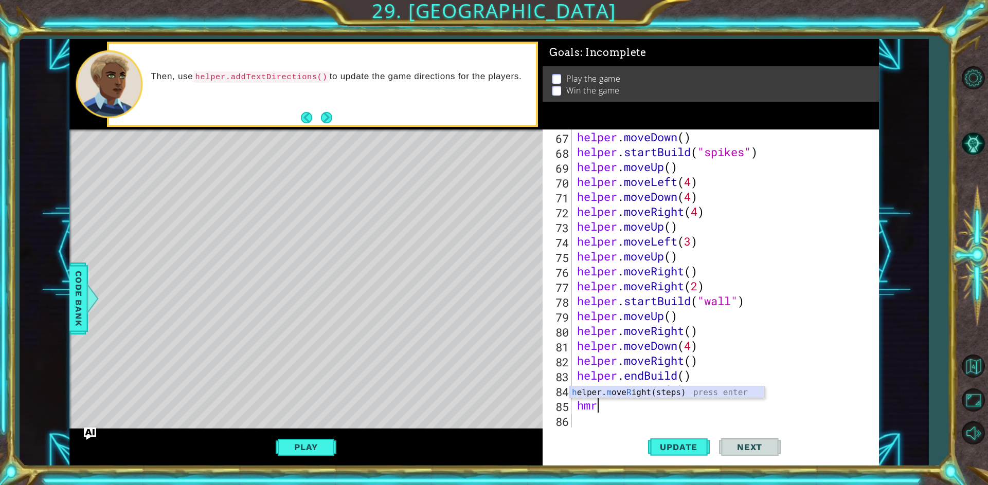
click at [649, 393] on div "h elper. m ove R ight(steps) press enter" at bounding box center [667, 405] width 194 height 37
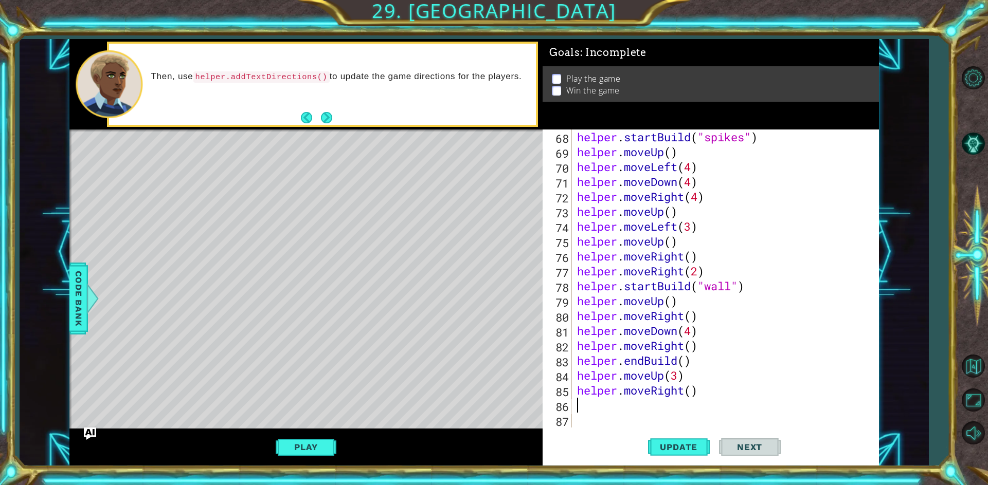
scroll to position [999, 0]
click at [691, 387] on div "helper . startBuild ( "spikes" ) helper . moveUp ( ) helper . moveLeft ( 4 ) he…" at bounding box center [724, 294] width 298 height 328
type textarea "helper.moveRight(2)"
click at [661, 439] on button "Update" at bounding box center [679, 446] width 62 height 33
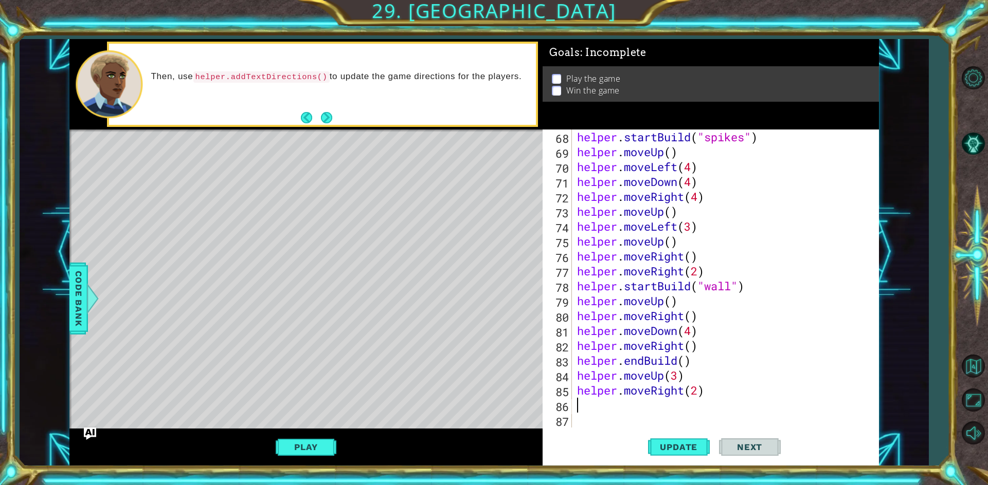
click at [608, 406] on div "helper . startBuild ( "spikes" ) helper . moveUp ( ) helper . moveLeft ( 4 ) he…" at bounding box center [724, 294] width 298 height 328
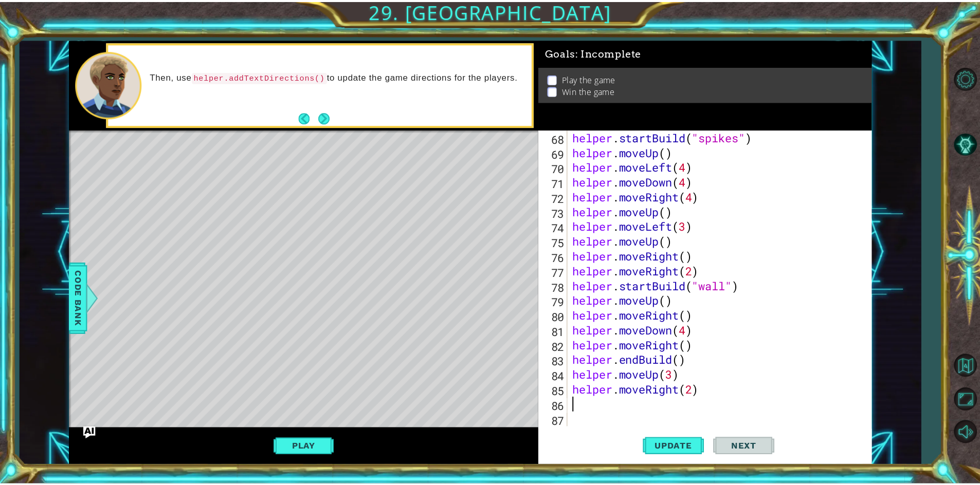
scroll to position [0, 0]
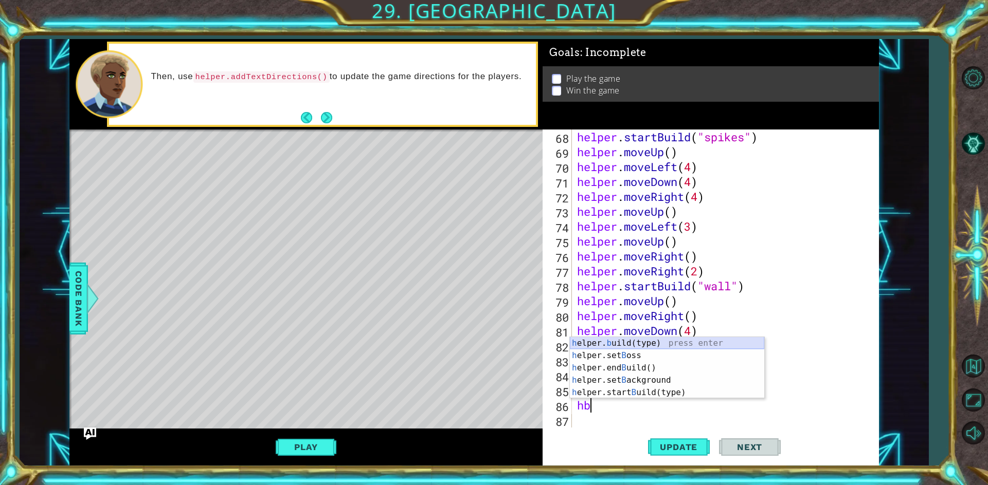
click at [616, 342] on div "h elper. b uild(type) press enter h elper.set B oss press enter h elper.end B u…" at bounding box center [667, 380] width 194 height 86
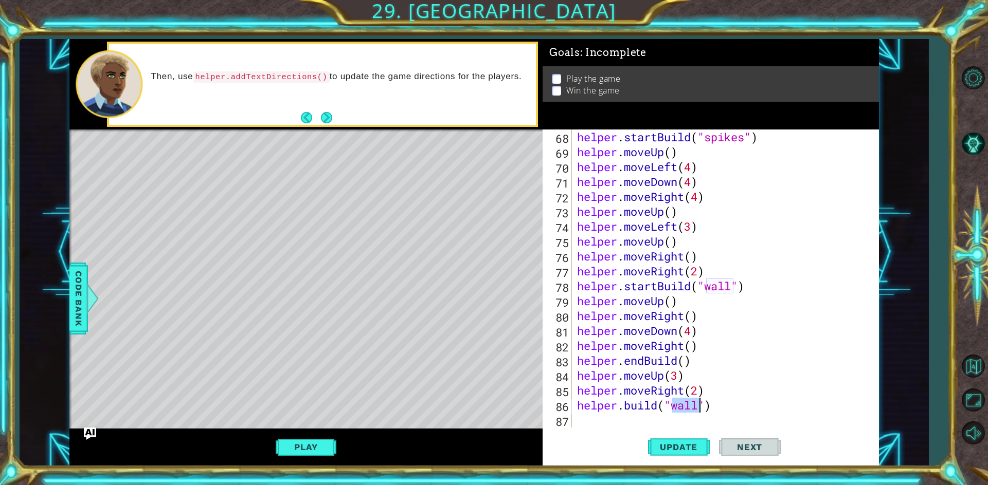
type textarea "[DOMAIN_NAME]("wall")"
click at [597, 436] on div "Update Next" at bounding box center [714, 446] width 336 height 33
click at [675, 439] on button "Update" at bounding box center [679, 446] width 62 height 33
click at [285, 447] on button "Play" at bounding box center [306, 448] width 60 height 20
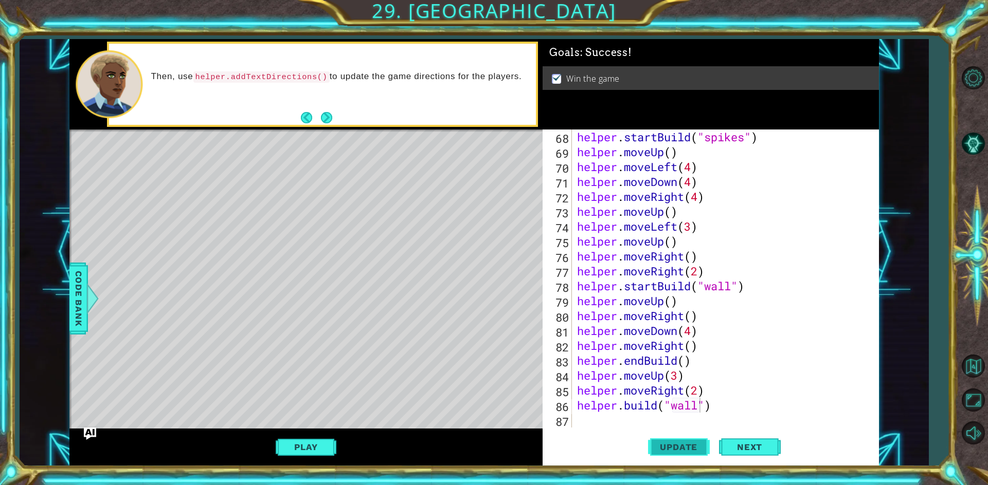
click at [679, 458] on button "Update" at bounding box center [679, 446] width 62 height 33
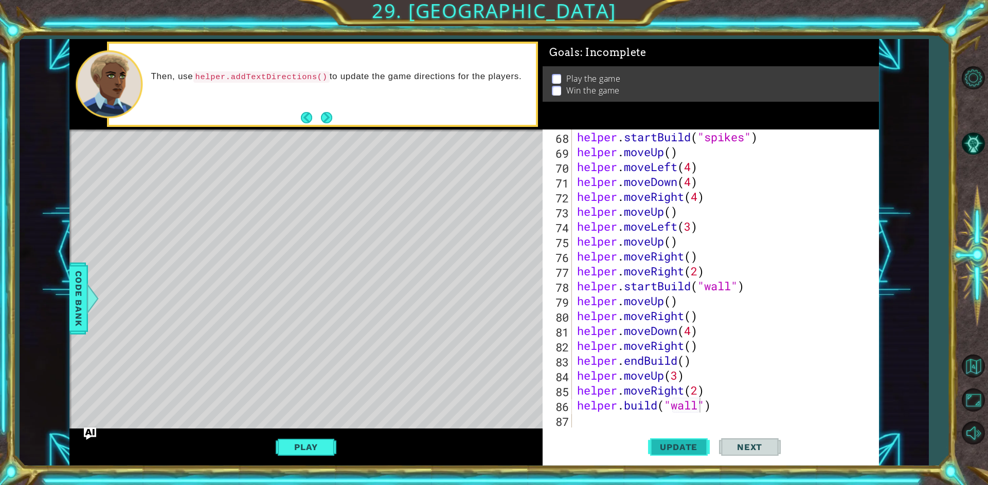
click at [680, 447] on span "Update" at bounding box center [678, 447] width 58 height 10
click at [307, 441] on button "Play" at bounding box center [306, 448] width 60 height 20
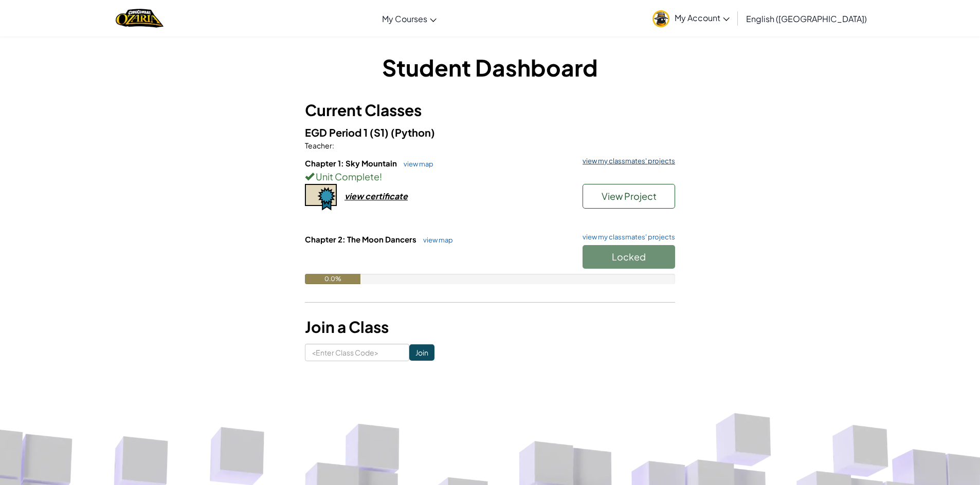
click at [651, 161] on link "view my classmates' projects" at bounding box center [626, 161] width 98 height 7
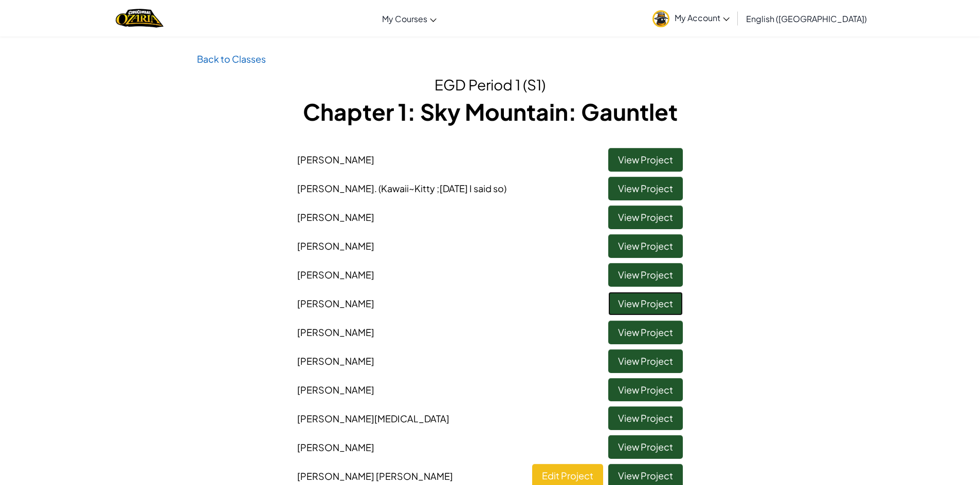
click at [617, 304] on link "View Project" at bounding box center [645, 304] width 75 height 24
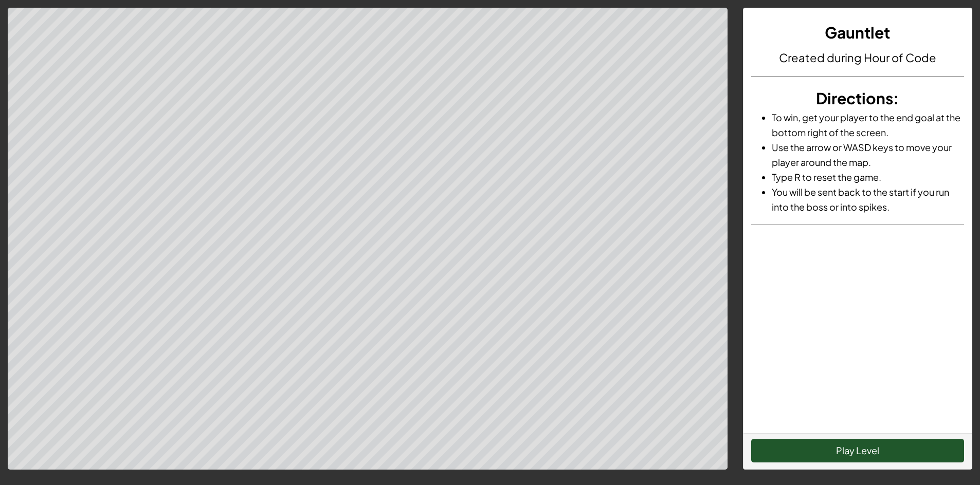
scroll to position [51, 0]
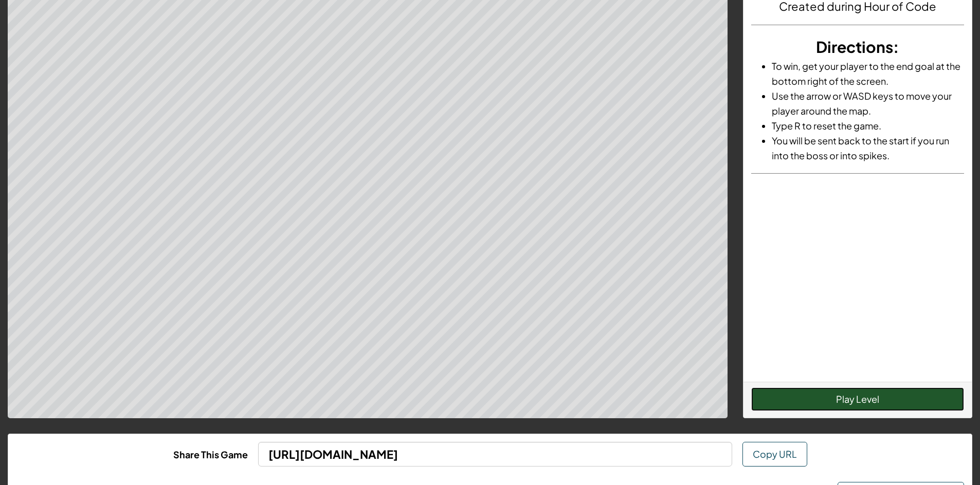
click at [862, 396] on button "Play Level" at bounding box center [857, 400] width 213 height 24
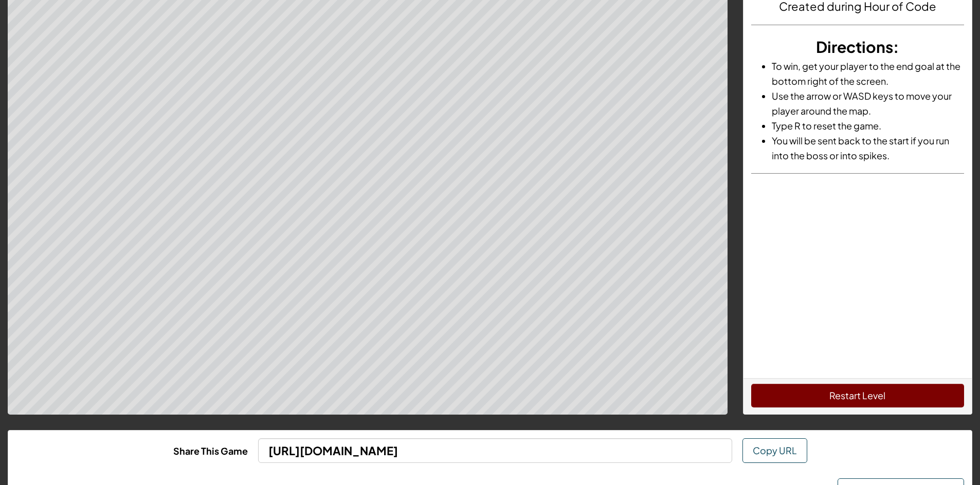
scroll to position [0, 0]
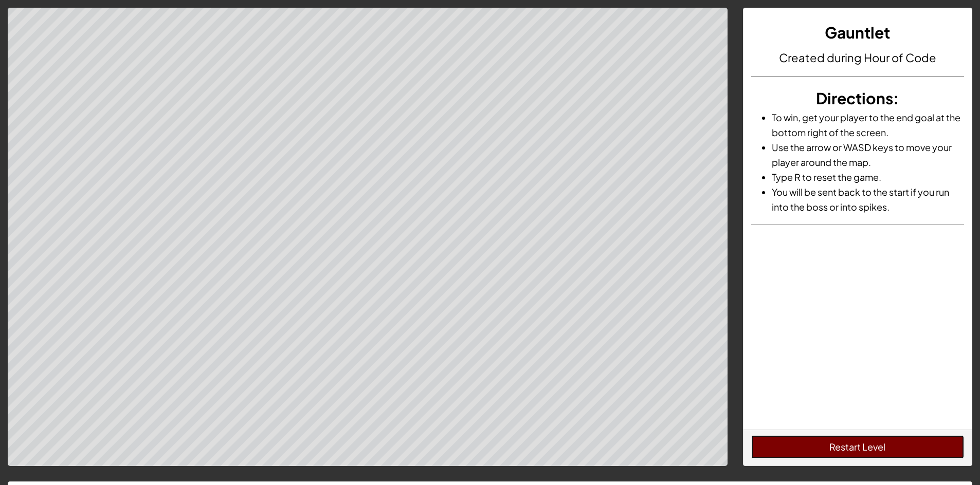
drag, startPoint x: 894, startPoint y: 439, endPoint x: 898, endPoint y: 394, distance: 44.4
click at [896, 439] on button "Restart Level" at bounding box center [857, 448] width 213 height 24
click at [872, 445] on button "Restart Level" at bounding box center [857, 448] width 213 height 24
click at [875, 443] on button "Restart Level" at bounding box center [857, 448] width 213 height 24
click at [807, 438] on button "Restart Level" at bounding box center [857, 448] width 213 height 24
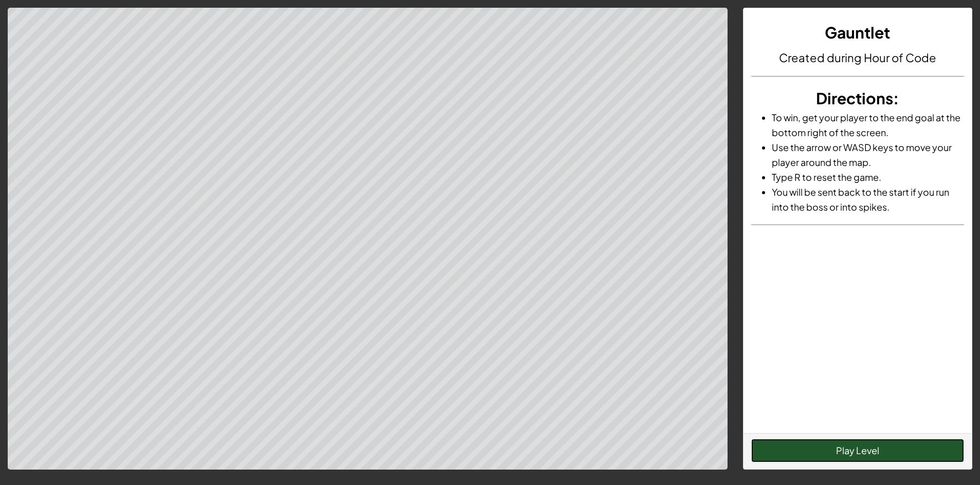
click at [823, 445] on button "Play Level" at bounding box center [857, 451] width 213 height 24
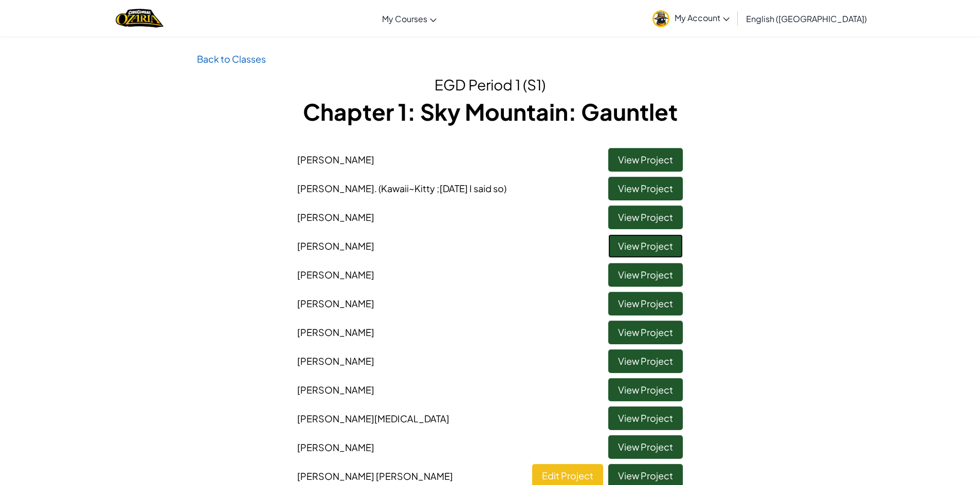
click at [638, 253] on link "View Project" at bounding box center [645, 246] width 75 height 24
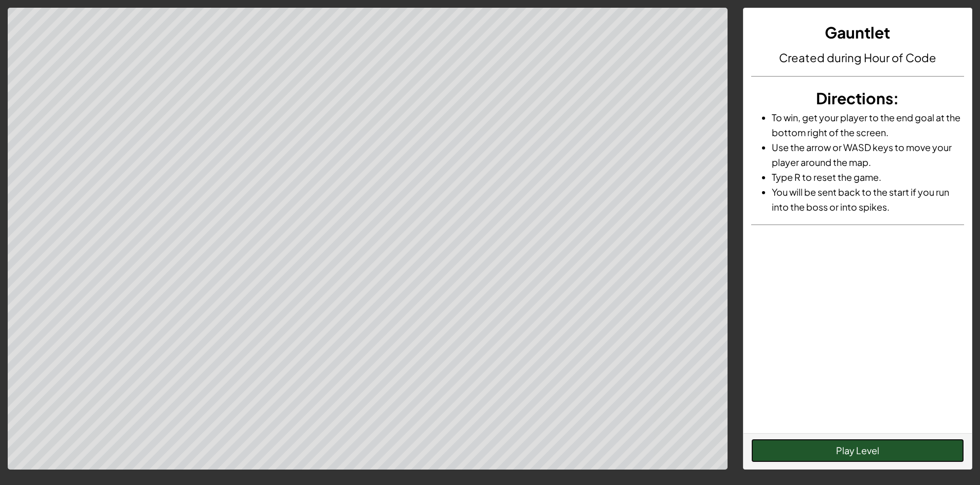
click at [952, 441] on button "Play Level" at bounding box center [857, 451] width 213 height 24
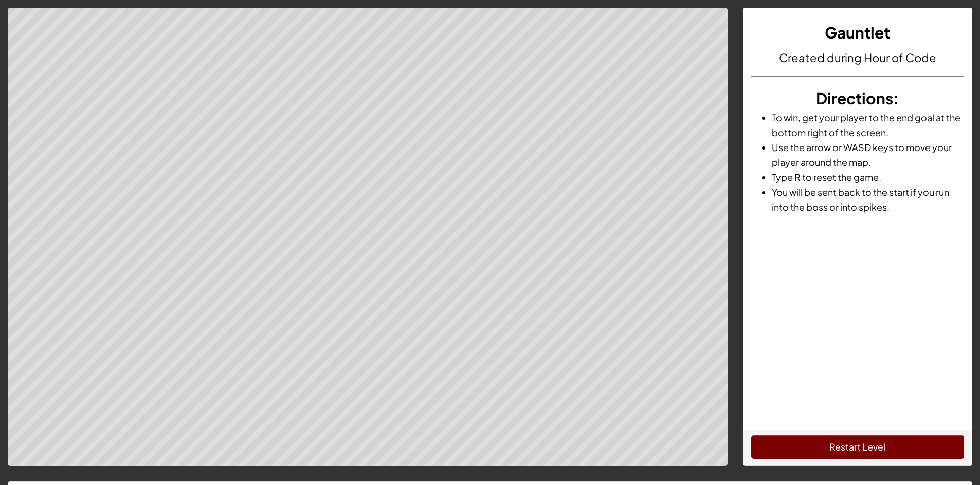
click at [800, 441] on button "Restart Level" at bounding box center [857, 448] width 213 height 24
click at [827, 436] on button "Restart Level" at bounding box center [857, 448] width 213 height 24
click at [827, 445] on button "Restart Level" at bounding box center [857, 448] width 213 height 24
click at [807, 451] on button "Restart Level" at bounding box center [857, 448] width 213 height 24
click at [799, 439] on button "Restart Level" at bounding box center [857, 448] width 213 height 24
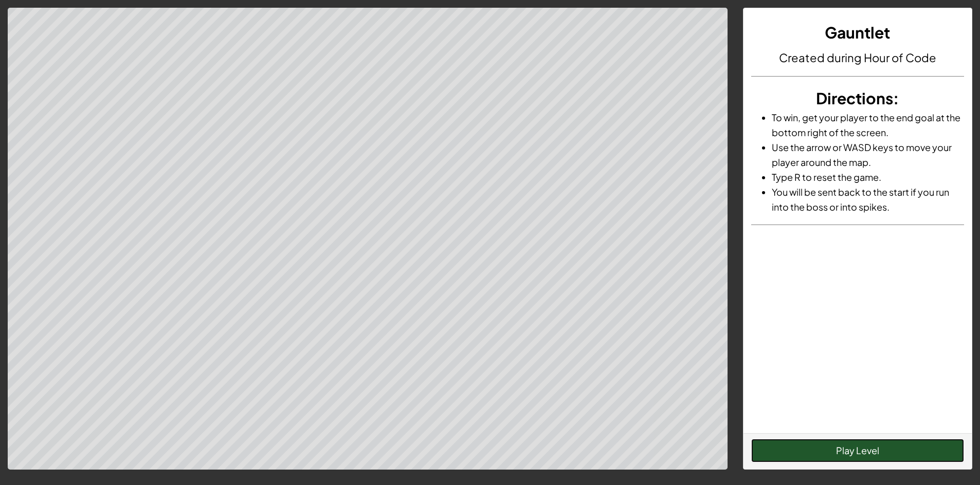
click at [861, 450] on button "Play Level" at bounding box center [857, 451] width 213 height 24
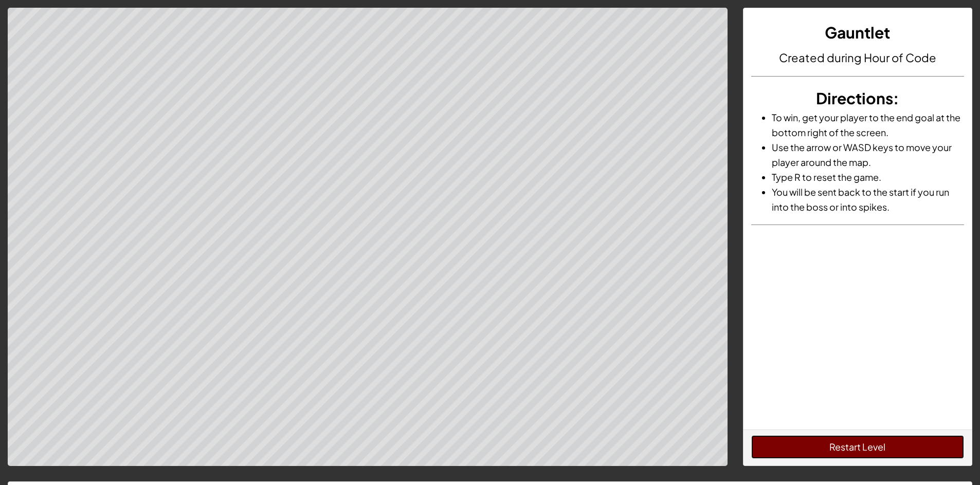
click at [856, 441] on button "Restart Level" at bounding box center [857, 448] width 213 height 24
click at [866, 450] on button "Restart Level" at bounding box center [857, 448] width 213 height 24
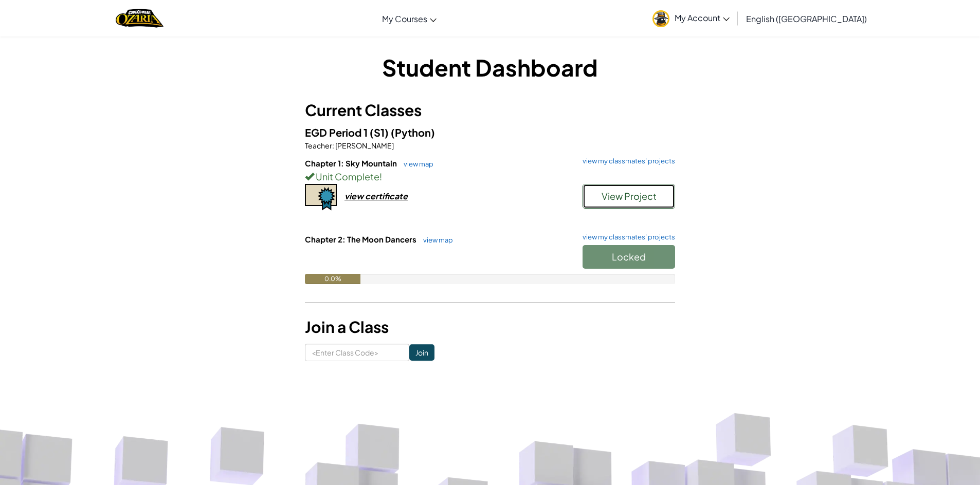
click at [629, 201] on span "View Project" at bounding box center [629, 196] width 55 height 12
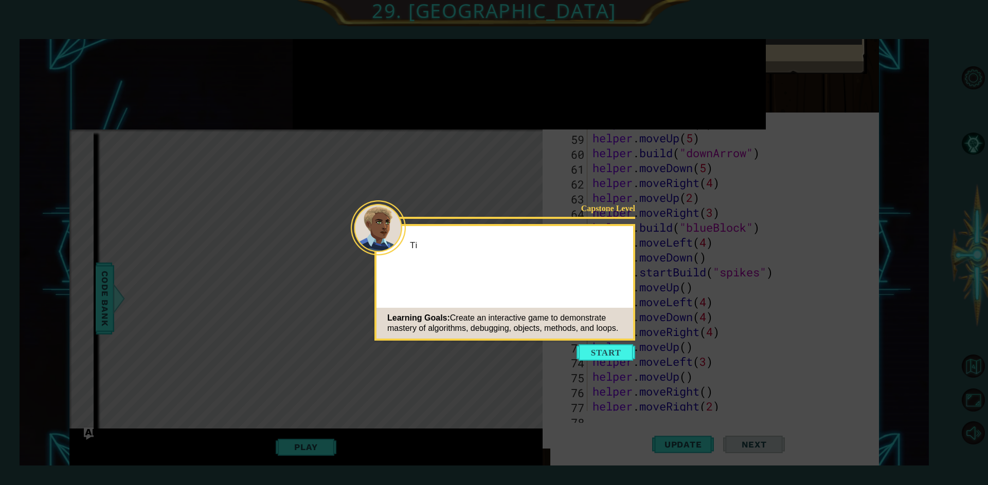
scroll to position [1014, 0]
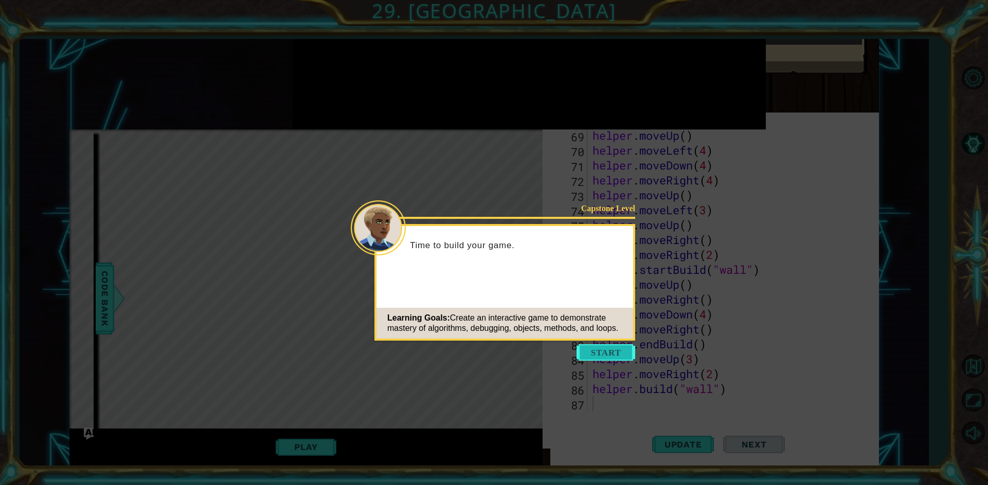
click at [607, 347] on button "Start" at bounding box center [605, 353] width 59 height 16
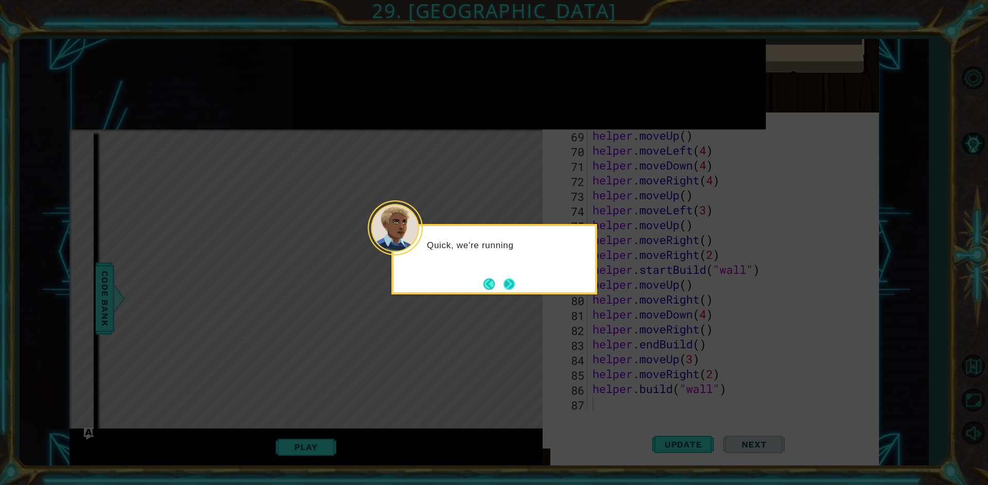
click at [515, 285] on button "Next" at bounding box center [508, 284] width 11 height 11
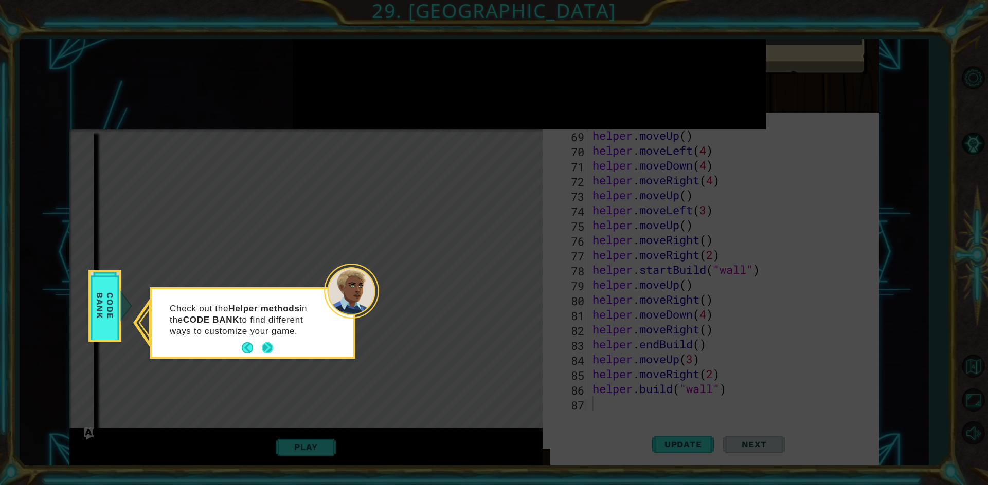
click at [269, 341] on footer at bounding box center [257, 347] width 31 height 15
click at [270, 346] on footer at bounding box center [257, 347] width 31 height 15
click at [270, 343] on button "Next" at bounding box center [267, 347] width 11 height 11
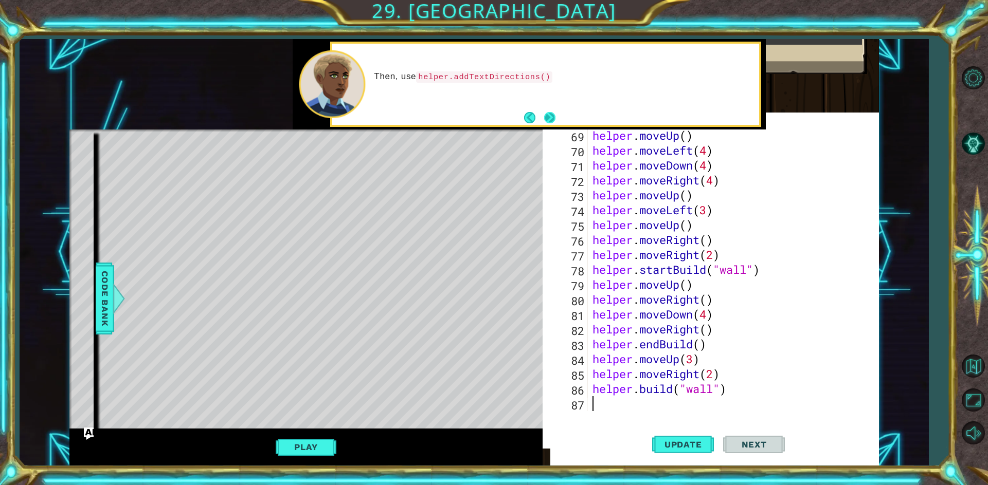
click at [549, 117] on button "Next" at bounding box center [549, 117] width 11 height 11
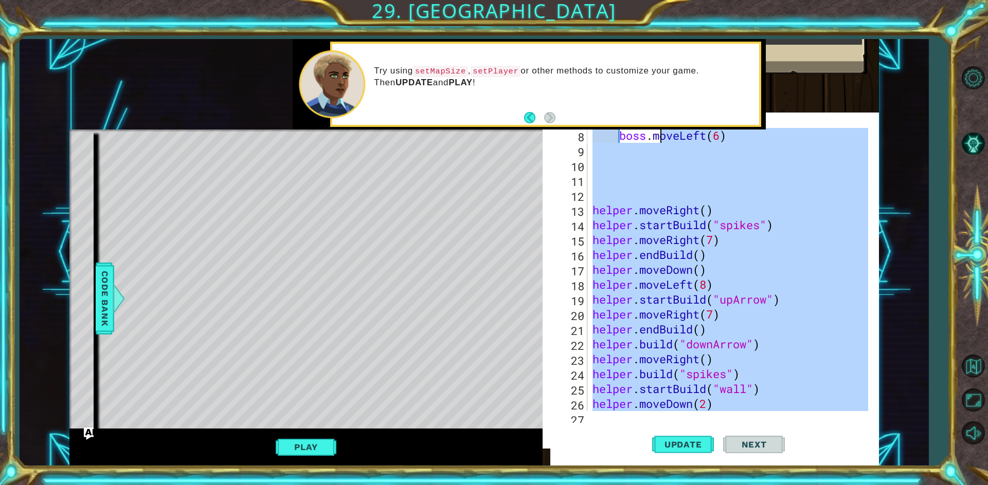
scroll to position [0, 0]
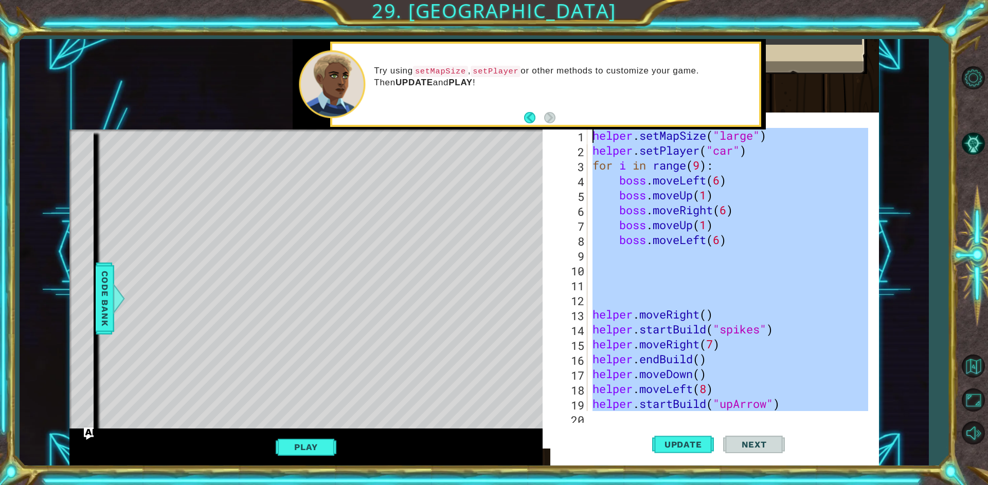
drag, startPoint x: 593, startPoint y: 390, endPoint x: 656, endPoint y: 119, distance: 278.6
click at [656, 119] on div "1 ההההההההההההההההההההההההההההההההההההההההההההההההההההההההההההההההההההההההההההה…" at bounding box center [473, 252] width 809 height 427
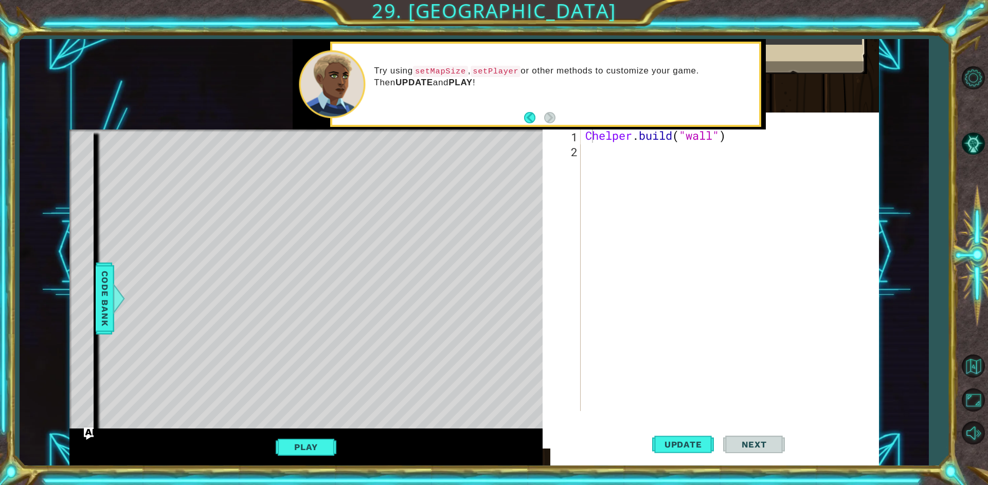
type textarea "Chelper.build("wall")"
click at [601, 248] on div "Chelper . build ( "wall" )" at bounding box center [732, 284] width 298 height 313
click at [592, 139] on div "Chelper . build ( "wall" )" at bounding box center [732, 284] width 298 height 313
type textarea "[DOMAIN_NAME]("wall")"
drag, startPoint x: 687, startPoint y: 447, endPoint x: 693, endPoint y: 445, distance: 5.4
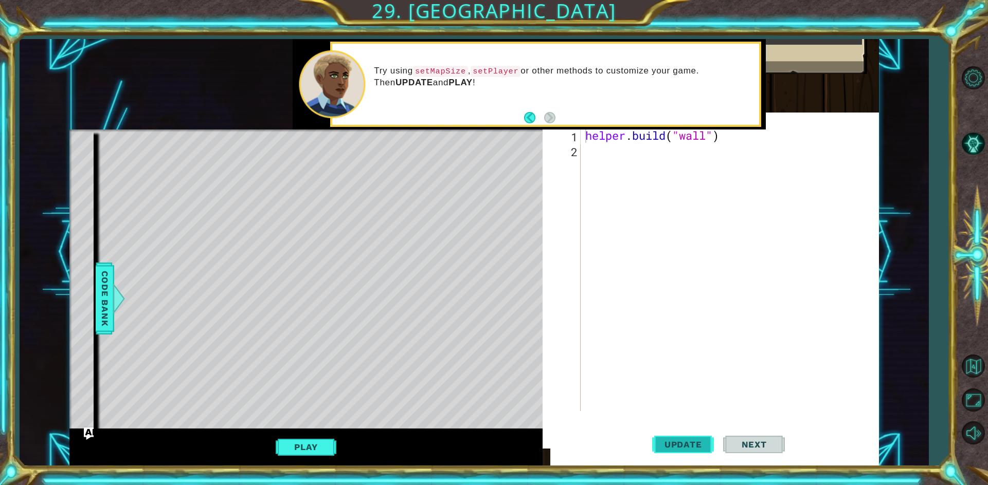
click at [693, 445] on span "Update" at bounding box center [683, 445] width 58 height 10
drag, startPoint x: 738, startPoint y: 141, endPoint x: 546, endPoint y: 133, distance: 192.0
click at [546, 133] on div "helper.build("wall") 1 2 helper . build ( "wall" ) הההההההההההההההההההההההההההה…" at bounding box center [710, 286] width 336 height 336
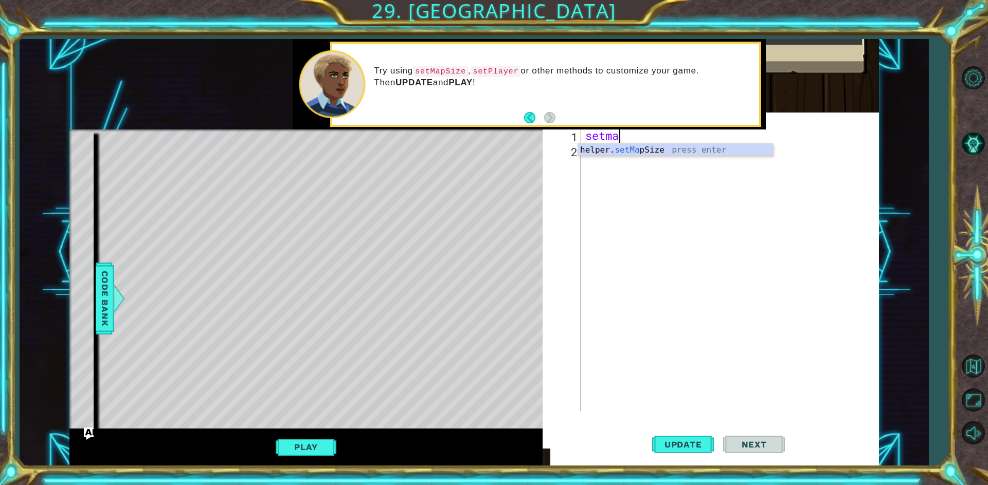
scroll to position [0, 1]
click at [612, 152] on div "helper. setMa pSize press enter" at bounding box center [675, 162] width 194 height 37
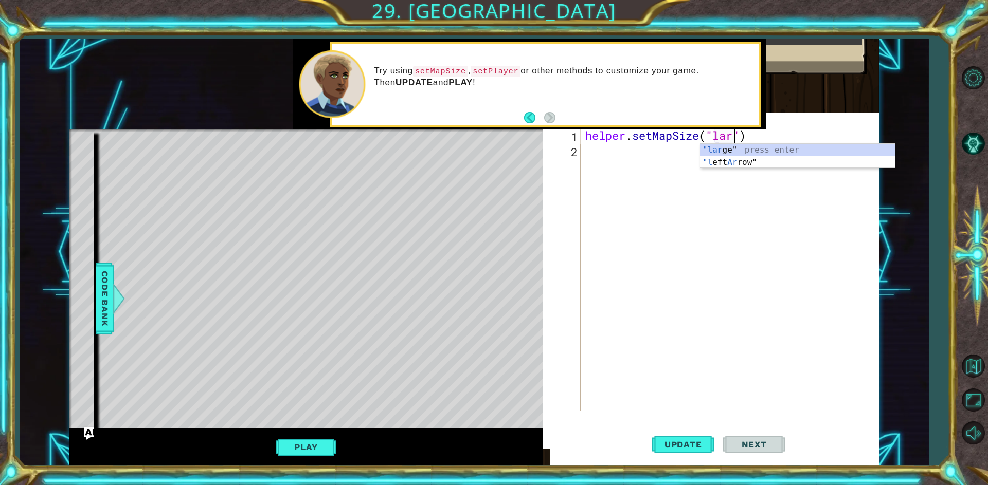
scroll to position [0, 8]
click at [737, 144] on div ""large " press enter" at bounding box center [797, 162] width 194 height 37
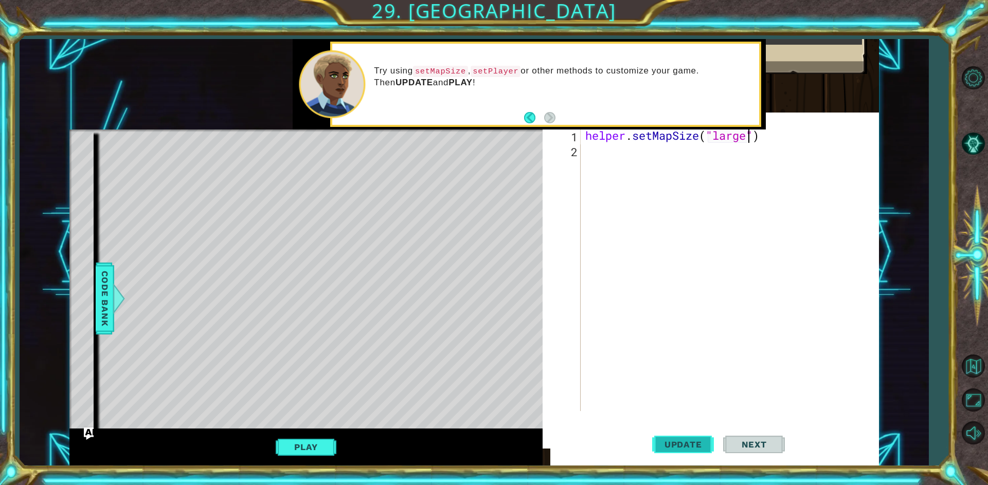
type textarea "helper.setMapSize("large")"
click at [681, 438] on button "Update" at bounding box center [683, 444] width 62 height 43
click at [607, 152] on div "helper . setMapSize ( "large" )" at bounding box center [732, 284] width 298 height 313
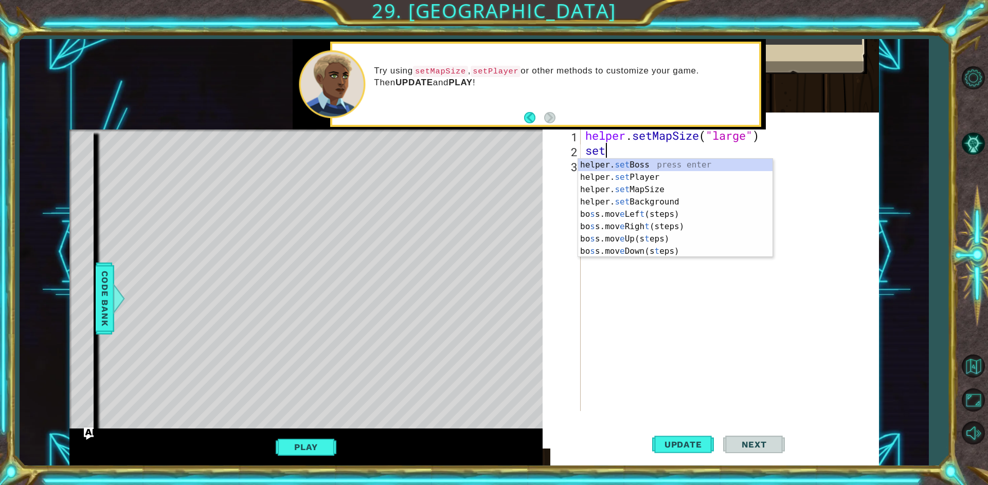
scroll to position [0, 1]
click at [628, 162] on div "helper. set Boss press enter helper. set Player press enter helper. set MapSize…" at bounding box center [675, 220] width 194 height 123
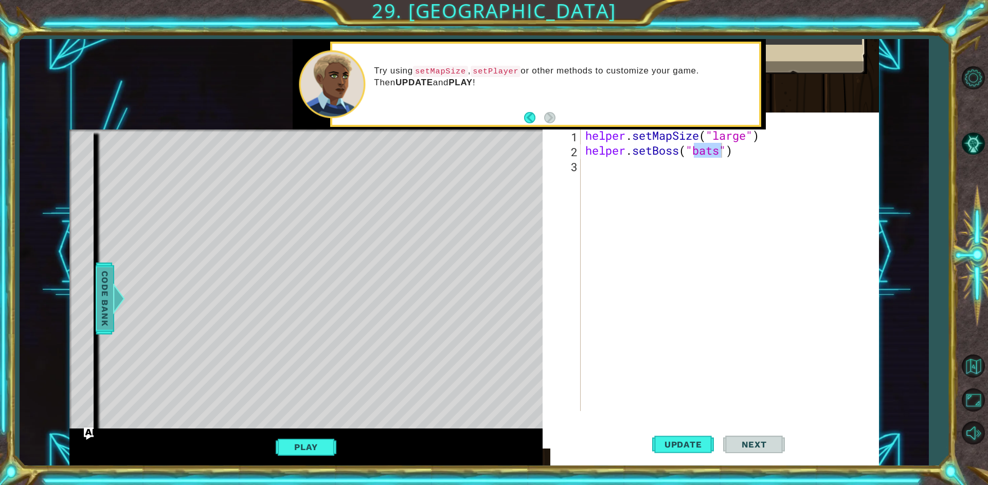
drag, startPoint x: 114, startPoint y: 300, endPoint x: 119, endPoint y: 303, distance: 6.0
click at [119, 303] on div at bounding box center [119, 298] width 13 height 31
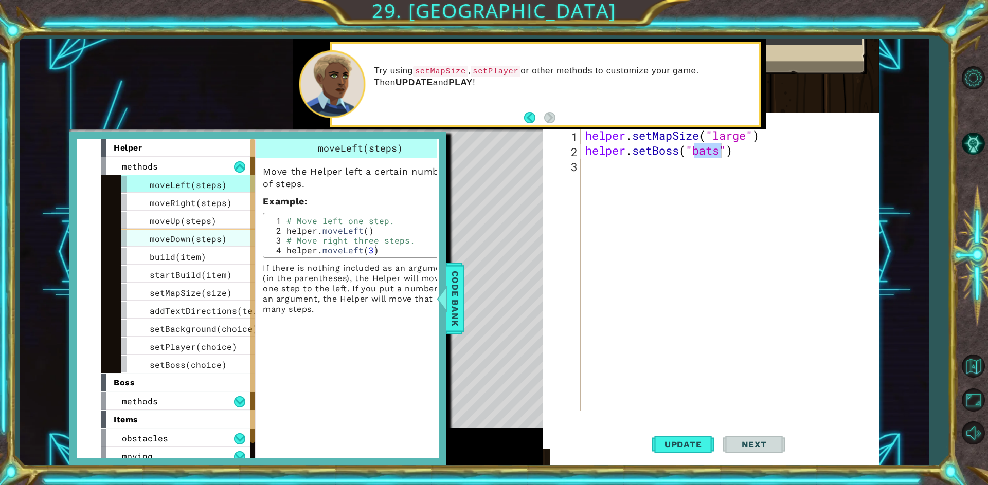
scroll to position [44, 0]
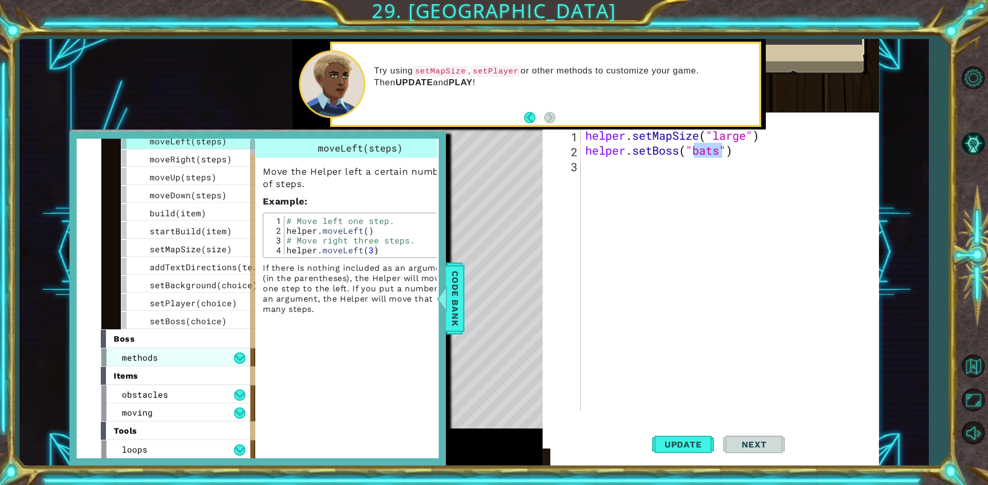
click at [162, 353] on div "methods" at bounding box center [175, 358] width 149 height 18
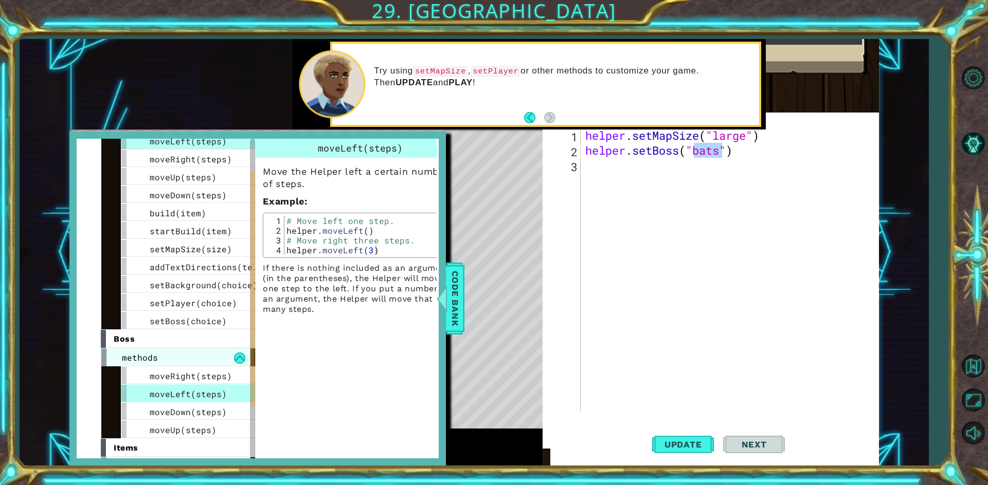
scroll to position [116, 0]
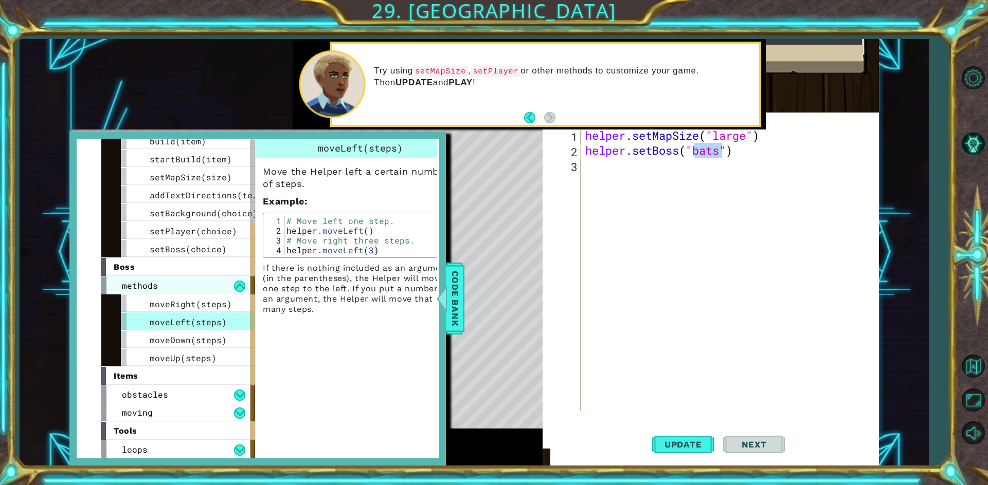
click at [166, 289] on div "methods" at bounding box center [175, 286] width 149 height 18
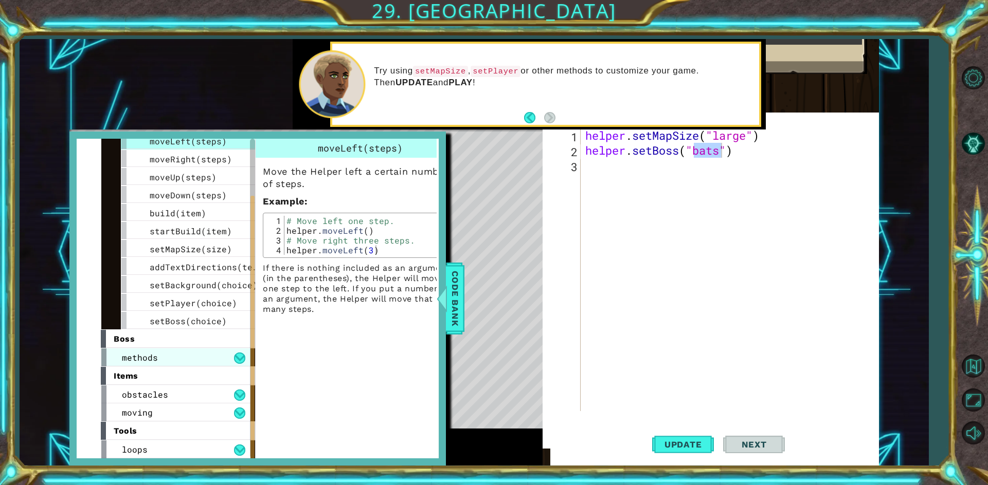
scroll to position [44, 0]
click at [155, 318] on span "setBoss(choice)" at bounding box center [188, 321] width 77 height 11
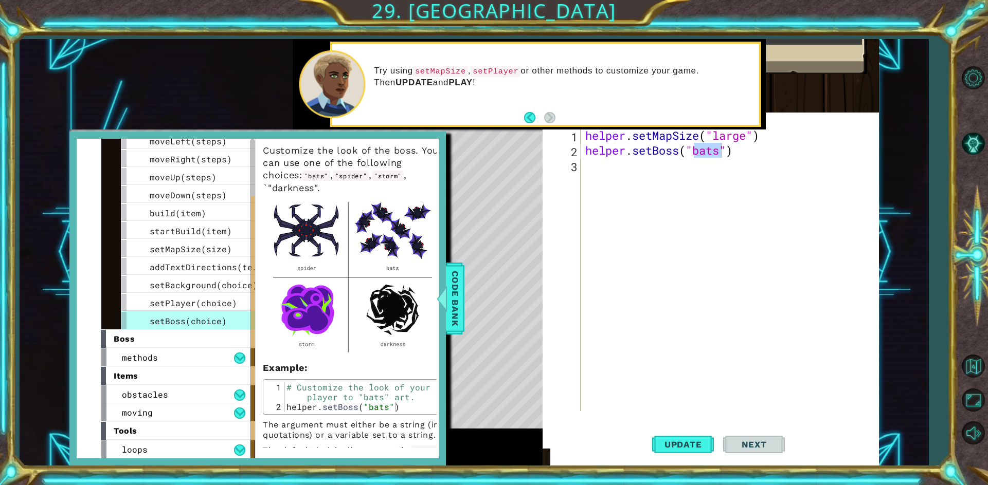
scroll to position [0, 0]
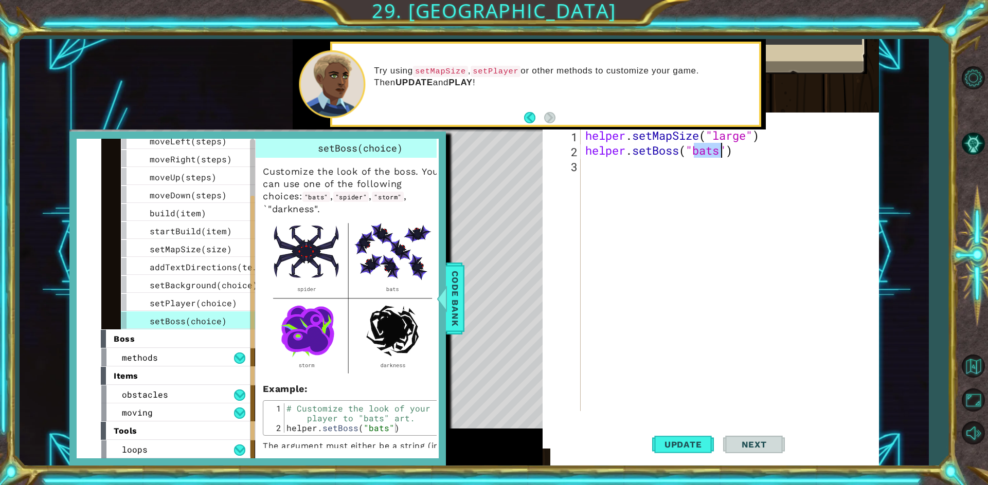
click at [721, 156] on div "helper . setMapSize ( "large" ) helper . setBoss ( "bats" )" at bounding box center [729, 269] width 293 height 283
type textarea "helper.setBoss("storm")"
click at [688, 446] on span "Update" at bounding box center [683, 445] width 58 height 10
click at [227, 304] on span "setPlayer(choice)" at bounding box center [193, 303] width 87 height 11
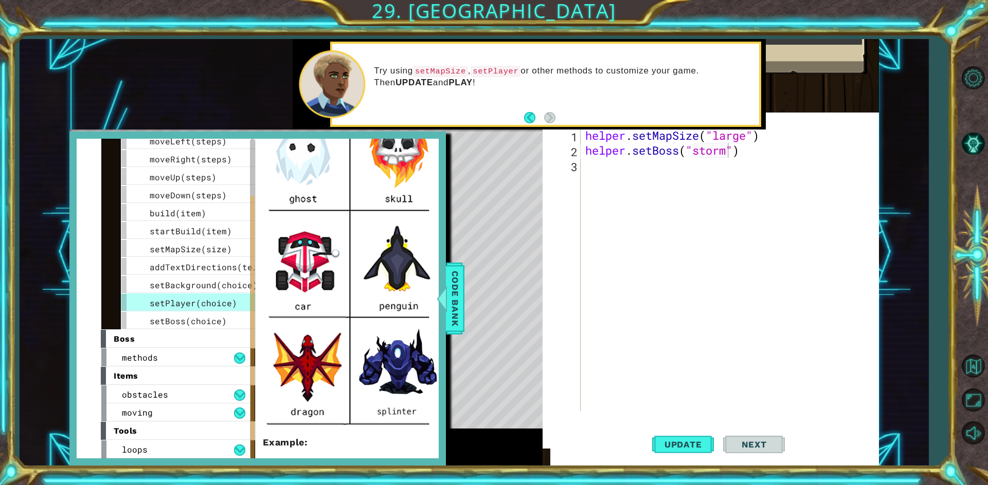
scroll to position [51, 0]
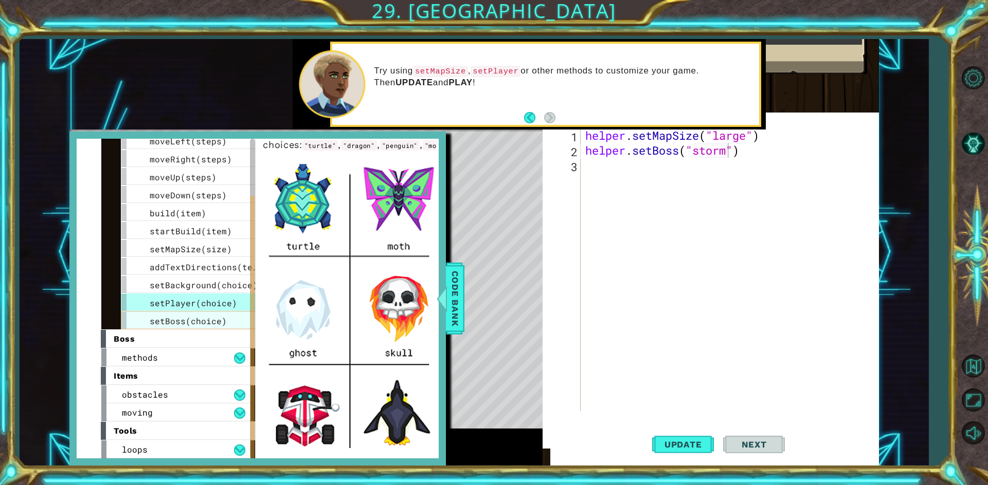
click at [194, 323] on span "setBoss(choice)" at bounding box center [188, 321] width 77 height 11
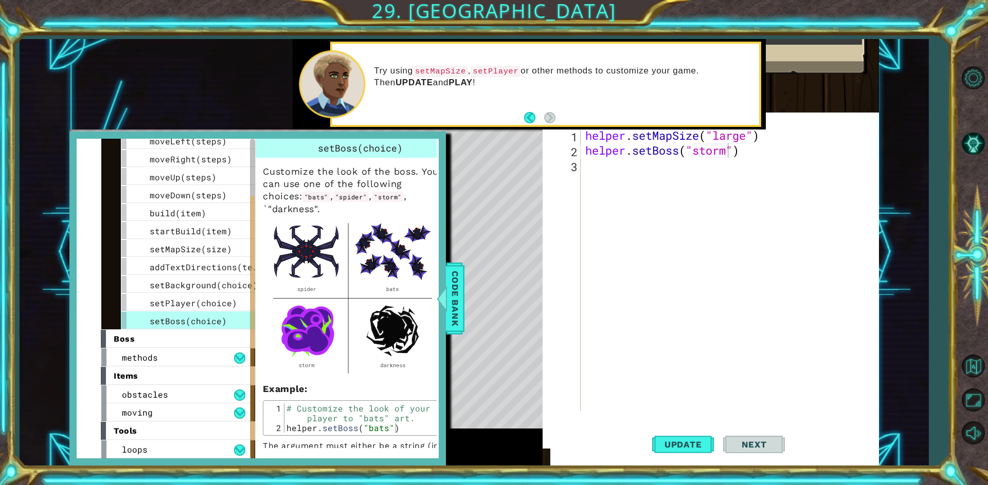
scroll to position [21, 0]
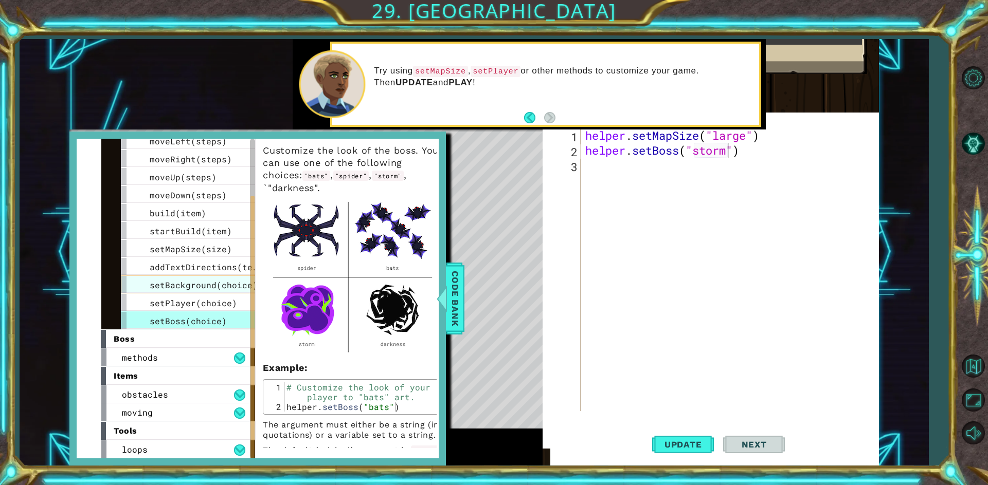
click at [213, 292] on div "setBackground(choice)" at bounding box center [198, 285] width 154 height 18
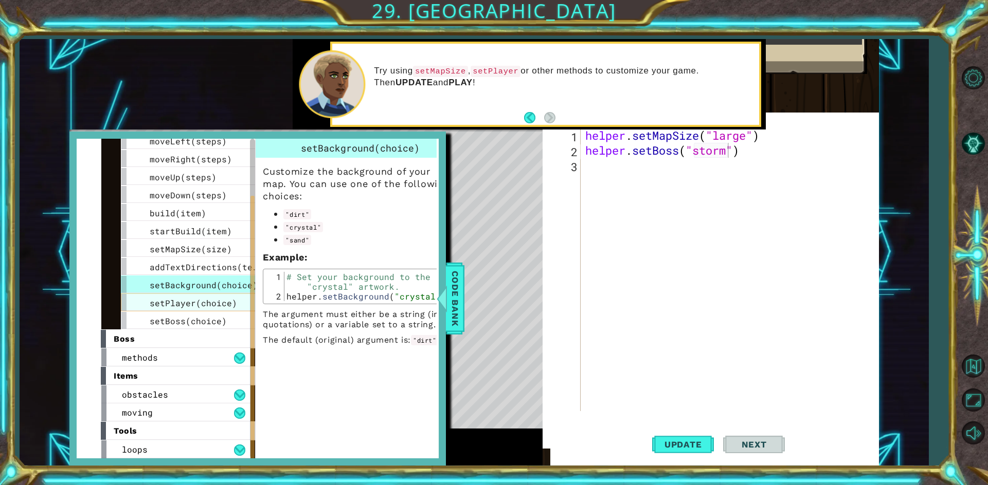
click at [210, 296] on div "setPlayer(choice)" at bounding box center [198, 303] width 154 height 18
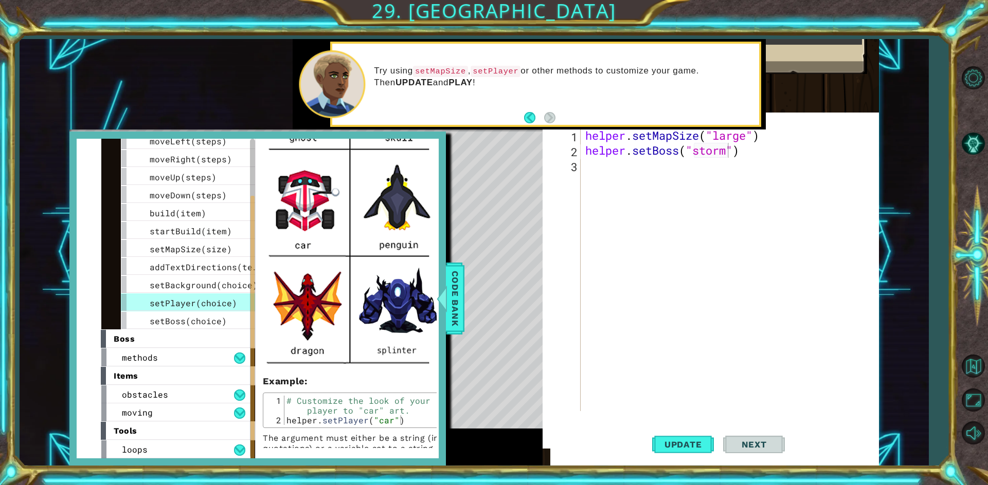
scroll to position [164, 0]
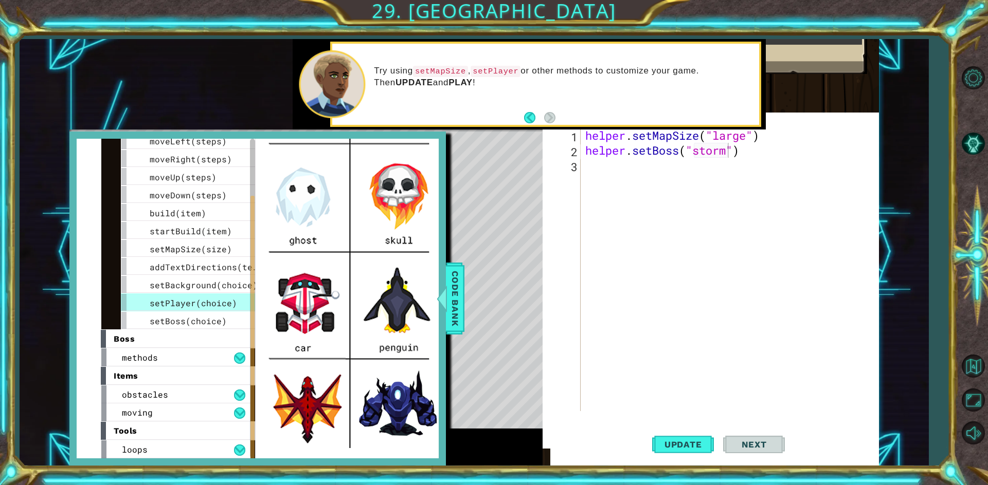
click at [693, 170] on div "helper . setMapSize ( "large" ) helper . setBoss ( "storm" )" at bounding box center [732, 284] width 298 height 313
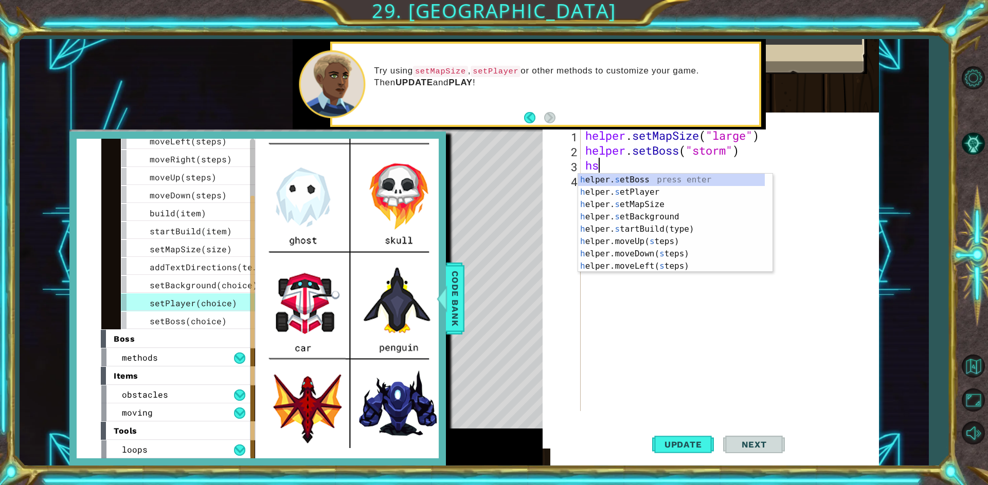
scroll to position [0, 1]
click at [662, 182] on div "h elper. s et P layer press enter h elper.moveUp( s te p s) press enter h elper…" at bounding box center [675, 235] width 194 height 123
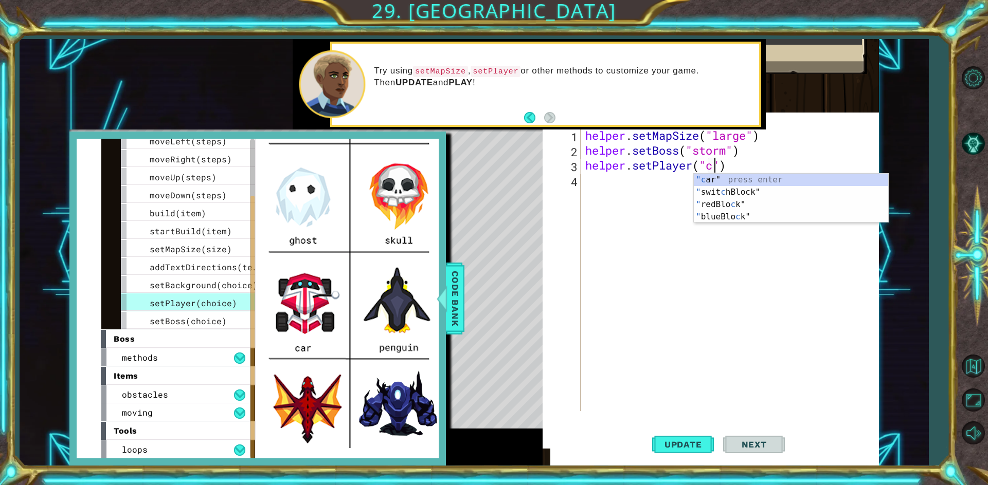
scroll to position [0, 7]
click at [716, 185] on div ""car " press enter" at bounding box center [791, 192] width 194 height 37
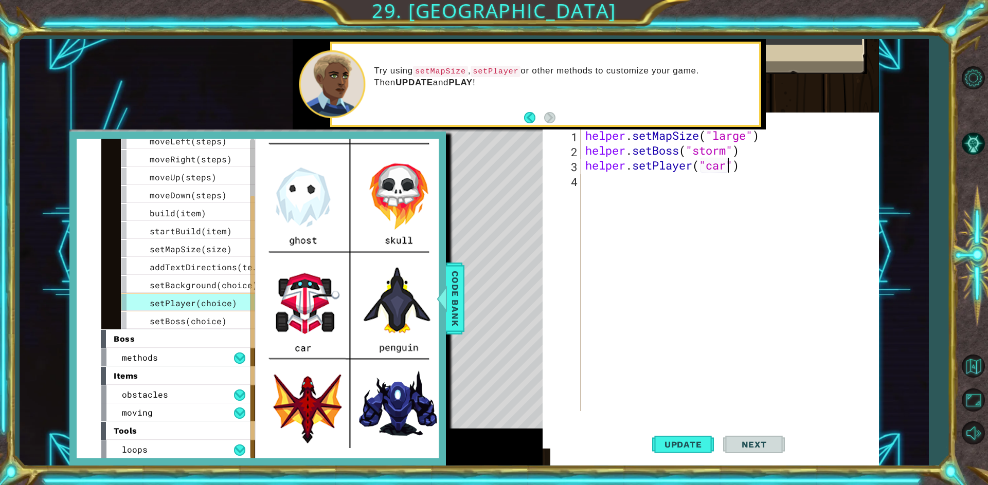
type textarea "helper.setPlayer("car")"
click at [188, 305] on span "setPlayer(choice)" at bounding box center [193, 303] width 87 height 11
click at [197, 289] on span "setBackground(choice)" at bounding box center [204, 285] width 108 height 11
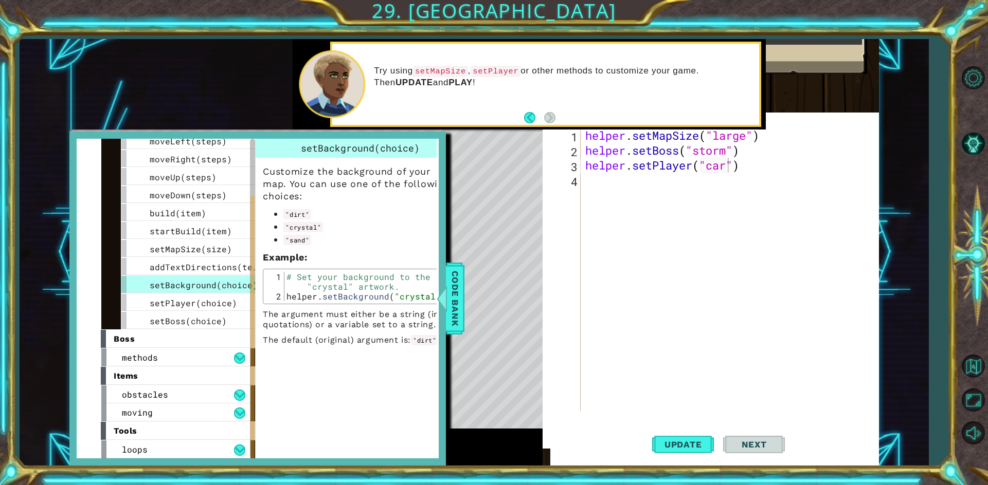
scroll to position [0, 0]
click at [631, 182] on div "helper . setMapSize ( "large" ) helper . setBoss ( "storm" ) helper . setPlayer…" at bounding box center [732, 284] width 298 height 313
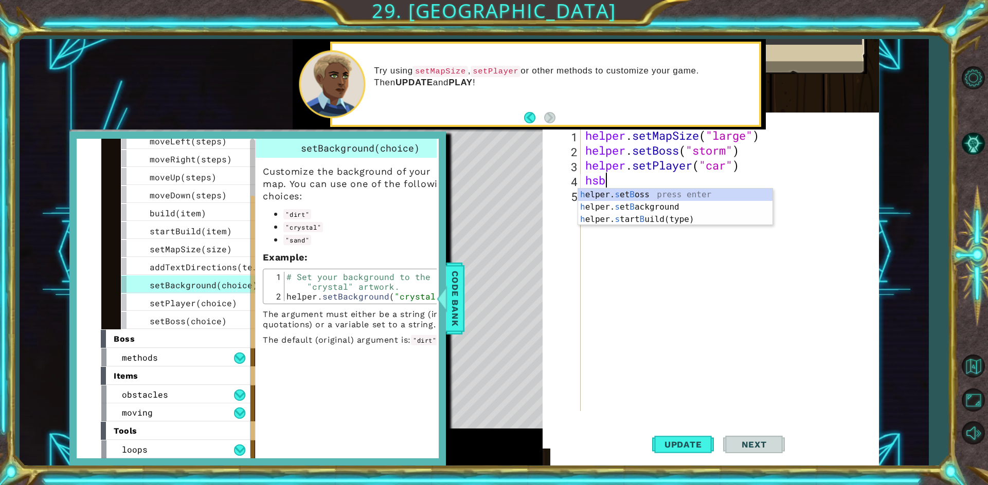
scroll to position [0, 1]
click at [642, 203] on div "h elper. s et B oss press enter h elper. s et B ackground press enter h elper. …" at bounding box center [675, 220] width 194 height 62
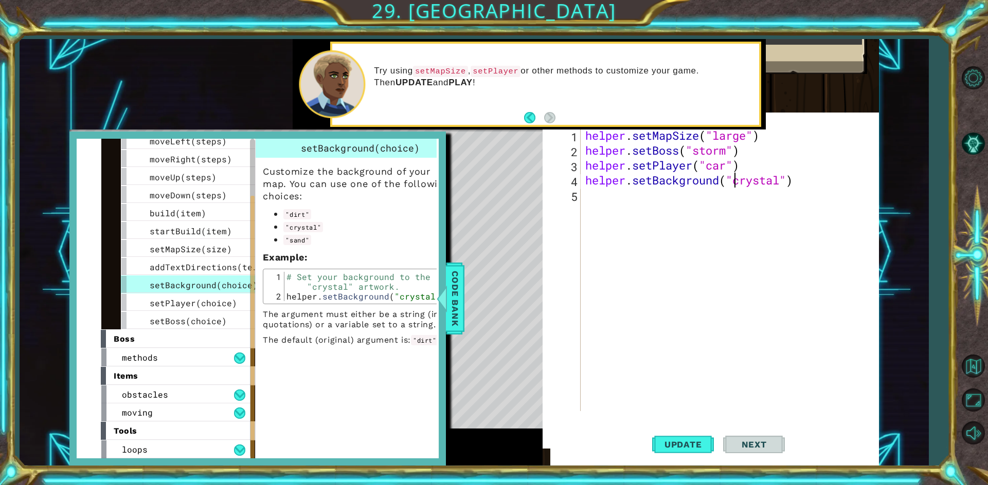
click at [779, 180] on div "helper . setMapSize ( "large" ) helper . setBoss ( "storm" ) helper . setPlayer…" at bounding box center [732, 284] width 298 height 313
type textarea "helper.setBackground("crystal")"
click at [699, 452] on button "Update" at bounding box center [683, 444] width 62 height 43
click at [238, 283] on span "setBackground(choice)" at bounding box center [204, 285] width 108 height 11
click at [191, 267] on span "addTextDirections(text)" at bounding box center [209, 267] width 118 height 11
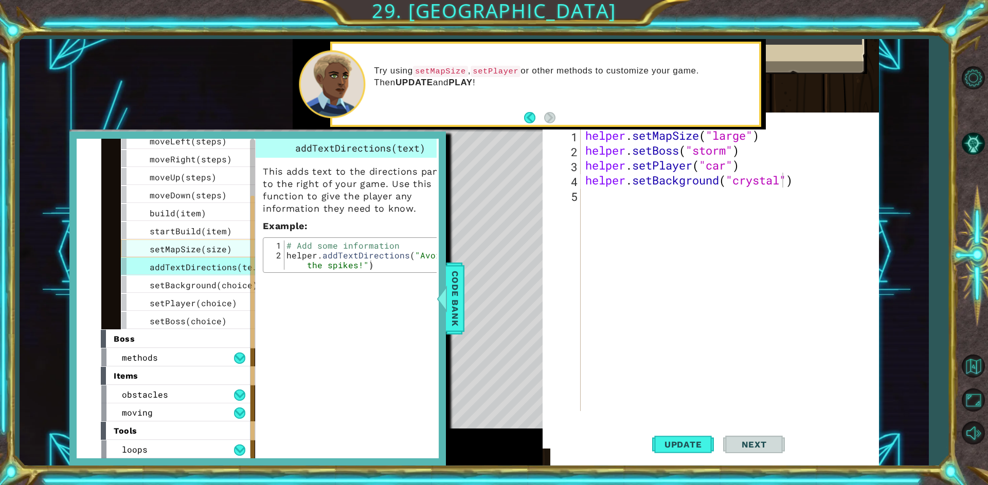
scroll to position [0, 0]
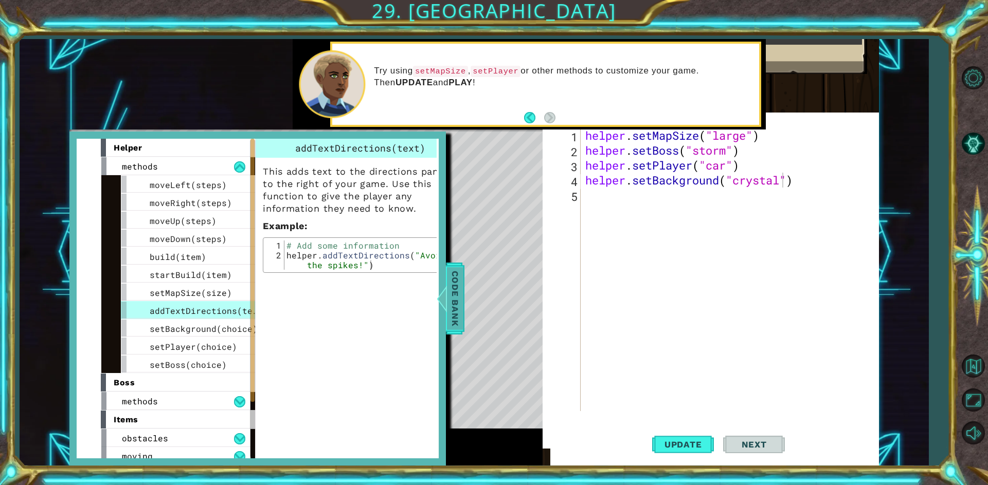
click at [454, 291] on span "Code Bank" at bounding box center [455, 298] width 16 height 63
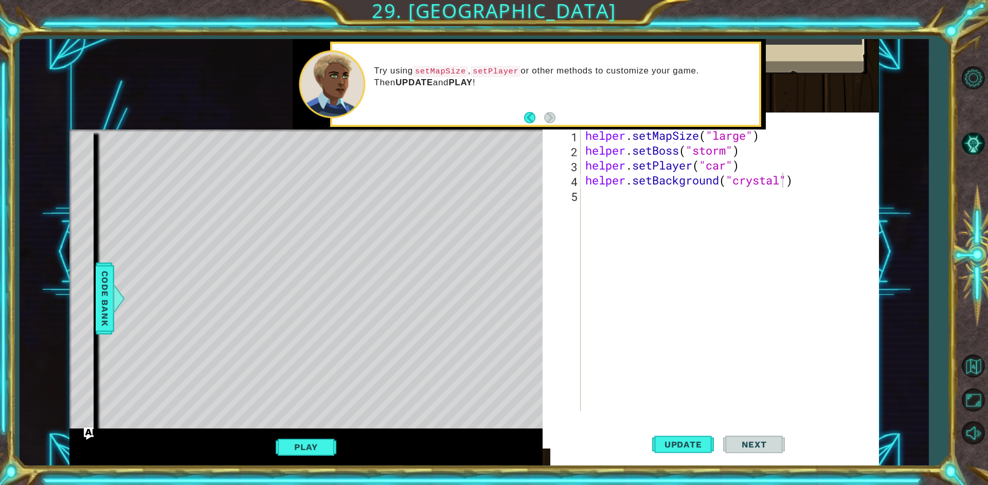
click at [604, 203] on div "helper . setMapSize ( "large" ) helper . setBoss ( "storm" ) helper . setPlayer…" at bounding box center [732, 284] width 298 height 313
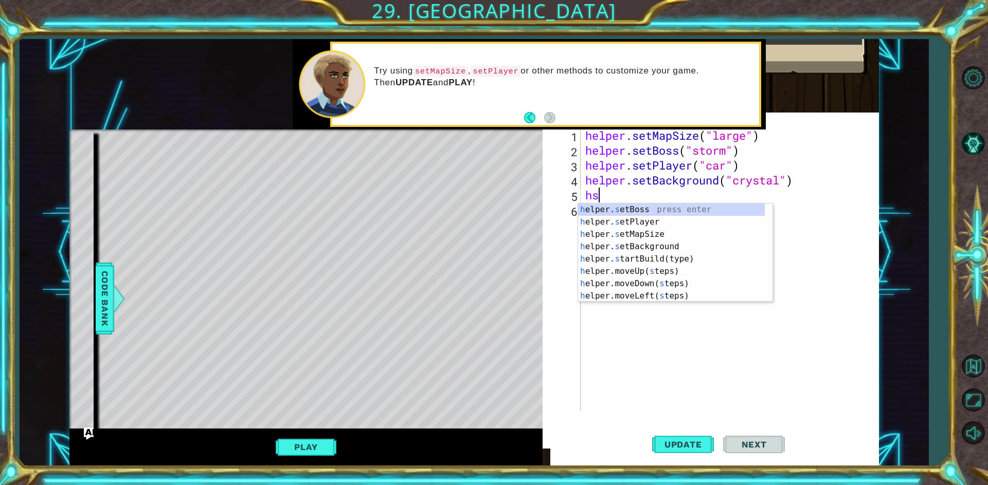
scroll to position [0, 1]
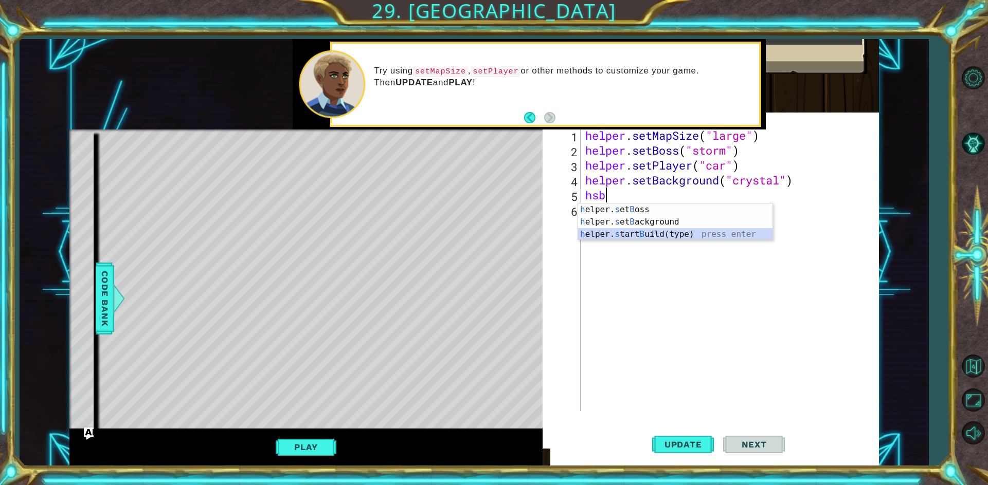
click at [626, 234] on div "h elper. s et B oss press enter h elper. s et B ackground press enter h elper. …" at bounding box center [675, 235] width 194 height 62
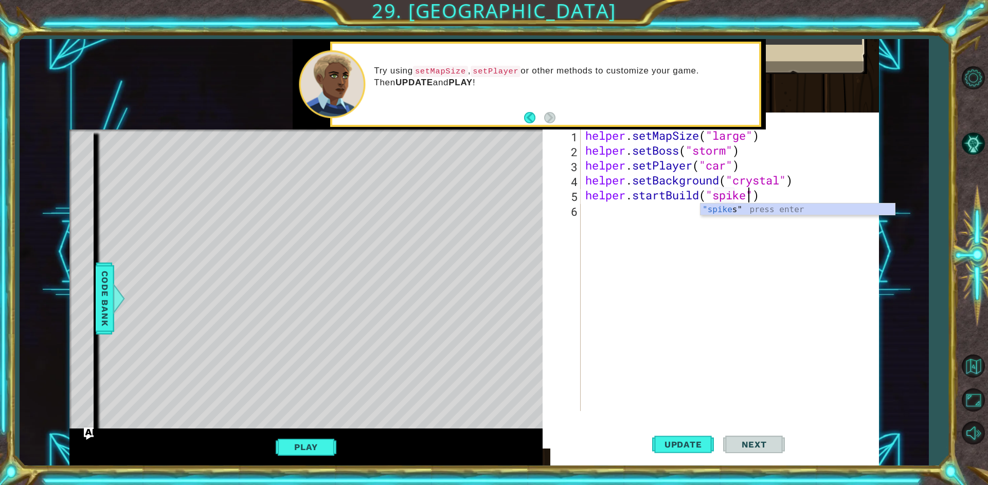
scroll to position [0, 8]
click at [773, 211] on div ""spike s" press enter" at bounding box center [797, 222] width 194 height 37
type textarea "helper.startBuild("spikes")"
click at [696, 220] on div "helper . setMapSize ( "large" ) helper . setBoss ( "storm" ) helper . setPlayer…" at bounding box center [732, 284] width 298 height 313
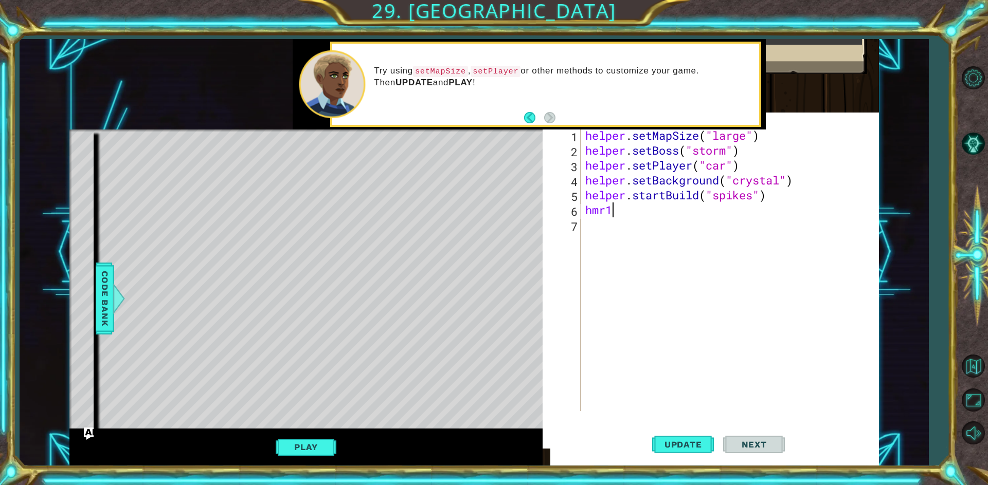
type textarea "hmr"
click at [718, 224] on div "h elper. m ove R ight(steps) press enter" at bounding box center [675, 237] width 194 height 37
click at [699, 211] on div "helper . setMapSize ( "large" ) helper . setBoss ( "storm" ) helper . setPlayer…" at bounding box center [732, 284] width 298 height 313
type textarea "helper.moveRight(10)"
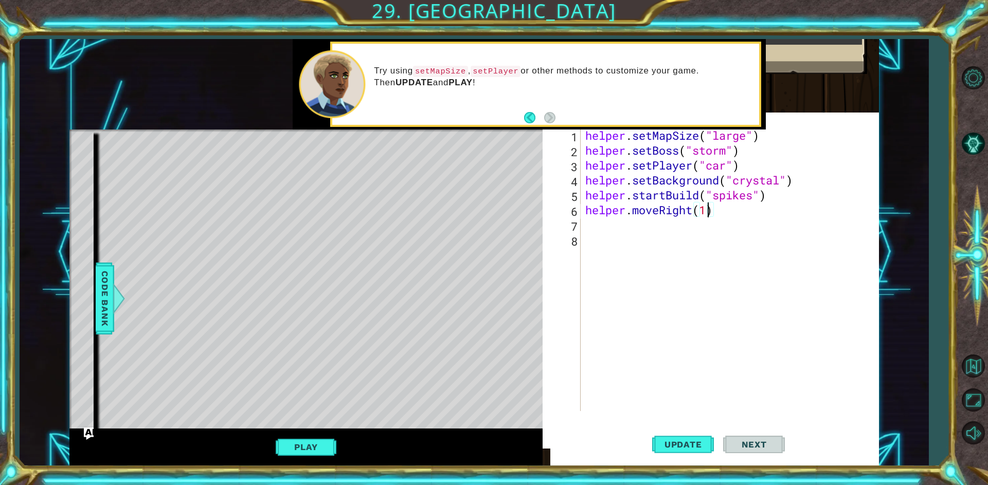
scroll to position [0, 6]
click at [685, 227] on div "helper . setMapSize ( "large" ) helper . setBoss ( "storm" ) helper . setPlayer…" at bounding box center [732, 284] width 298 height 313
click at [688, 442] on span "Update" at bounding box center [683, 445] width 58 height 10
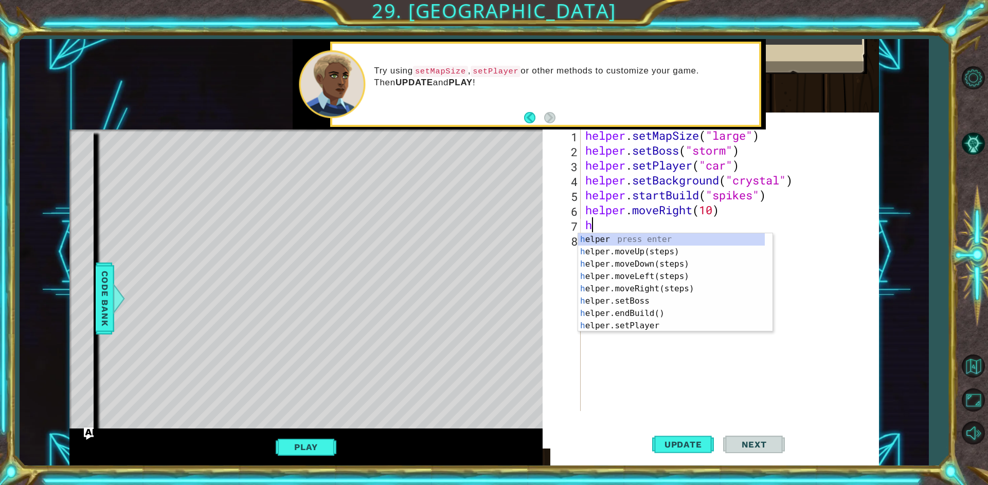
type textarea "heb"
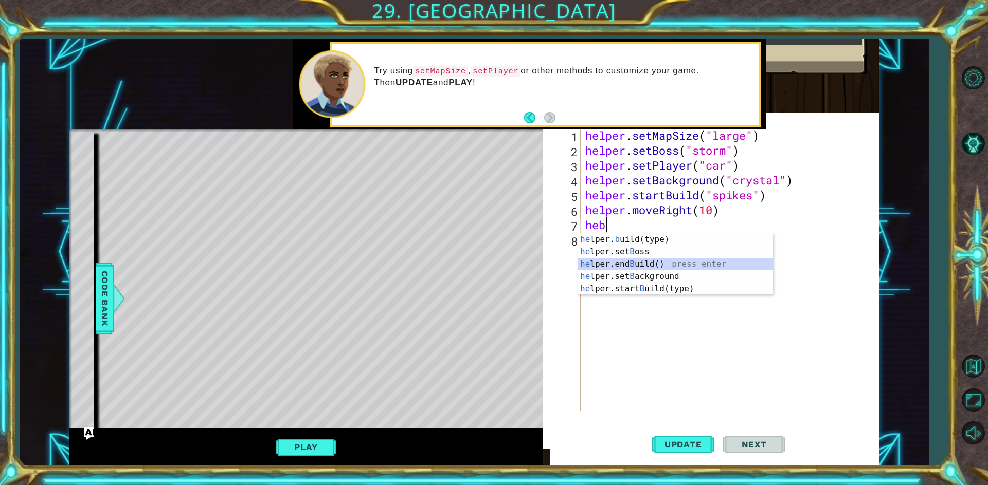
click at [659, 261] on div "he lper. b uild(type) press enter he lper.set B oss press enter he lper.end B u…" at bounding box center [675, 276] width 194 height 86
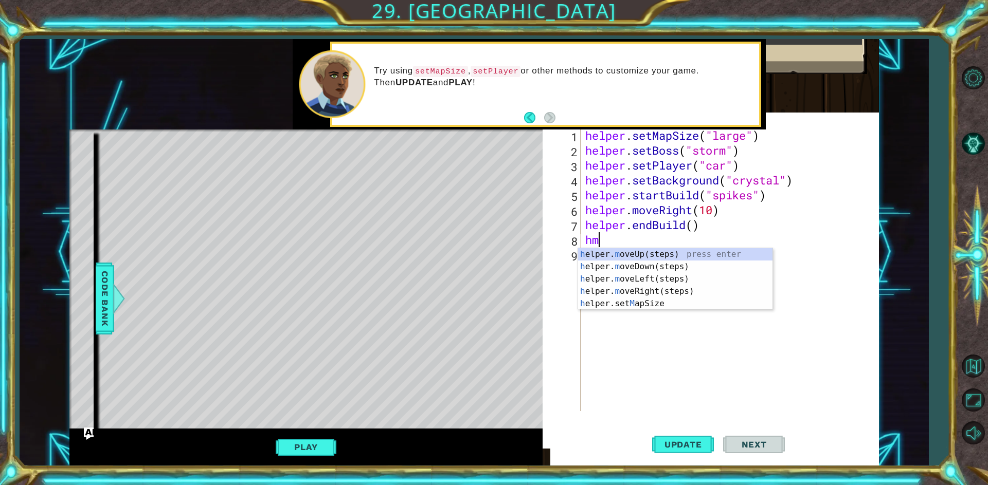
type textarea "hmd"
click at [647, 249] on div "h elper. m ove D own(steps) press enter" at bounding box center [675, 266] width 194 height 37
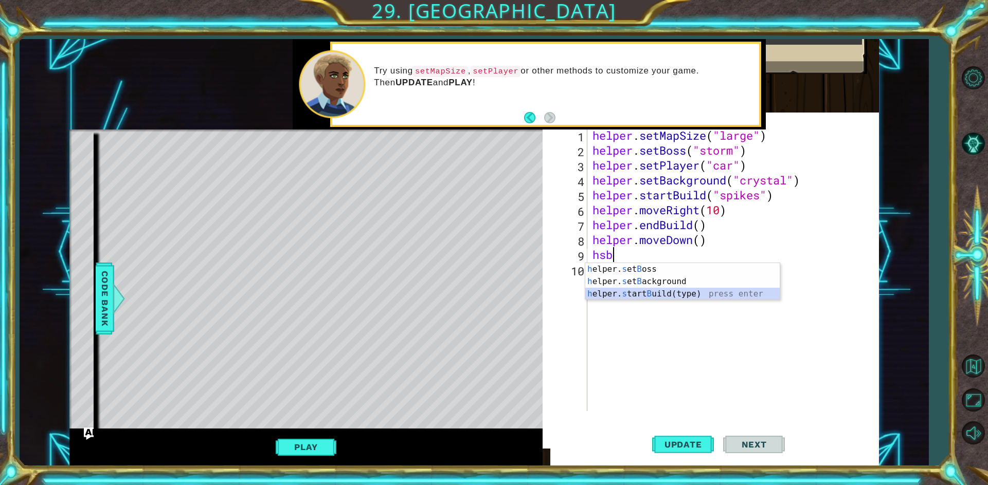
click at [638, 289] on div "h elper. s et B oss press enter h elper. s et B ackground press enter h elper. …" at bounding box center [682, 294] width 194 height 62
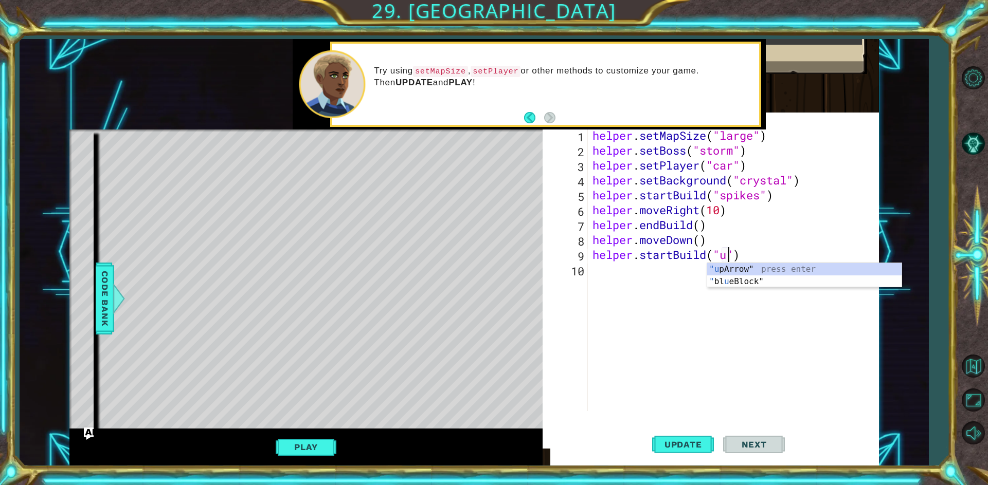
scroll to position [0, 7]
click at [724, 267] on div ""up Arrow" press enter" at bounding box center [804, 281] width 194 height 37
type textarea "helper.startBuild("upArrow")"
click at [683, 442] on span "Update" at bounding box center [683, 445] width 58 height 10
click at [627, 270] on div "helper . setMapSize ( "large" ) helper . setBoss ( "storm" ) helper . setPlayer…" at bounding box center [735, 284] width 291 height 313
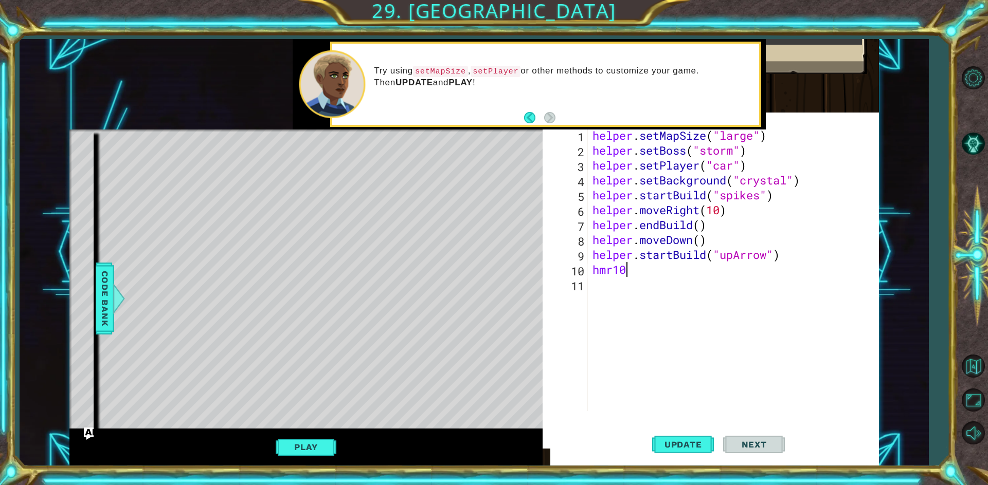
scroll to position [0, 1]
type textarea "hmr"
click at [632, 282] on div "h elper. m ove R ight(steps) press enter" at bounding box center [682, 296] width 194 height 37
click at [705, 270] on div "helper . setMapSize ( "large" ) helper . setBoss ( "storm" ) helper . setPlayer…" at bounding box center [735, 284] width 291 height 313
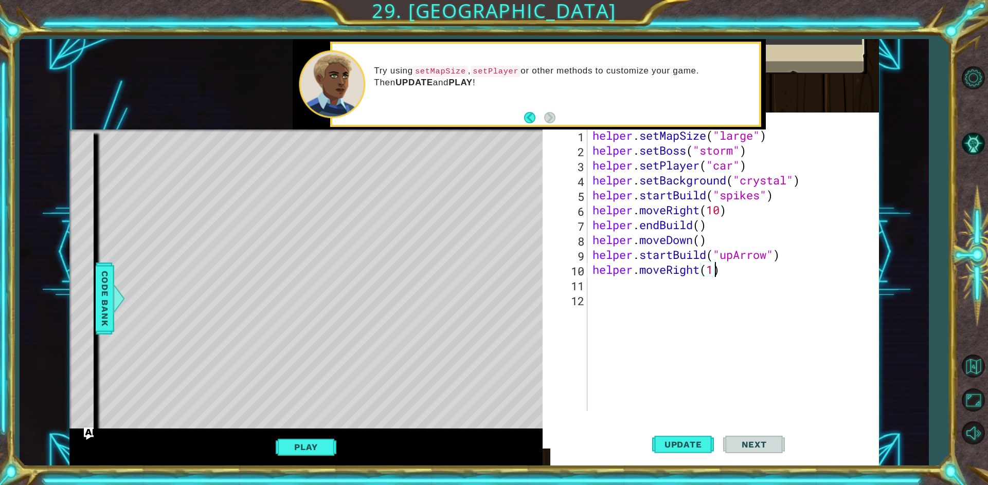
scroll to position [0, 6]
type textarea "helper.moveRight(10)"
click at [662, 449] on span "Update" at bounding box center [683, 445] width 58 height 10
click at [678, 437] on button "Update" at bounding box center [683, 444] width 62 height 43
click at [623, 288] on div "helper . setMapSize ( "large" ) helper . setBoss ( "storm" ) helper . setPlayer…" at bounding box center [735, 284] width 291 height 313
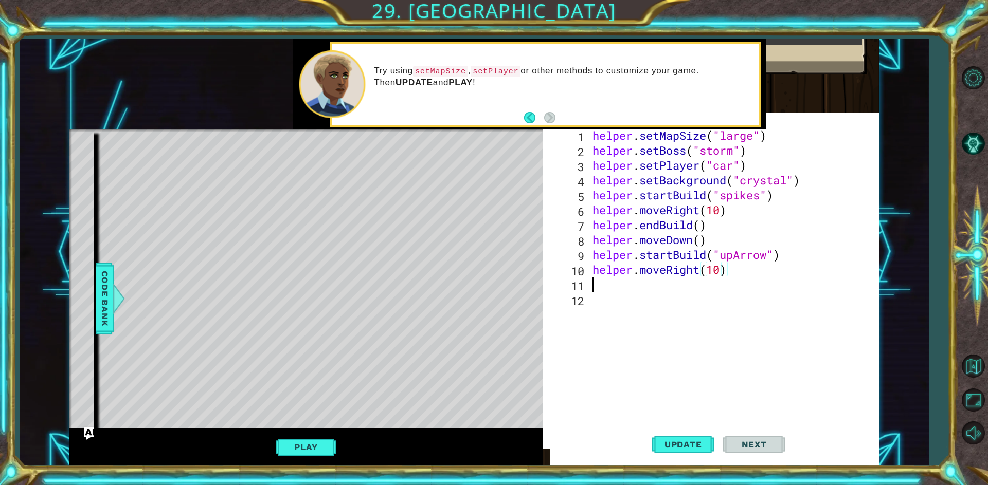
scroll to position [0, 0]
click at [696, 438] on button "Update" at bounding box center [683, 444] width 62 height 43
click at [668, 446] on span "Update" at bounding box center [683, 445] width 58 height 10
click at [669, 446] on span "Update" at bounding box center [683, 445] width 58 height 10
click at [669, 442] on span "Update" at bounding box center [683, 445] width 58 height 10
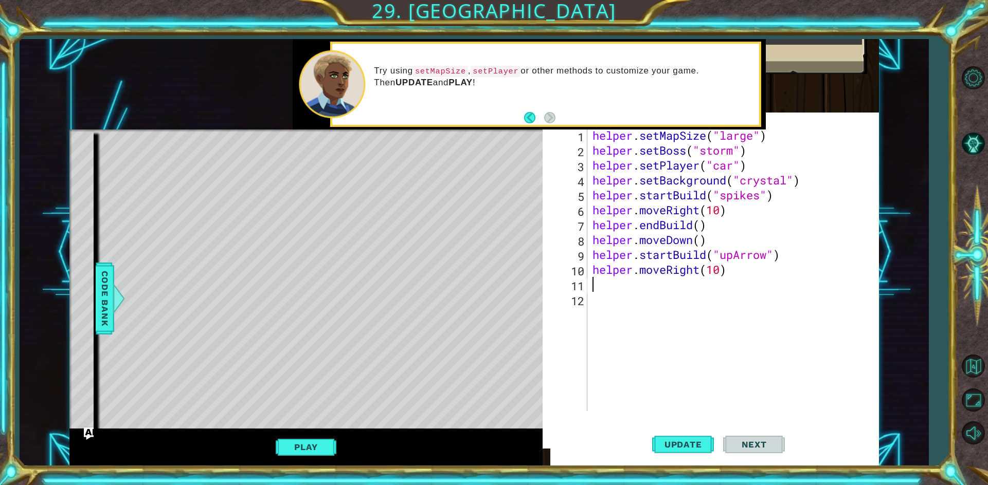
click at [641, 307] on div "helper . setMapSize ( "large" ) helper . setBoss ( "storm" ) helper . setPlayer…" at bounding box center [735, 284] width 291 height 313
click at [624, 291] on div "helper . setMapSize ( "large" ) helper . setBoss ( "storm" ) helper . setPlayer…" at bounding box center [735, 284] width 291 height 313
click at [620, 317] on div "helper . setMapSize ( "large" ) helper . setBoss ( "storm" ) helper . setPlayer…" at bounding box center [735, 284] width 291 height 313
click at [618, 285] on div "helper . setMapSize ( "large" ) helper . setBoss ( "storm" ) helper . setPlayer…" at bounding box center [735, 284] width 291 height 313
click at [720, 270] on div "helper . setMapSize ( "large" ) helper . setBoss ( "storm" ) helper . setPlayer…" at bounding box center [735, 284] width 291 height 313
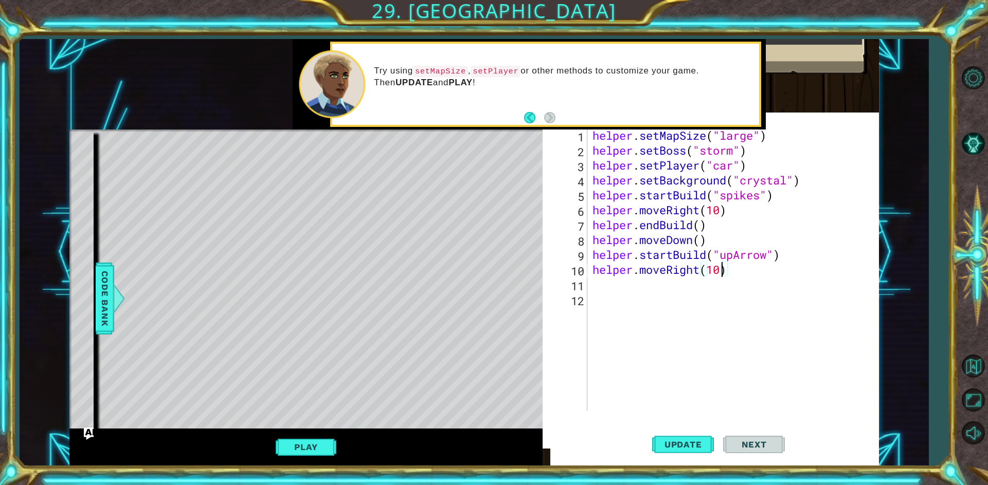
click at [701, 273] on div "helper . setMapSize ( "large" ) helper . setBoss ( "storm" ) helper . setPlayer…" at bounding box center [735, 284] width 291 height 313
click at [663, 283] on div "helper.moveLeft (steps) press enter" at bounding box center [682, 296] width 194 height 37
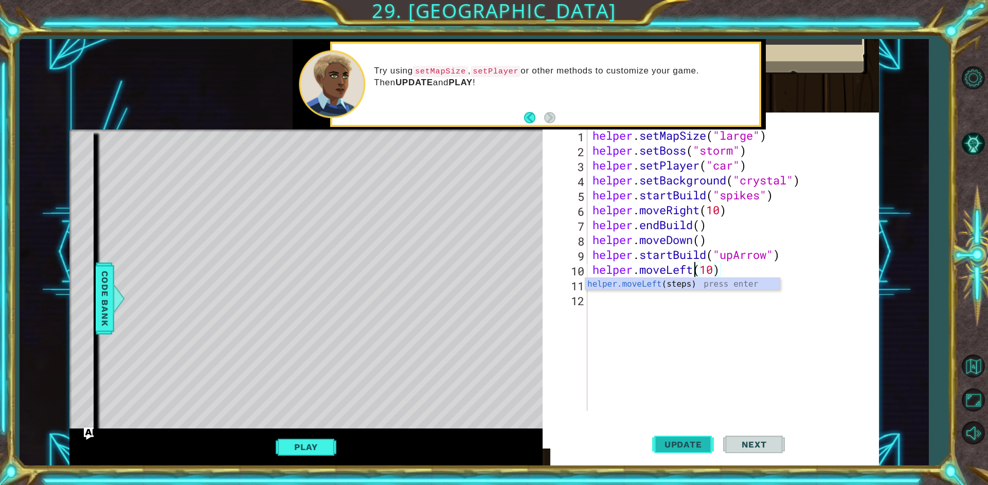
click at [686, 448] on span "Update" at bounding box center [683, 445] width 58 height 10
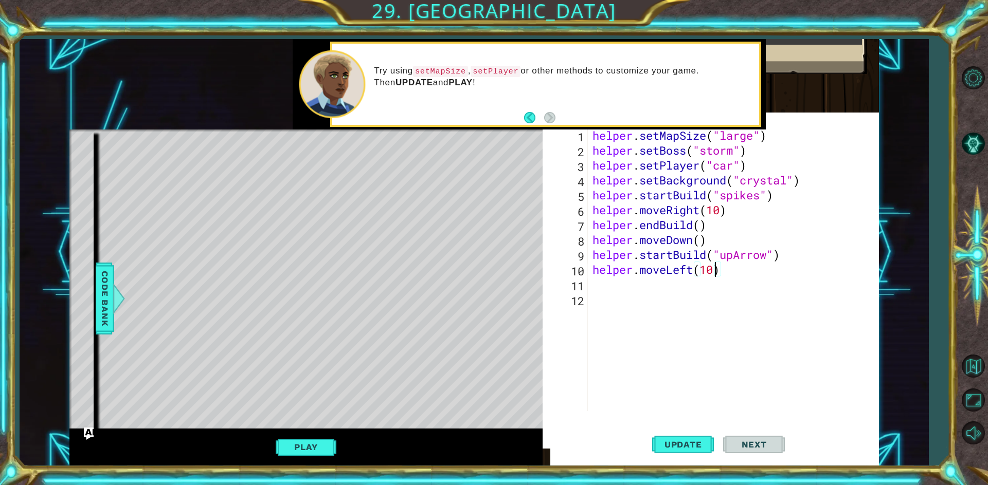
click at [712, 270] on div "helper . setMapSize ( "large" ) helper . setBoss ( "storm" ) helper . setPlayer…" at bounding box center [735, 284] width 291 height 313
click at [678, 454] on button "Update" at bounding box center [683, 444] width 62 height 43
click at [703, 444] on span "Update" at bounding box center [683, 445] width 58 height 10
type textarea "helper.moveLeft(7)"
click at [706, 449] on span "Update" at bounding box center [683, 445] width 58 height 10
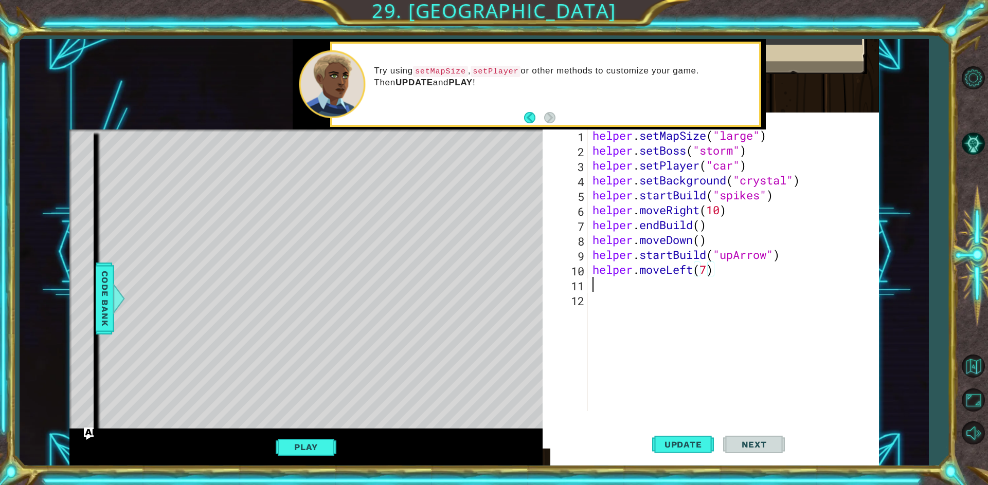
click at [603, 285] on div "helper . setMapSize ( "large" ) helper . setBoss ( "storm" ) helper . setPlayer…" at bounding box center [735, 284] width 291 height 313
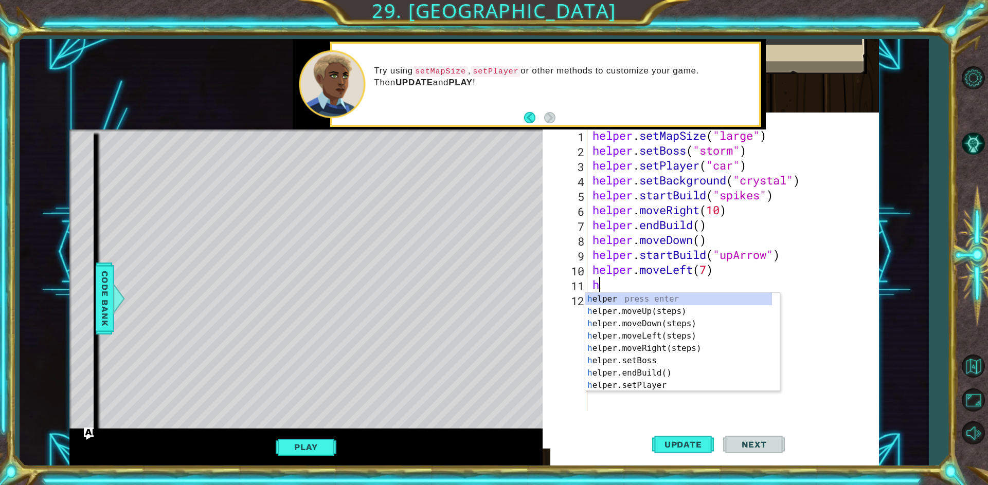
type textarea "heb"
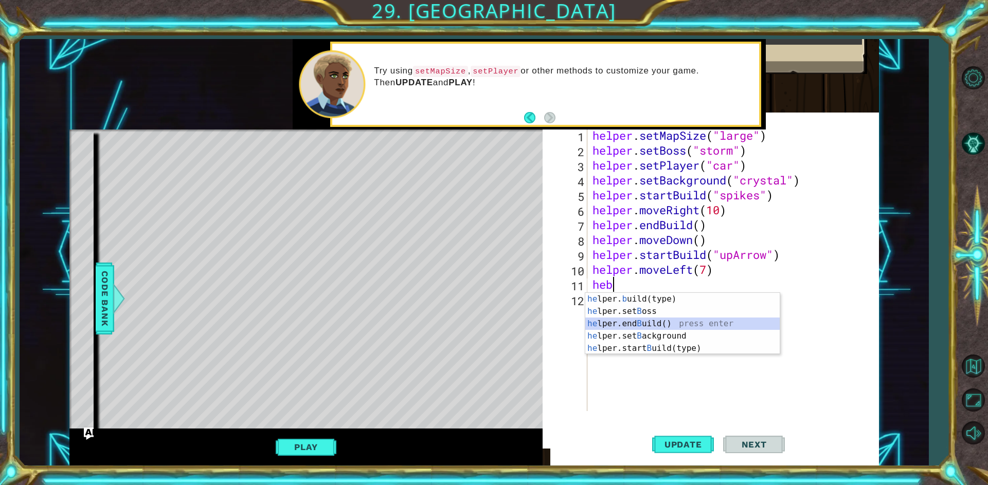
click at [664, 322] on div "he lper. b uild(type) press enter he lper.set B oss press enter he lper.end B u…" at bounding box center [682, 336] width 194 height 86
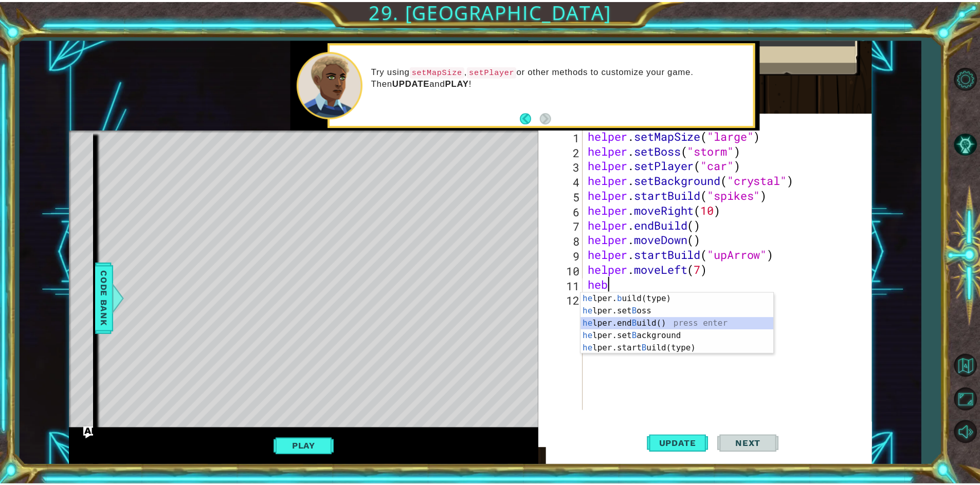
scroll to position [0, 0]
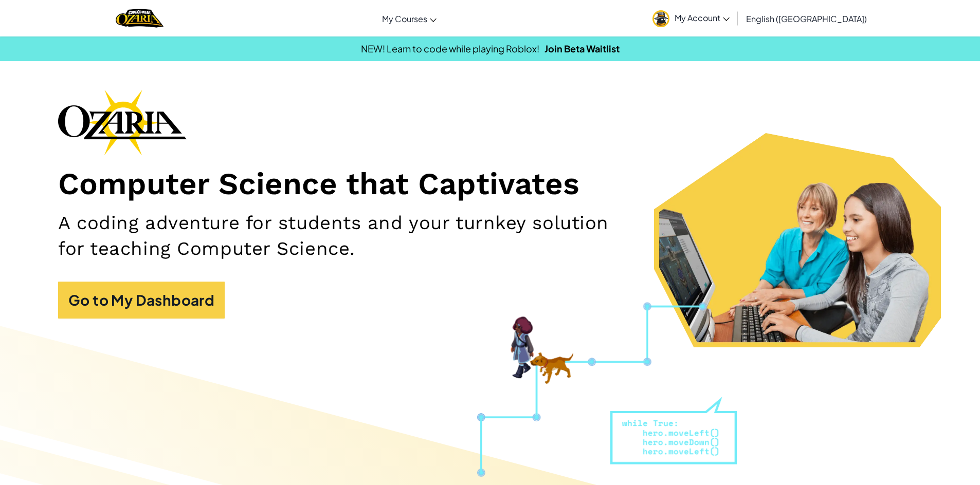
click at [735, 10] on link "My Account" at bounding box center [690, 18] width 87 height 32
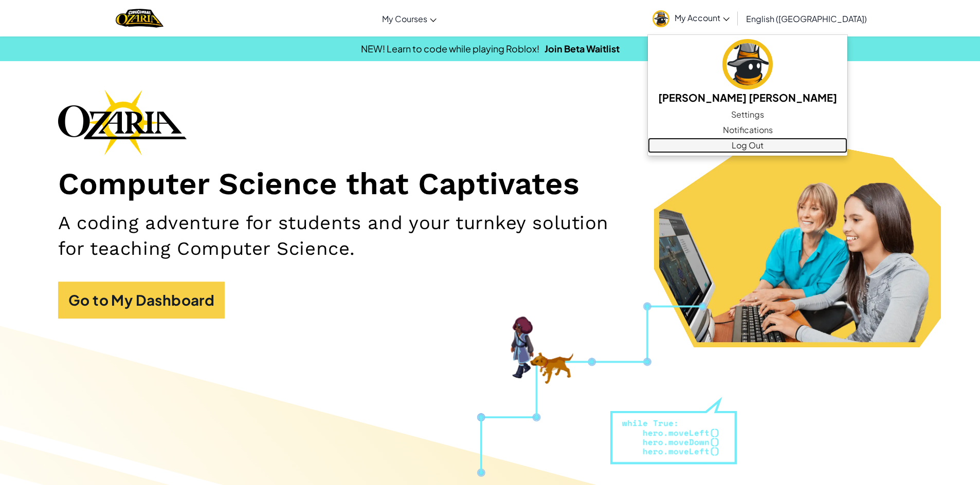
click at [789, 146] on link "Log Out" at bounding box center [748, 145] width 200 height 15
